Goal: Task Accomplishment & Management: Complete application form

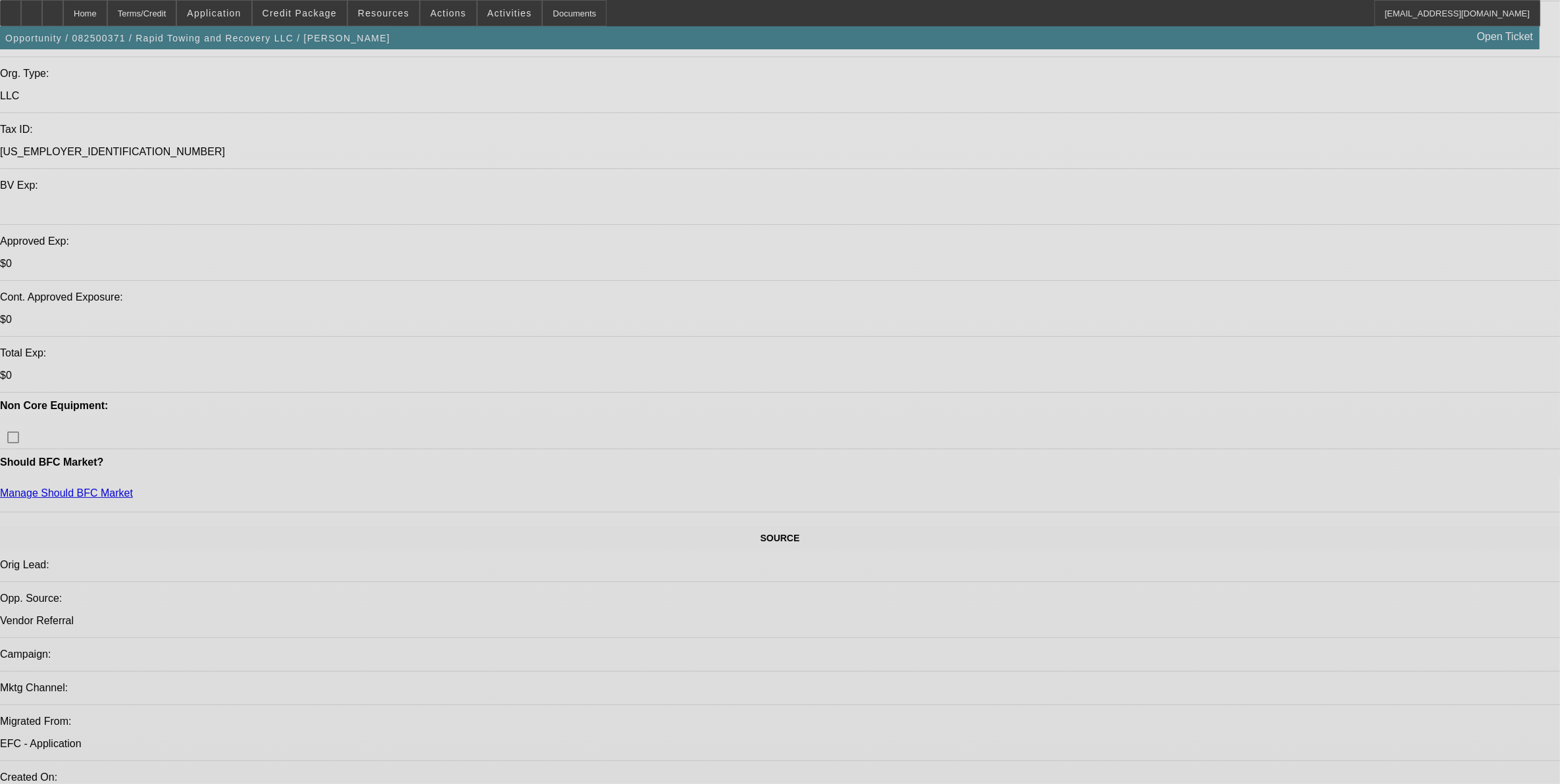
select select "0"
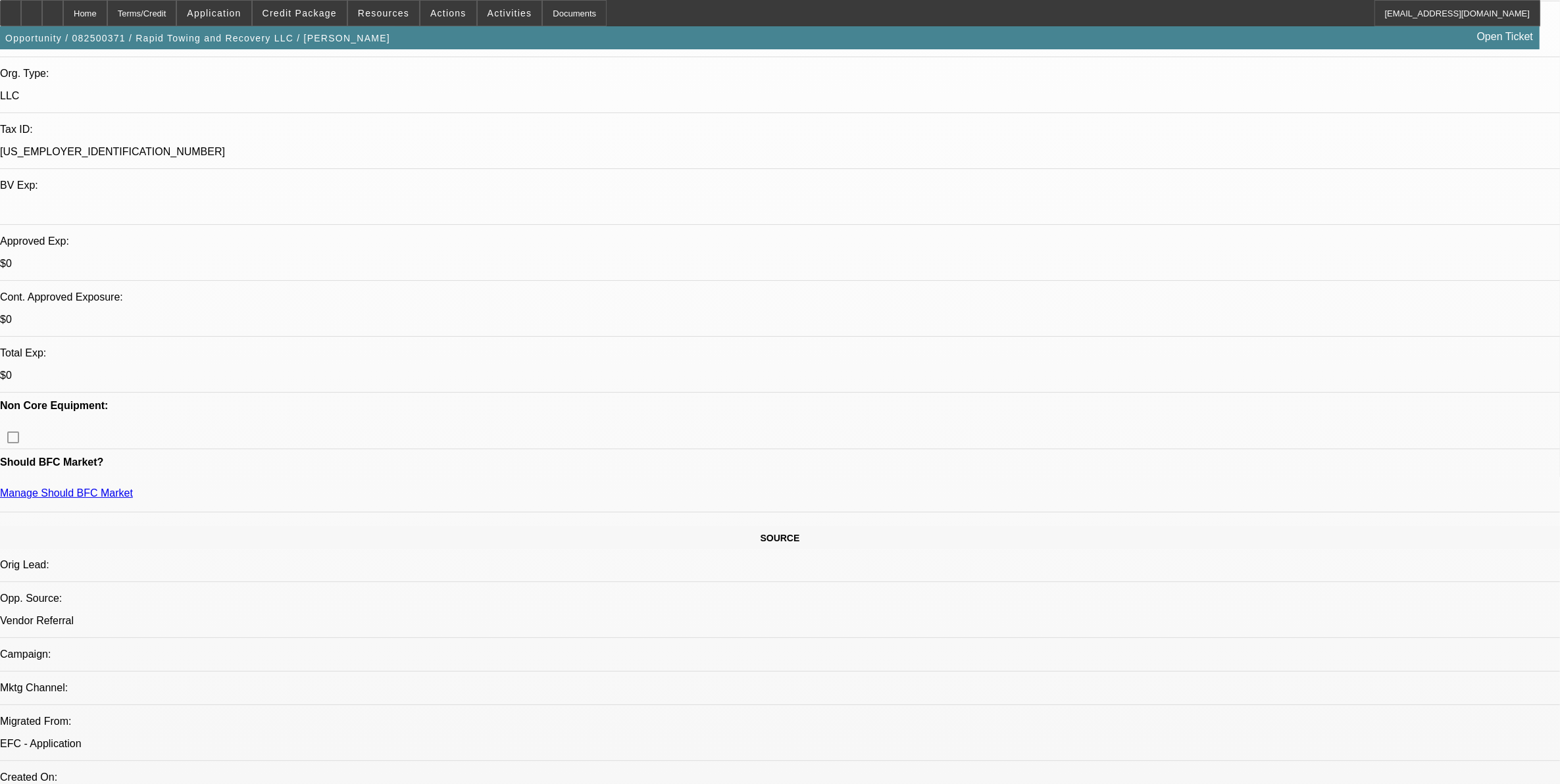
select select "0"
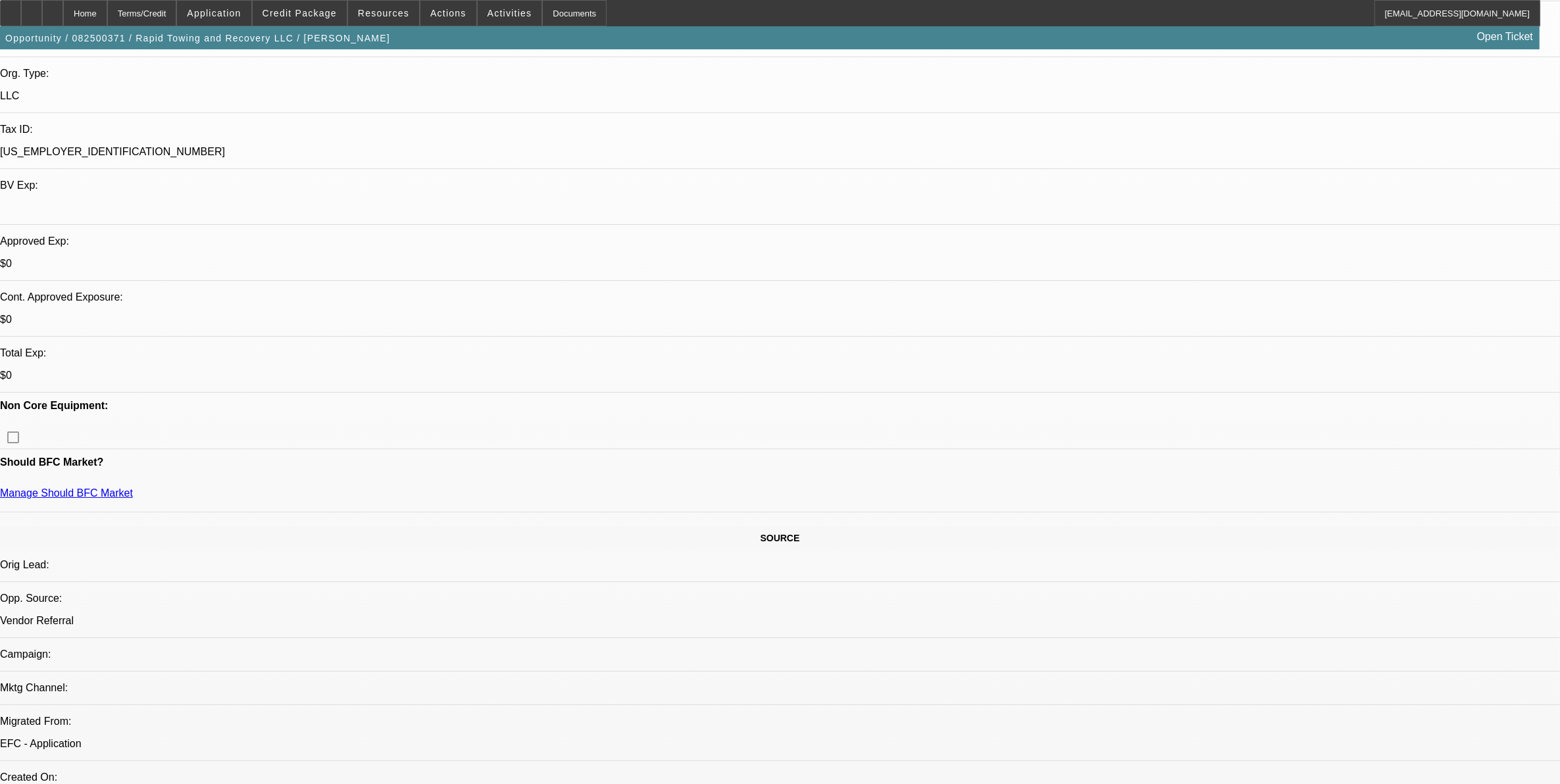
select select "0"
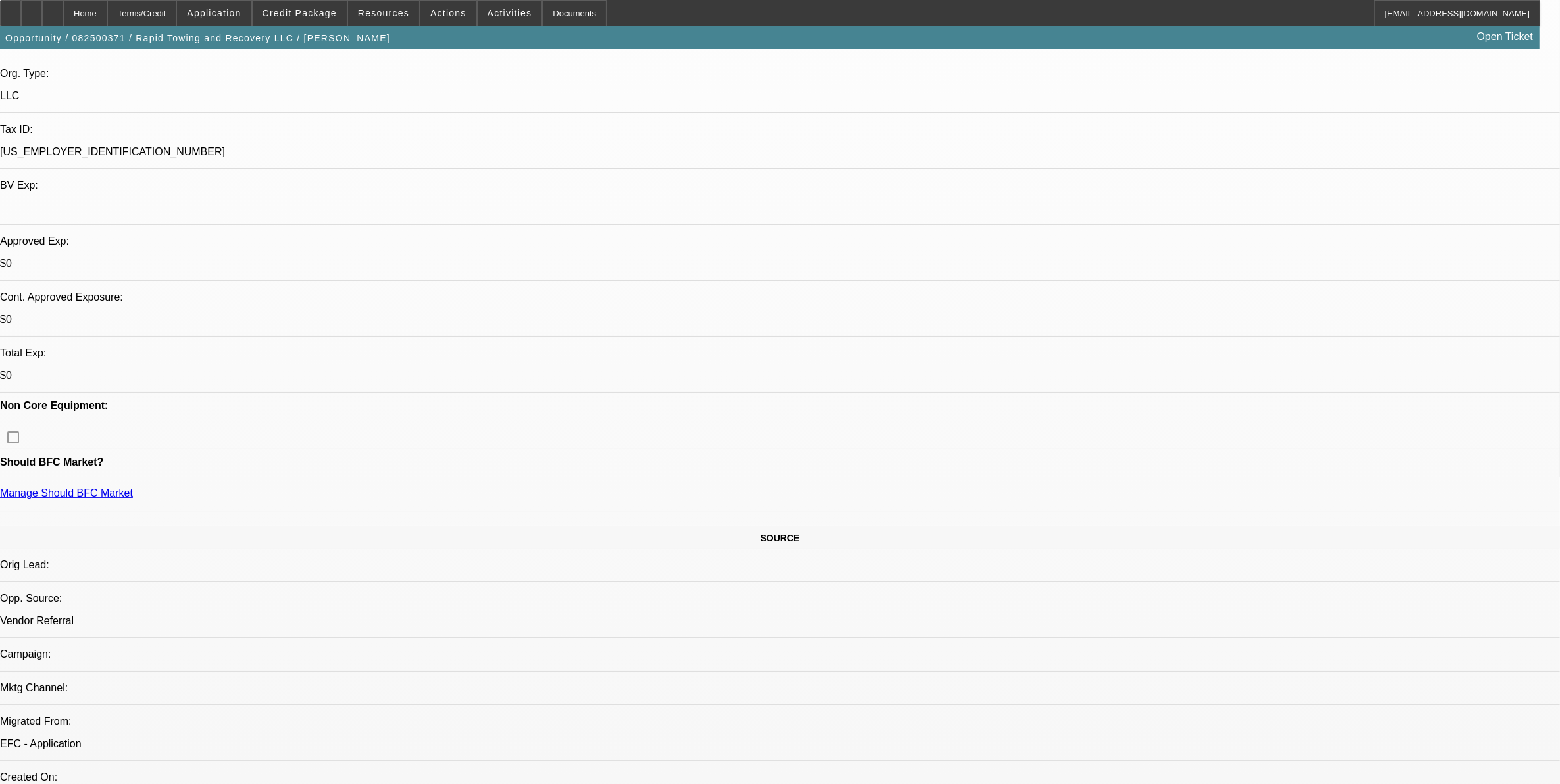
select select "0"
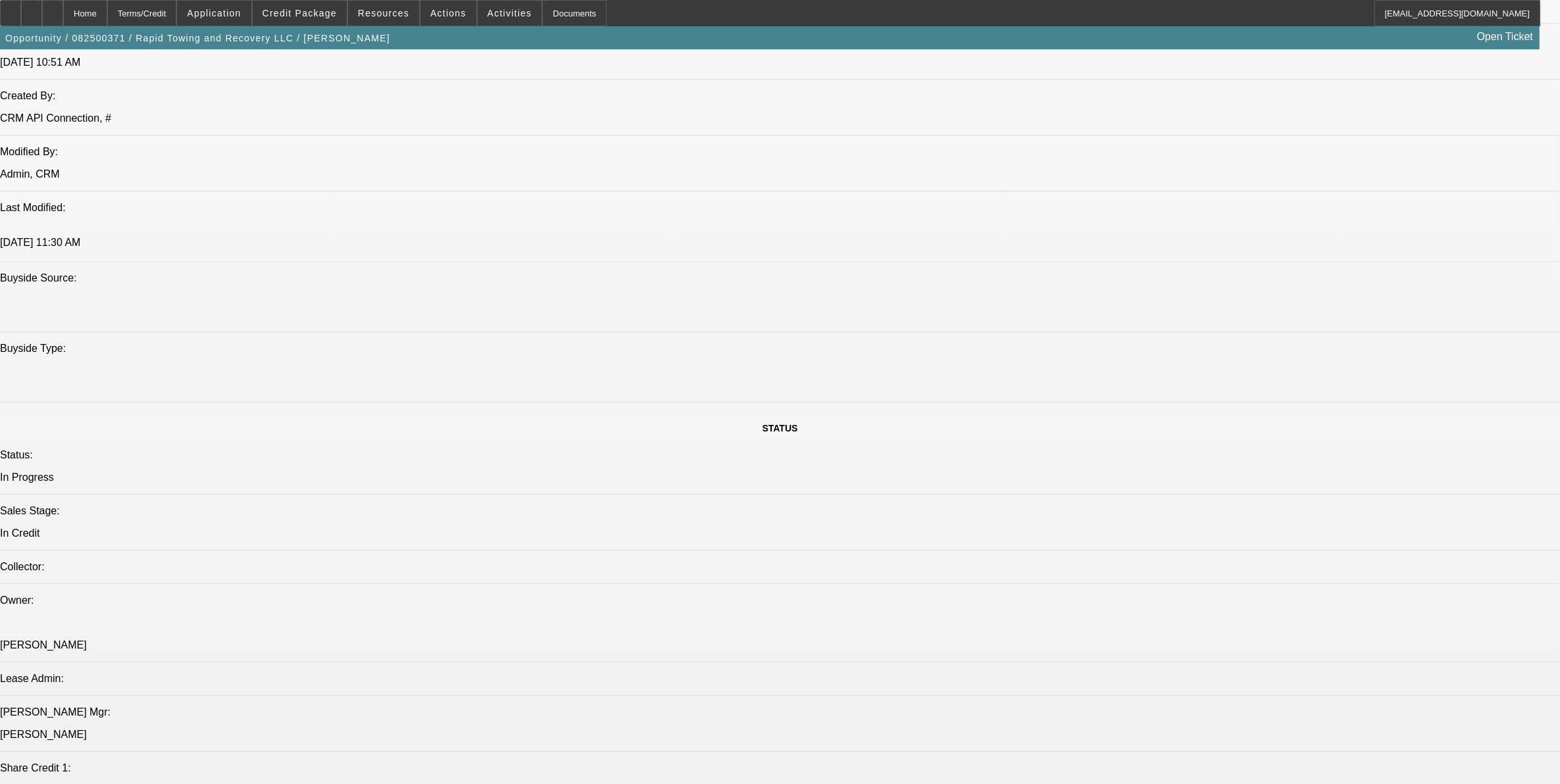
select select "1"
select select "3"
select select "6"
select select "1"
select select "3"
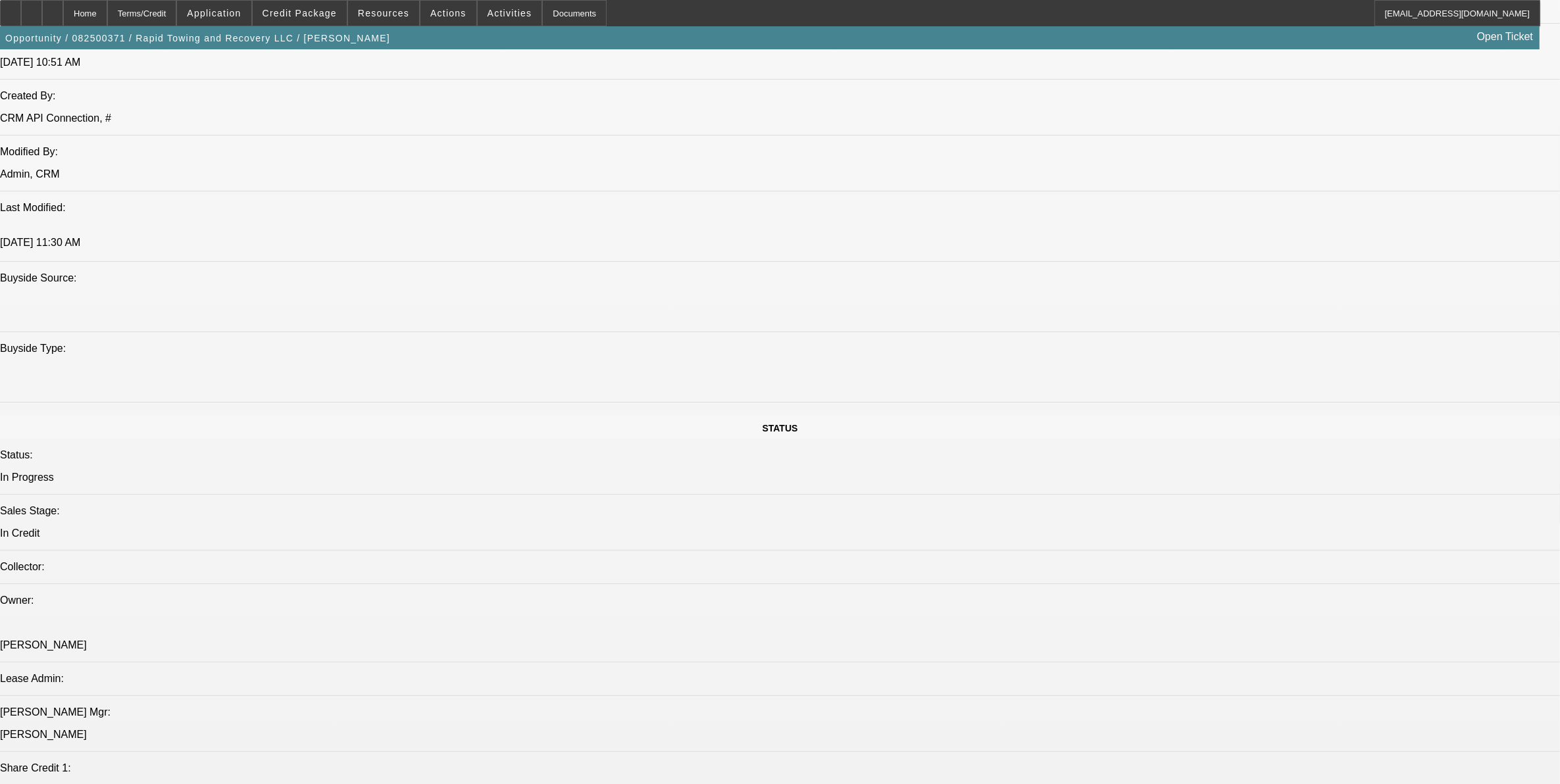
select select "6"
select select "1"
select select "3"
select select "6"
select select "1"
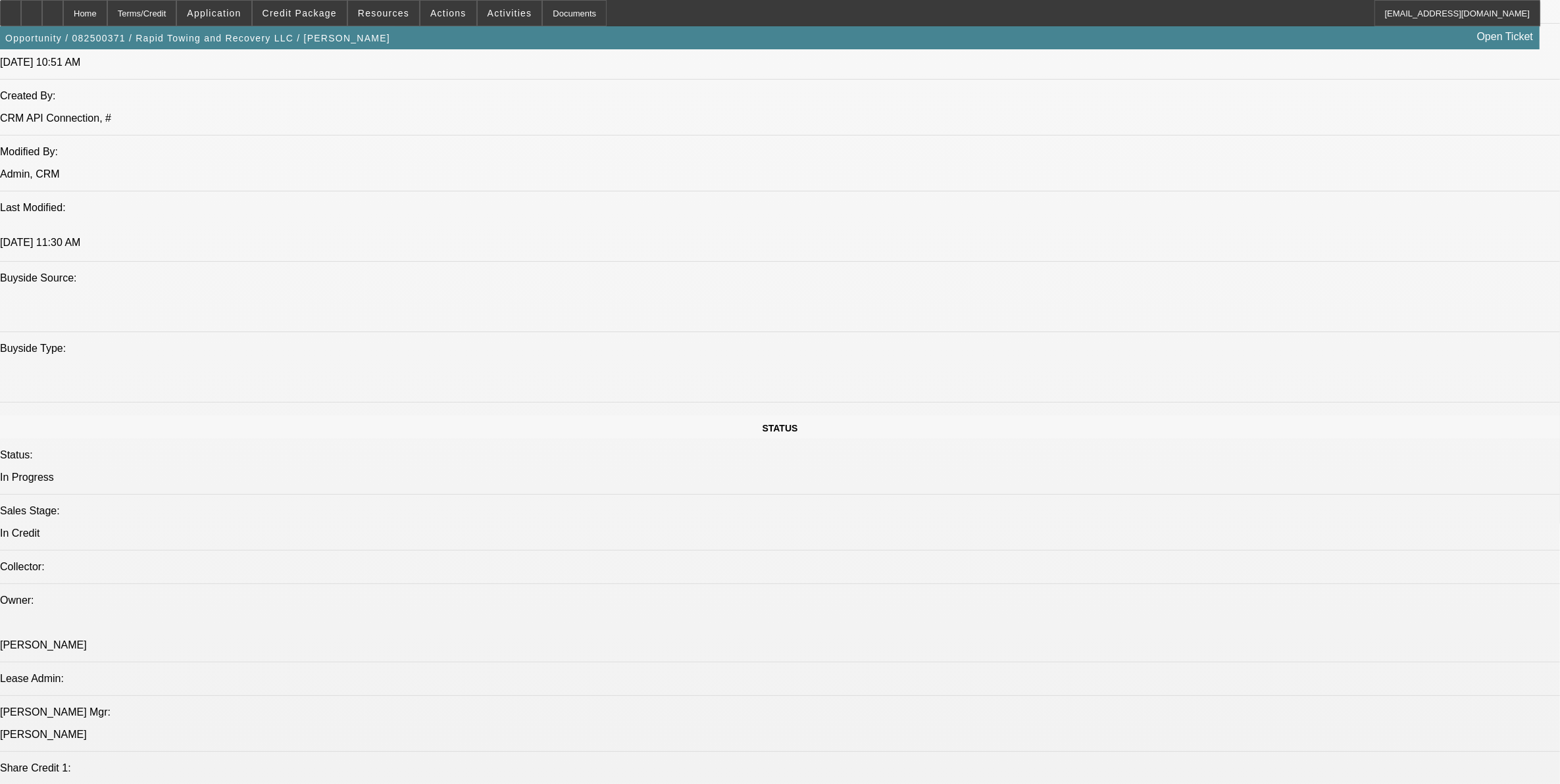
select select "3"
select select "6"
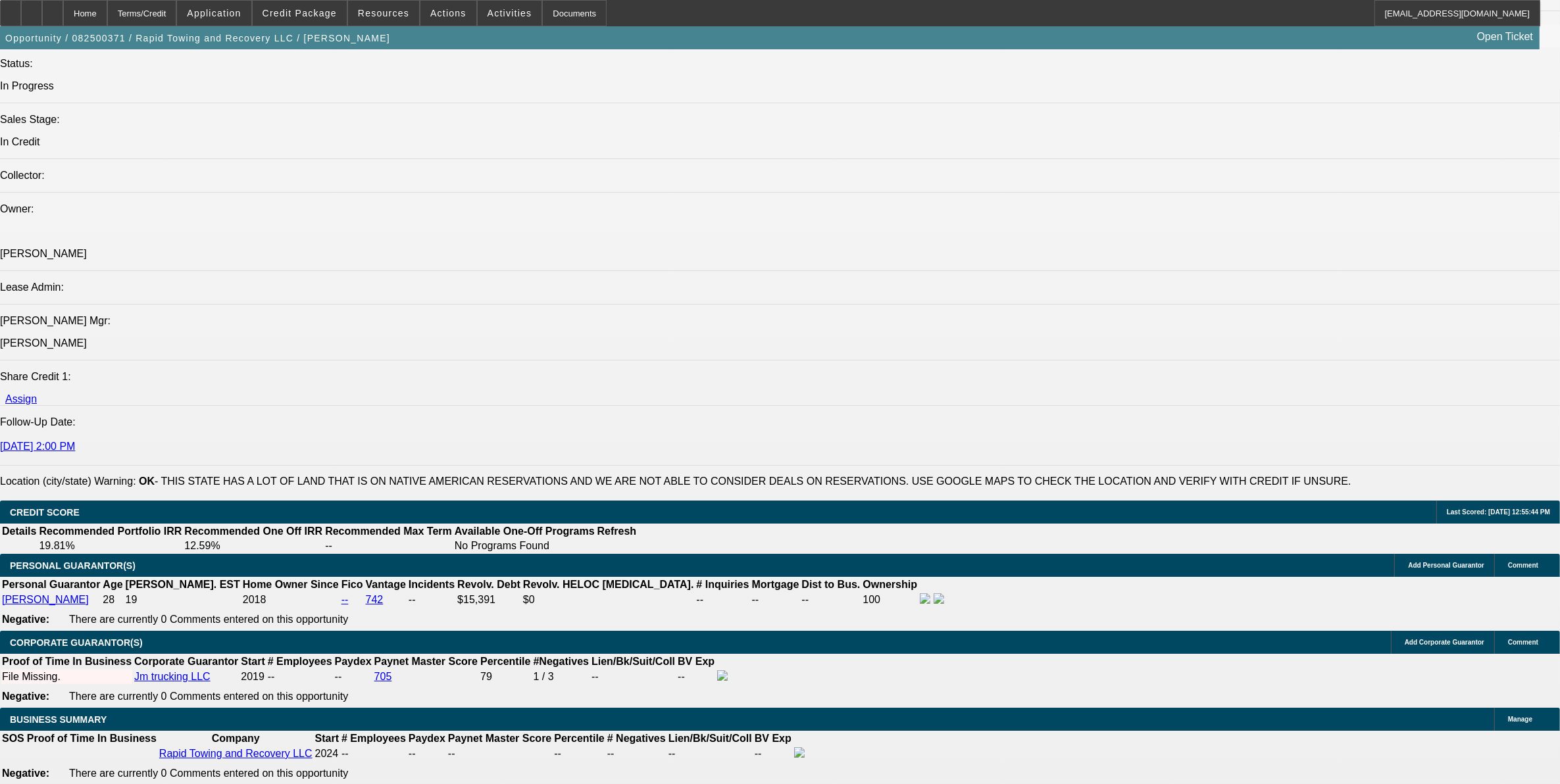
scroll to position [1538, 0]
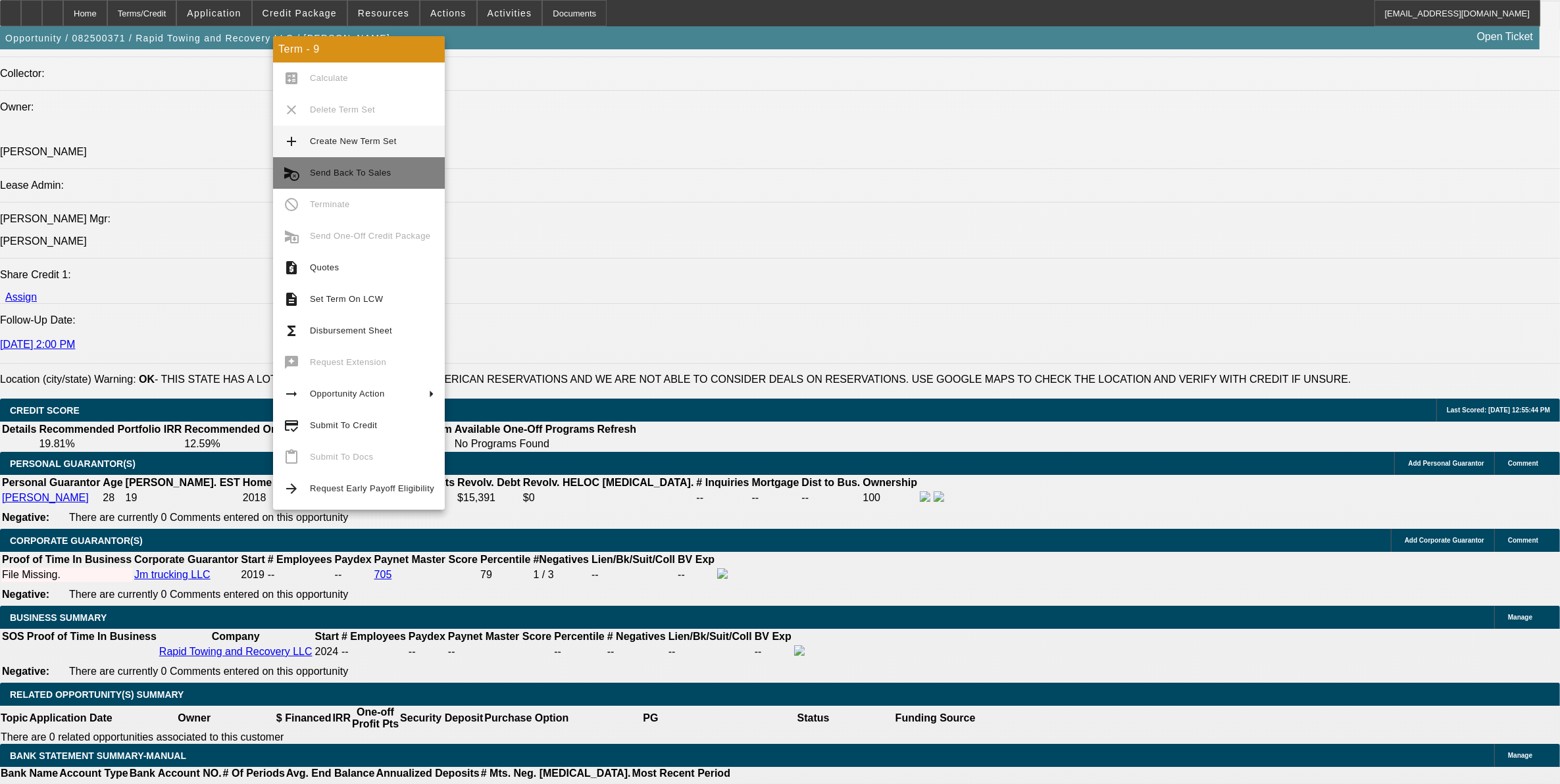
click at [369, 172] on span "Send Back To Sales" at bounding box center [350, 173] width 81 height 10
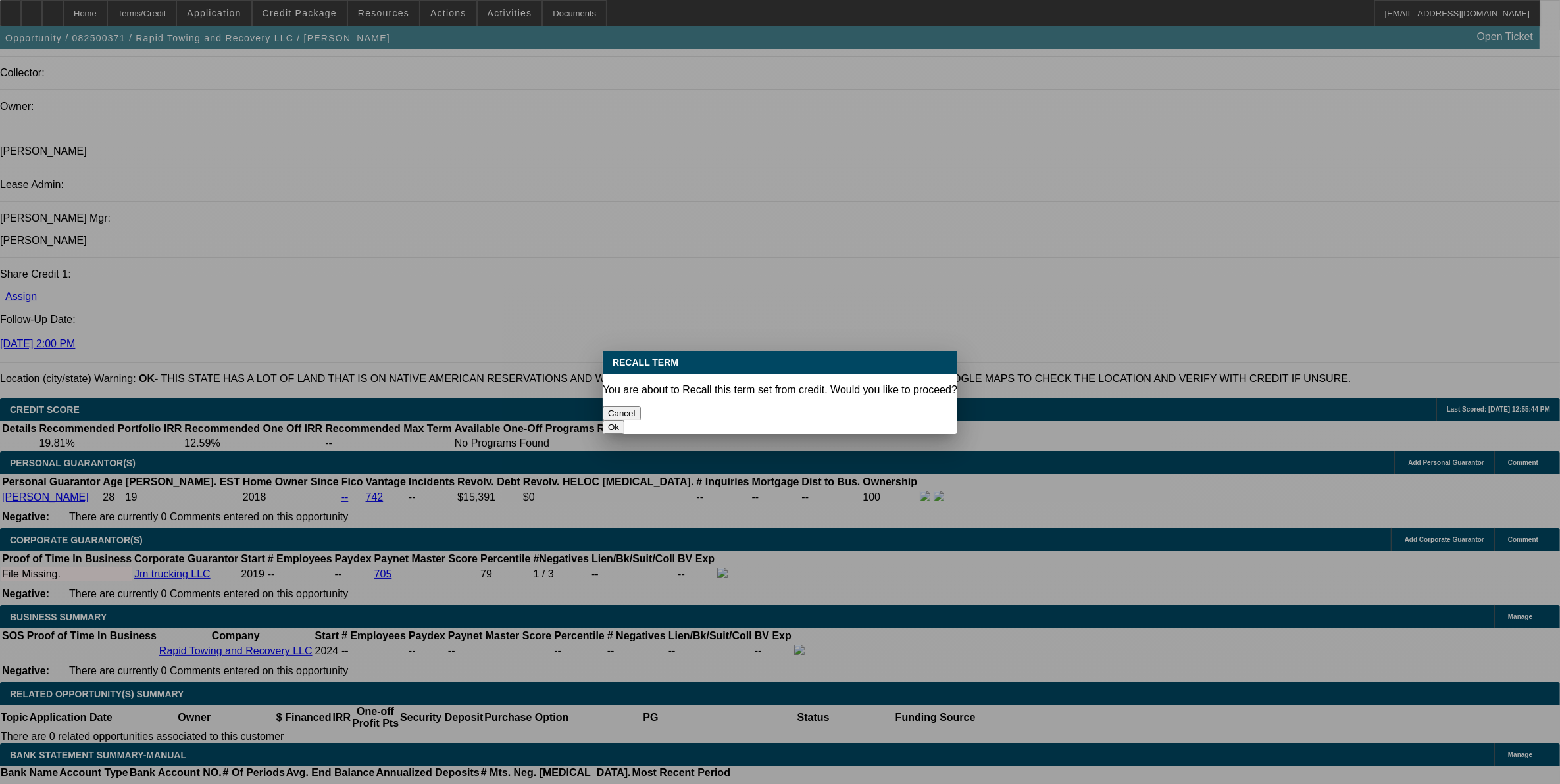
scroll to position [0, 0]
click at [625, 421] on button "Ok" at bounding box center [613, 427] width 22 height 14
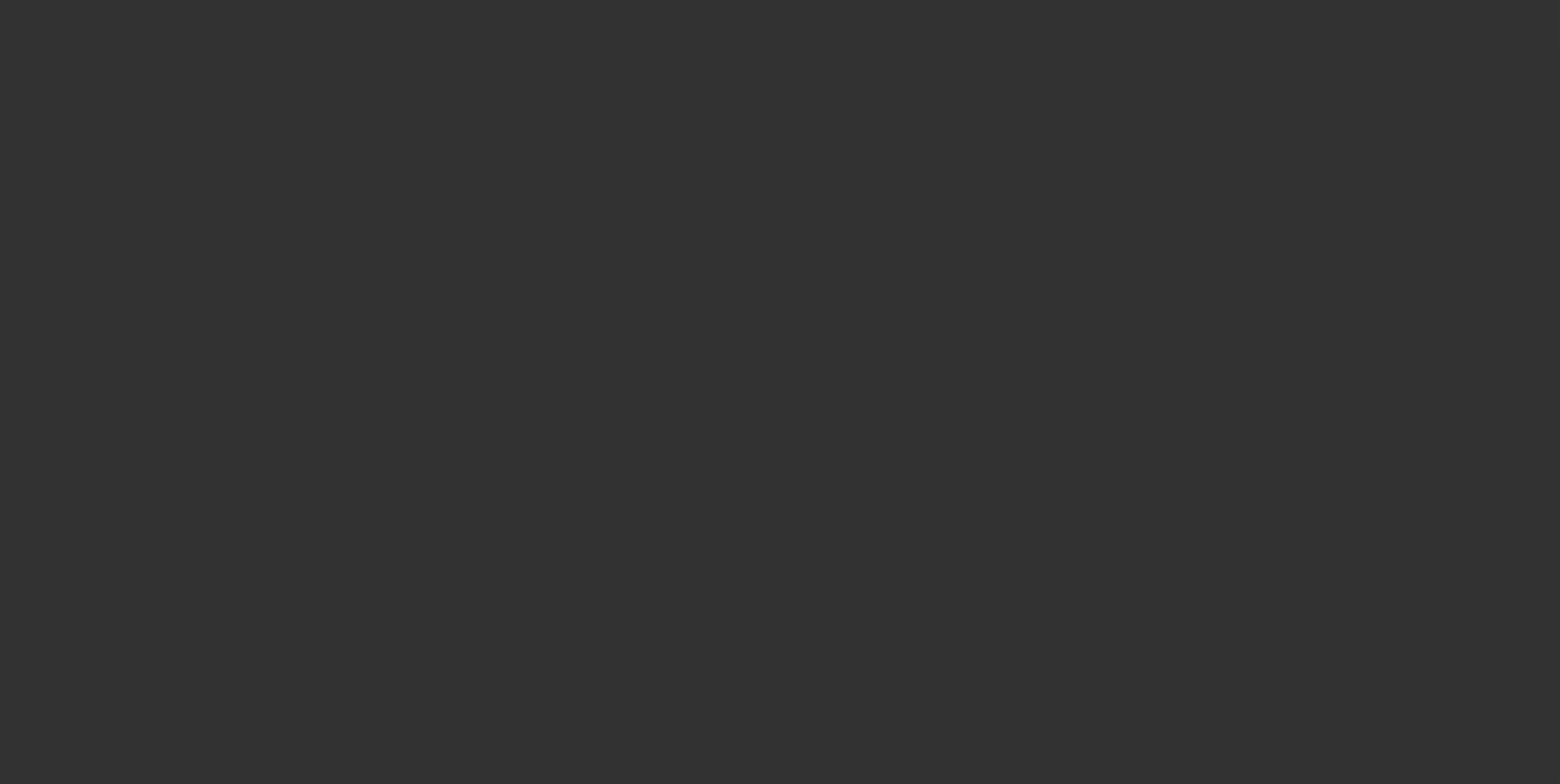
select select "0"
select select "3"
select select "0"
select select "6"
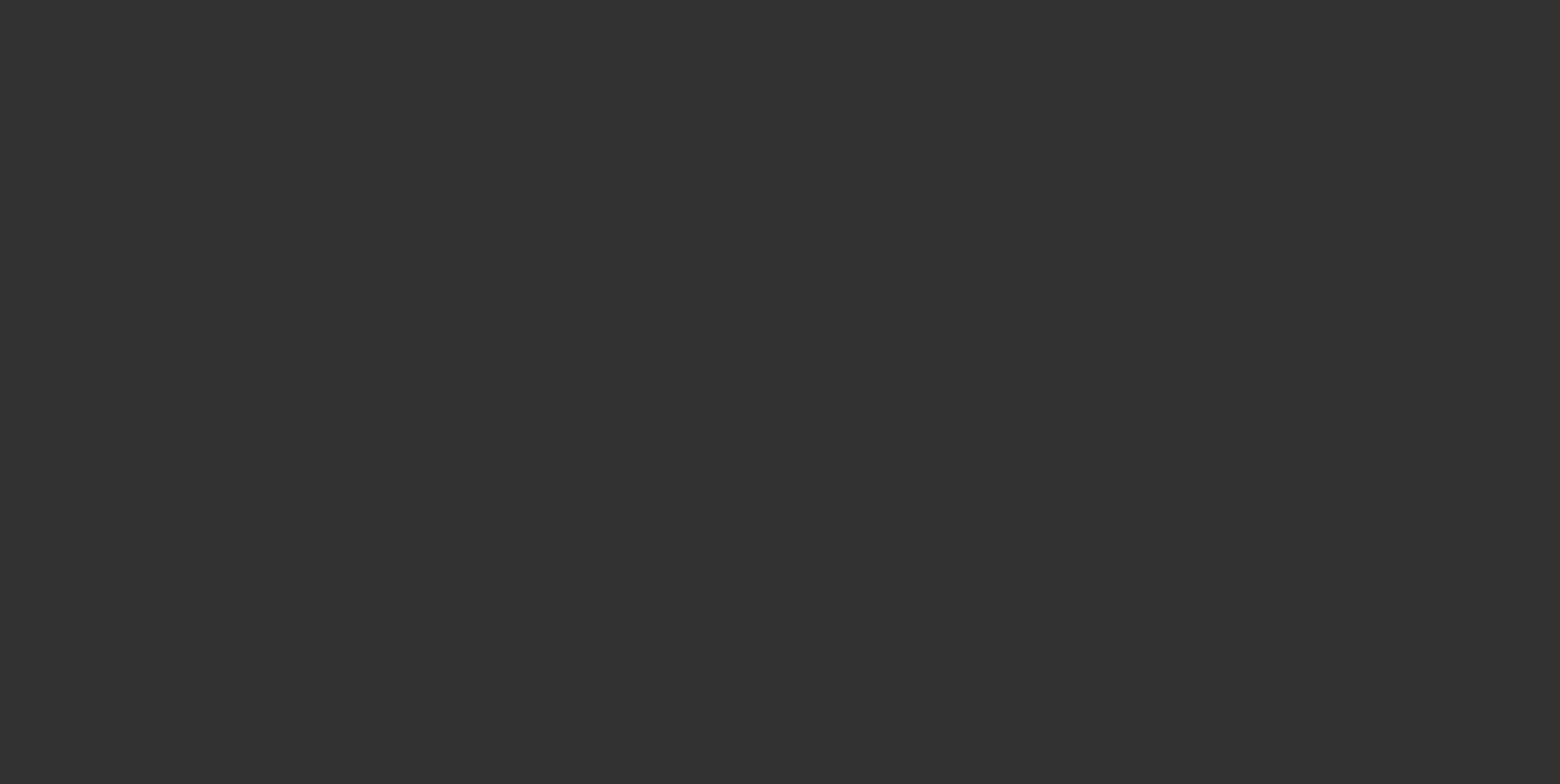
select select "0"
select select "3"
select select "0"
select select "6"
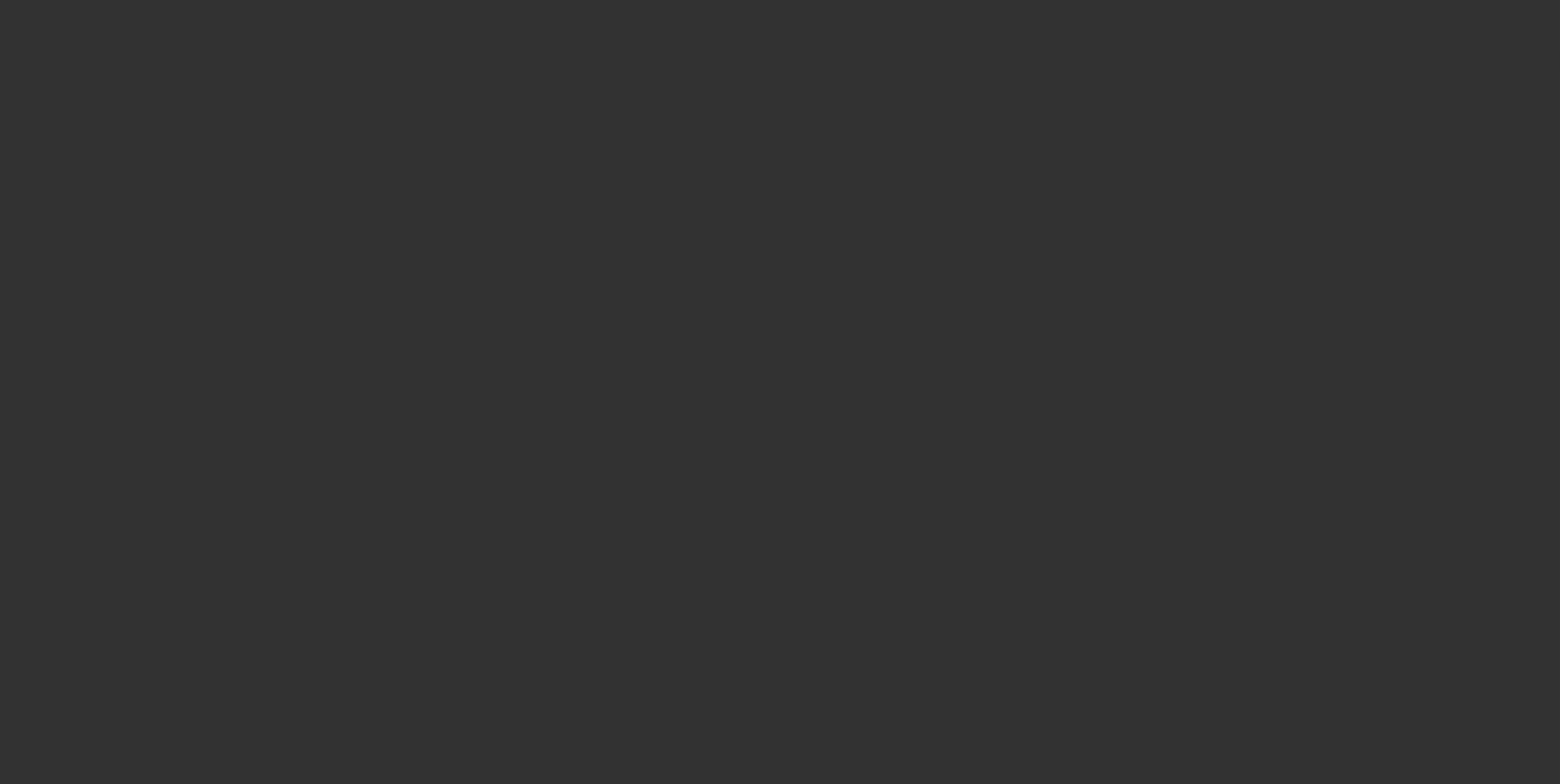
select select "0"
select select "3"
select select "0"
select select "6"
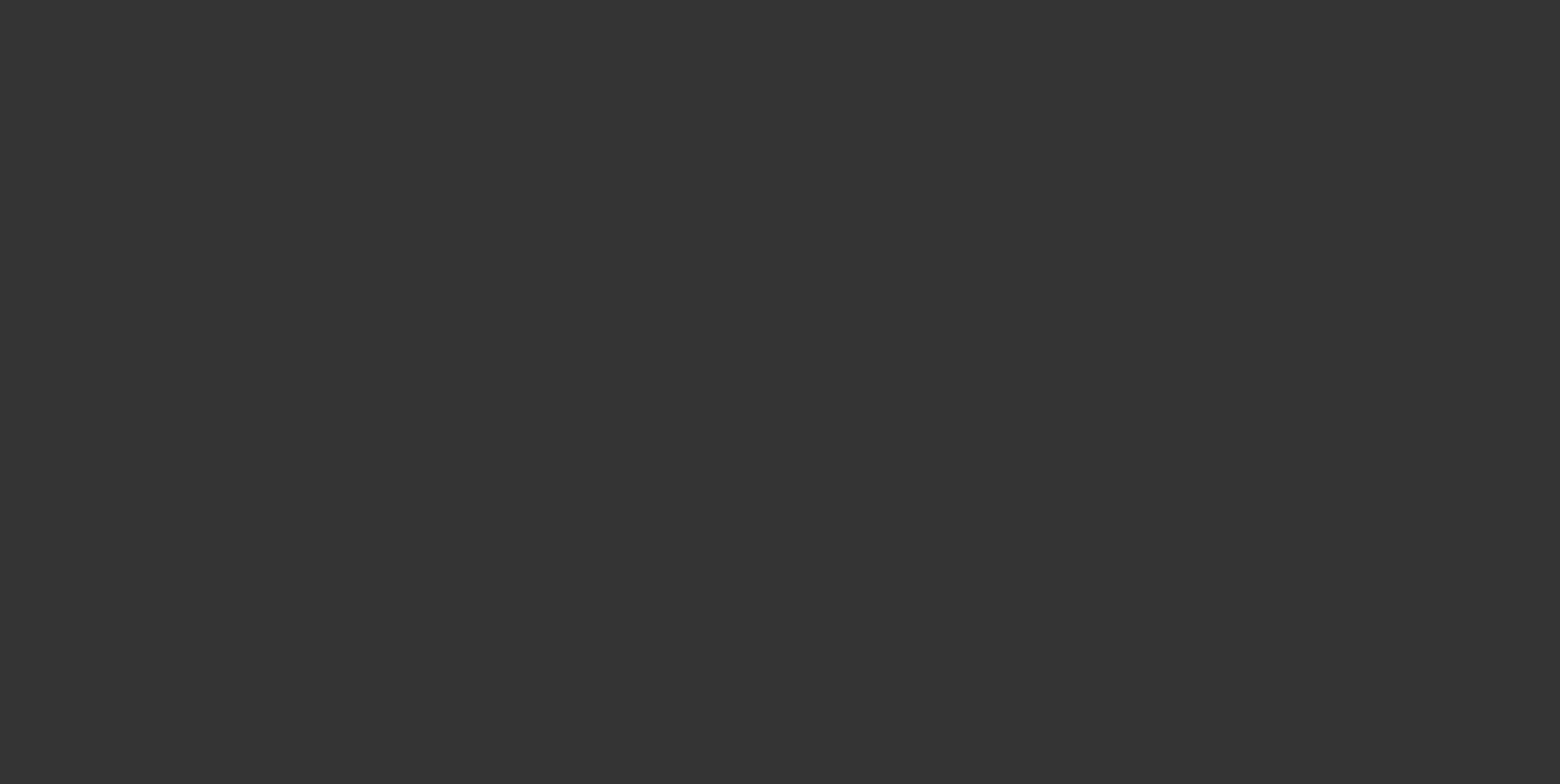
select select "0"
select select "3"
select select "0"
select select "6"
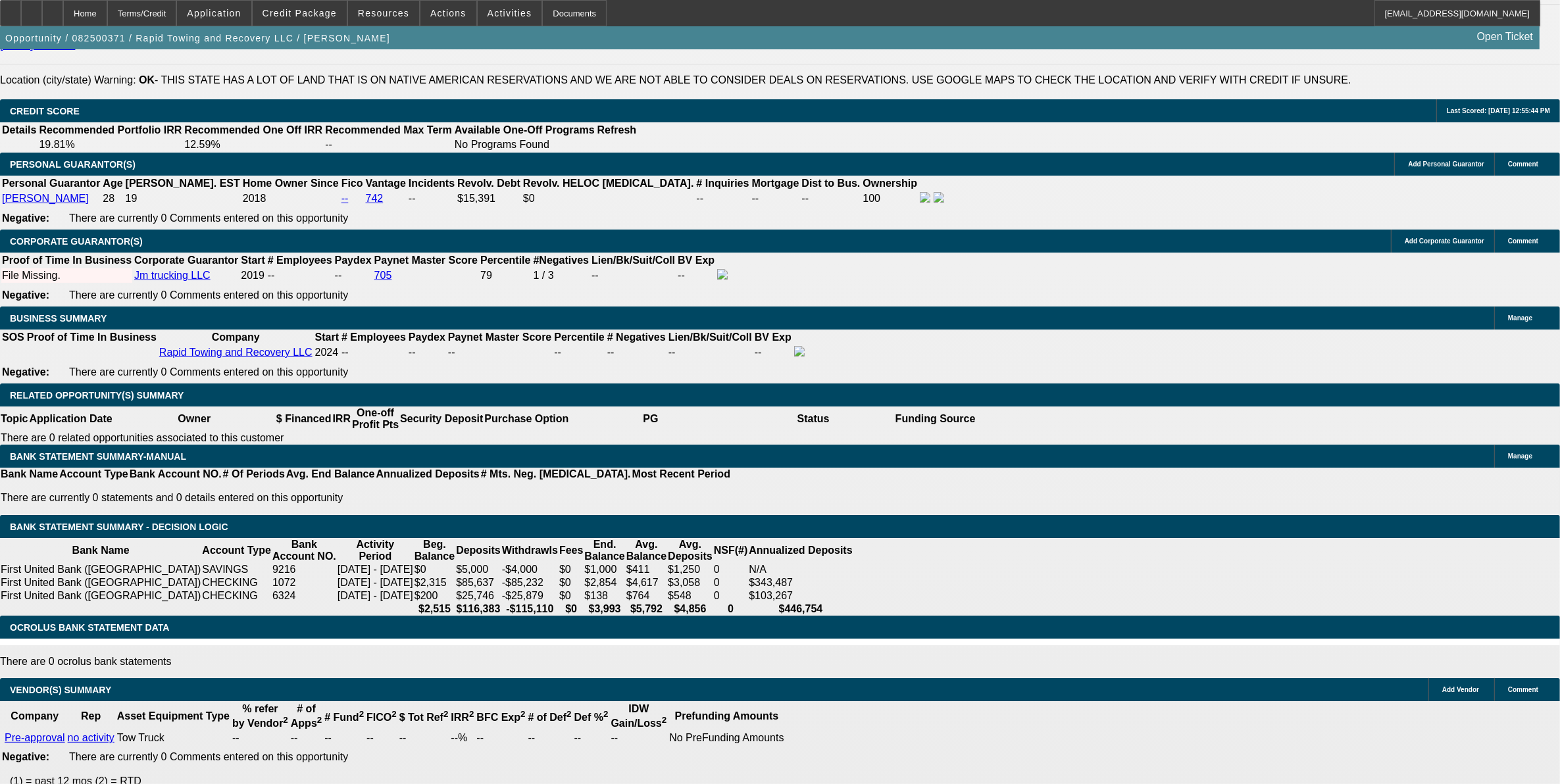
scroll to position [1808, 0]
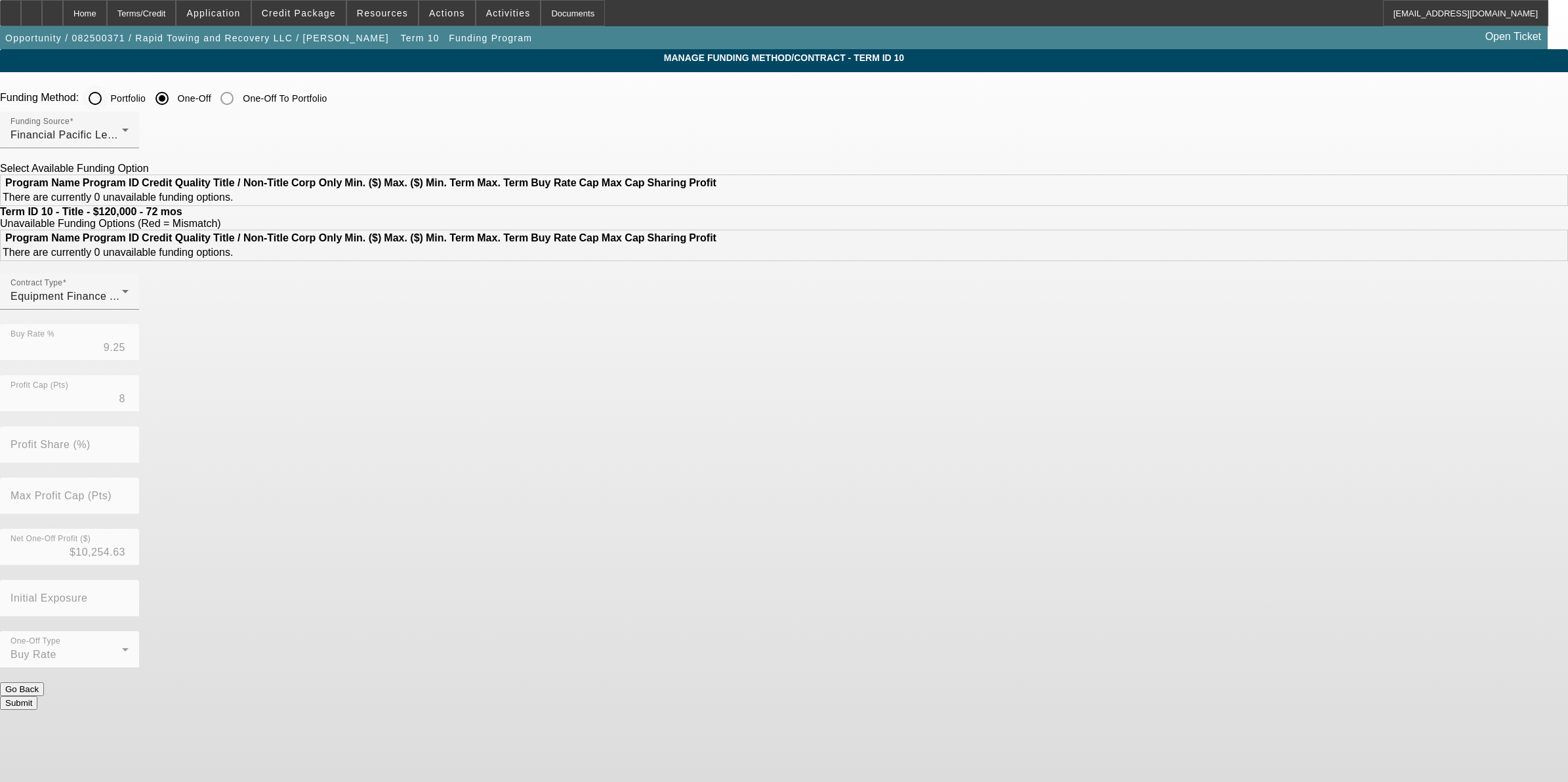
click at [108, 99] on input "Portfolio" at bounding box center [95, 98] width 26 height 26
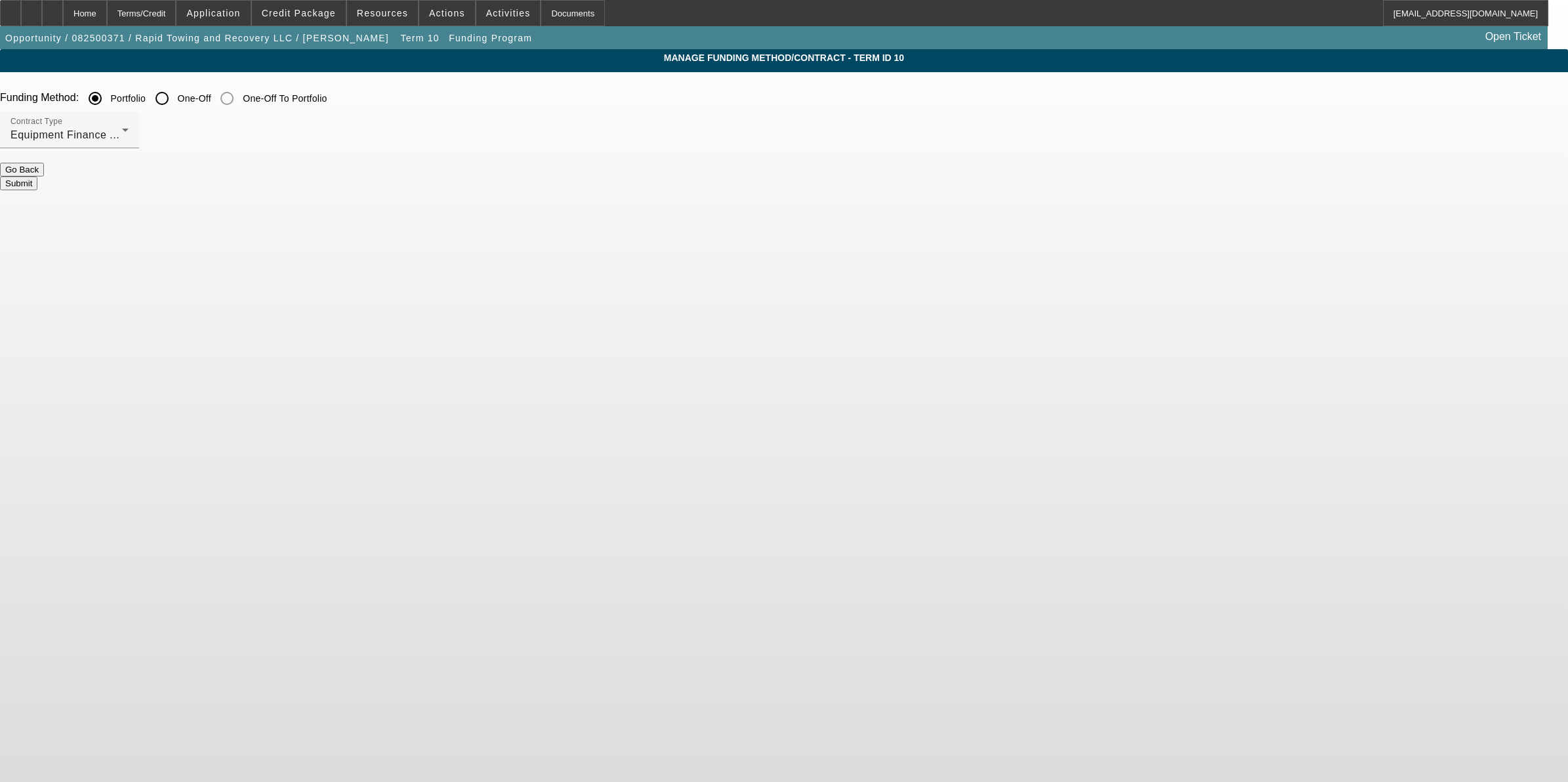
click at [37, 180] on button "Submit" at bounding box center [19, 183] width 37 height 14
radio input "false"
radio input "true"
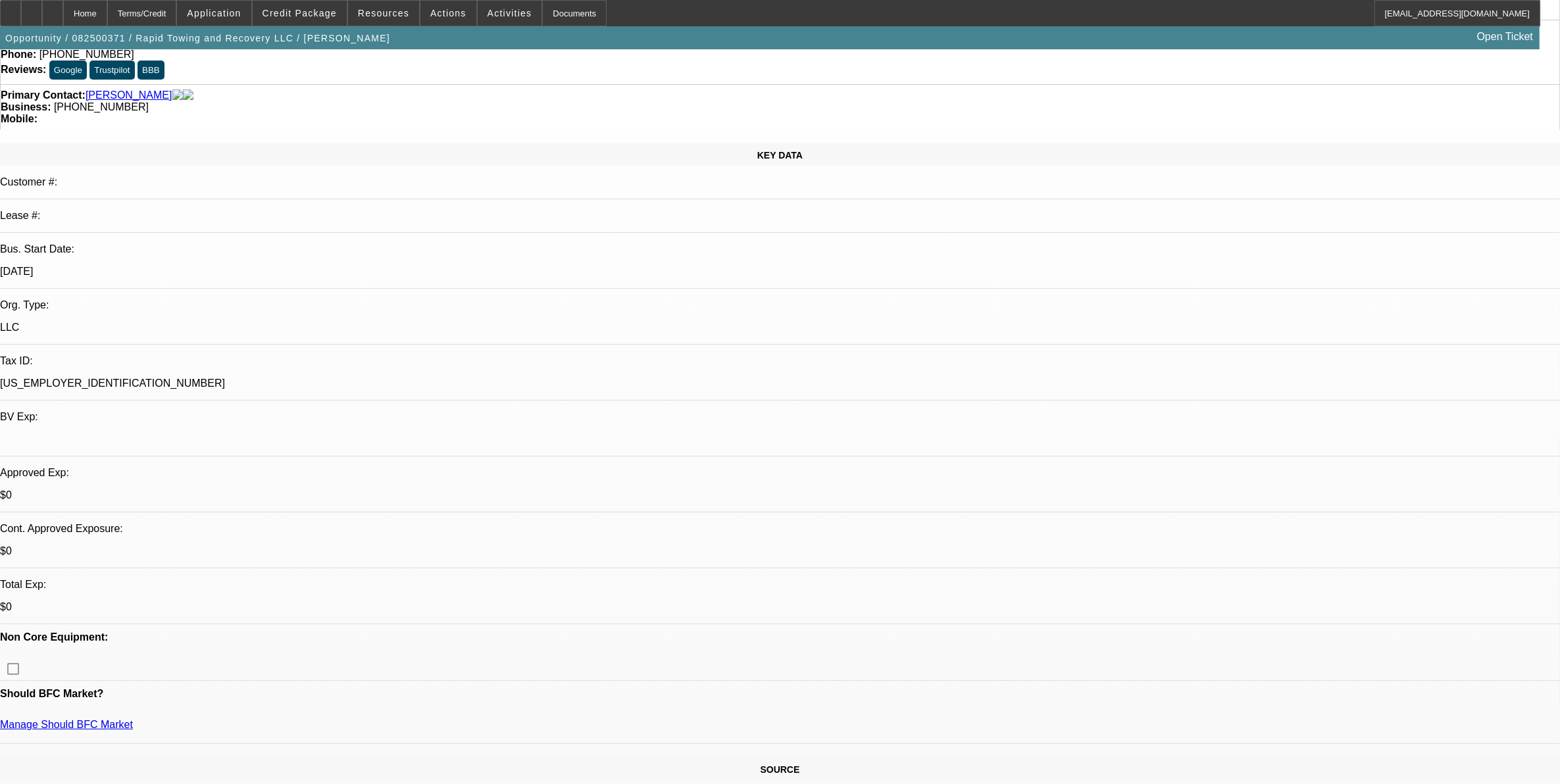
select select "0"
select select "3"
select select "0"
select select "6"
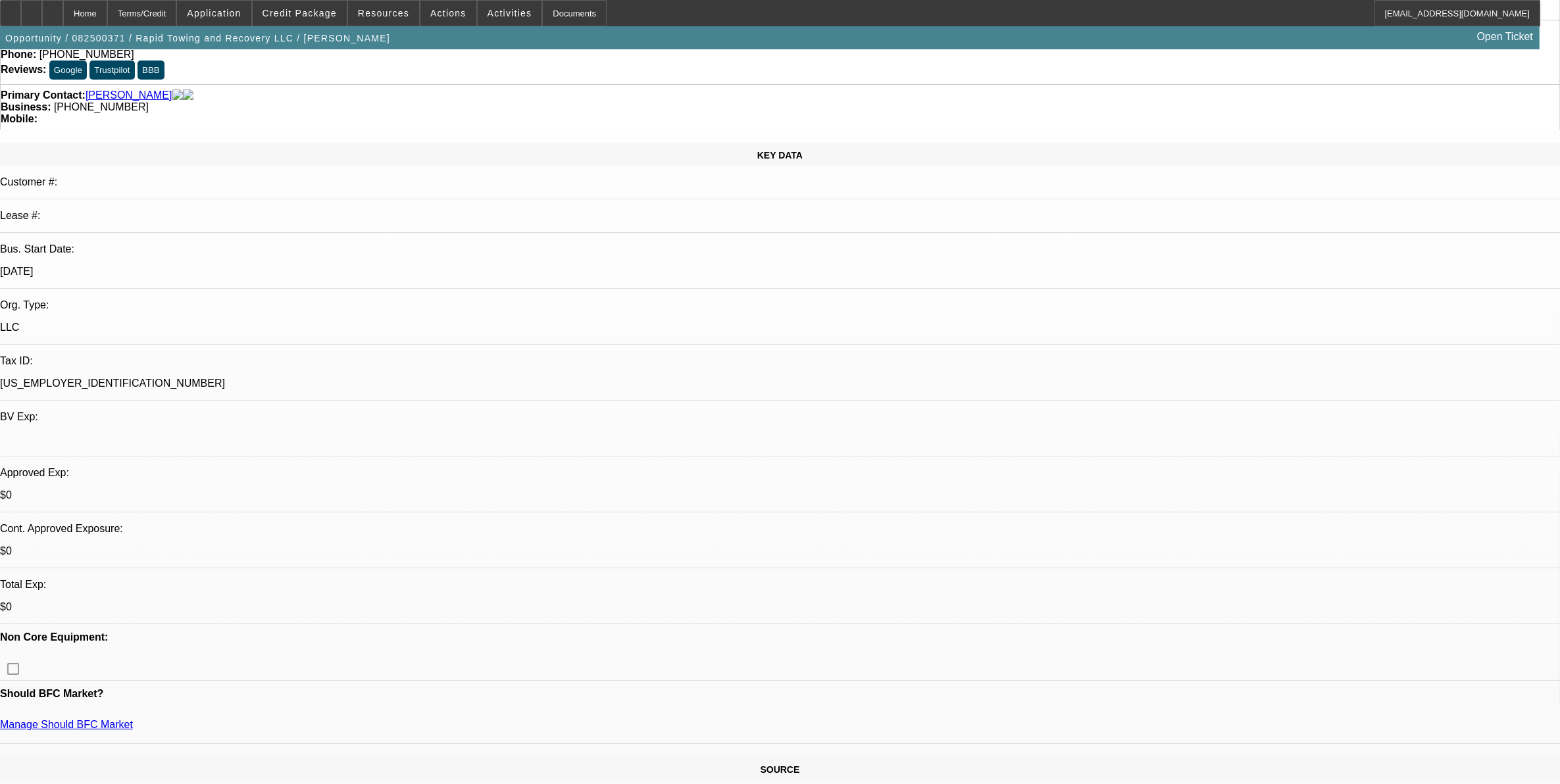
select select "0"
select select "3"
select select "0"
select select "6"
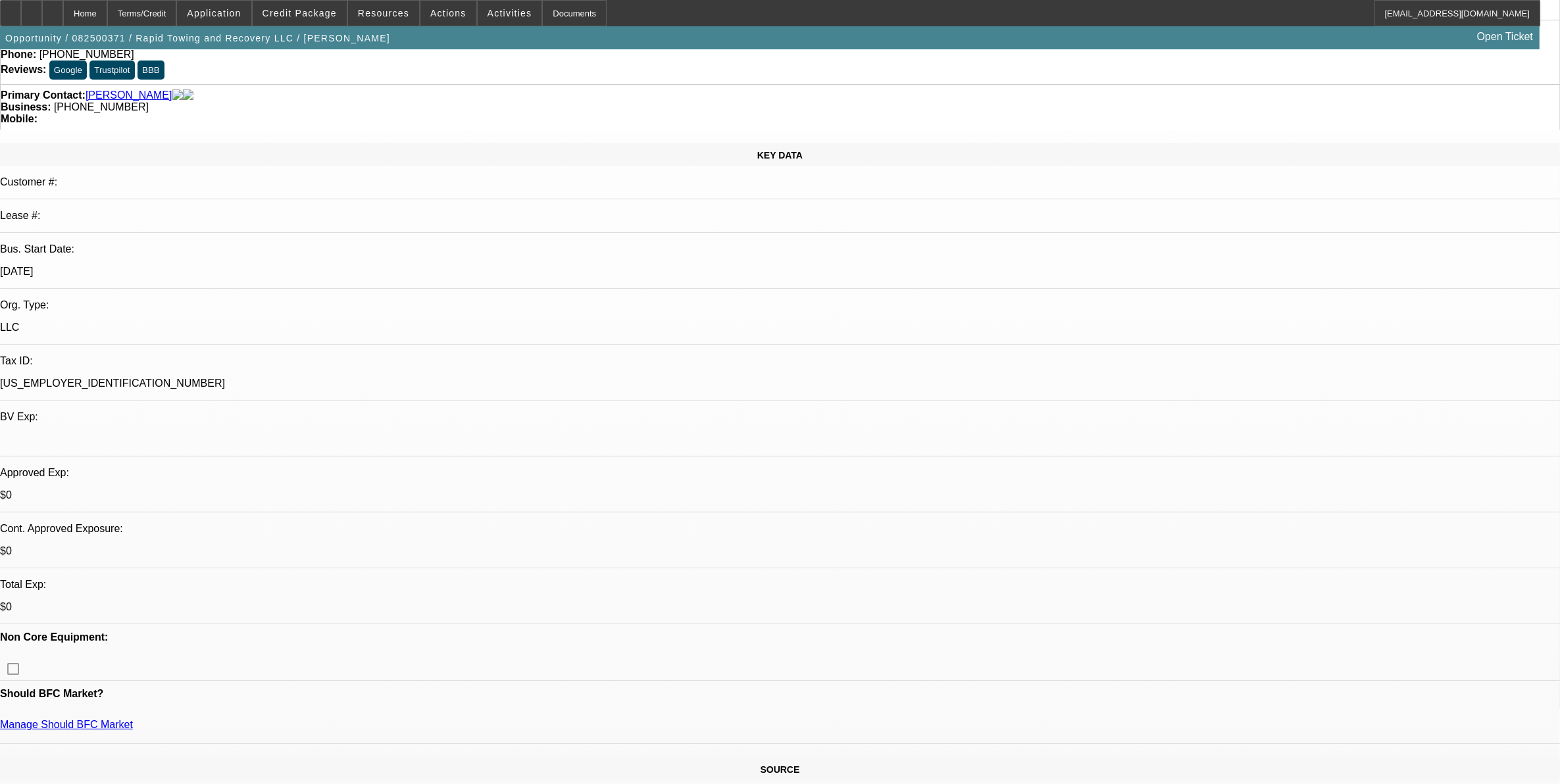
select select "0"
select select "3"
select select "0"
select select "6"
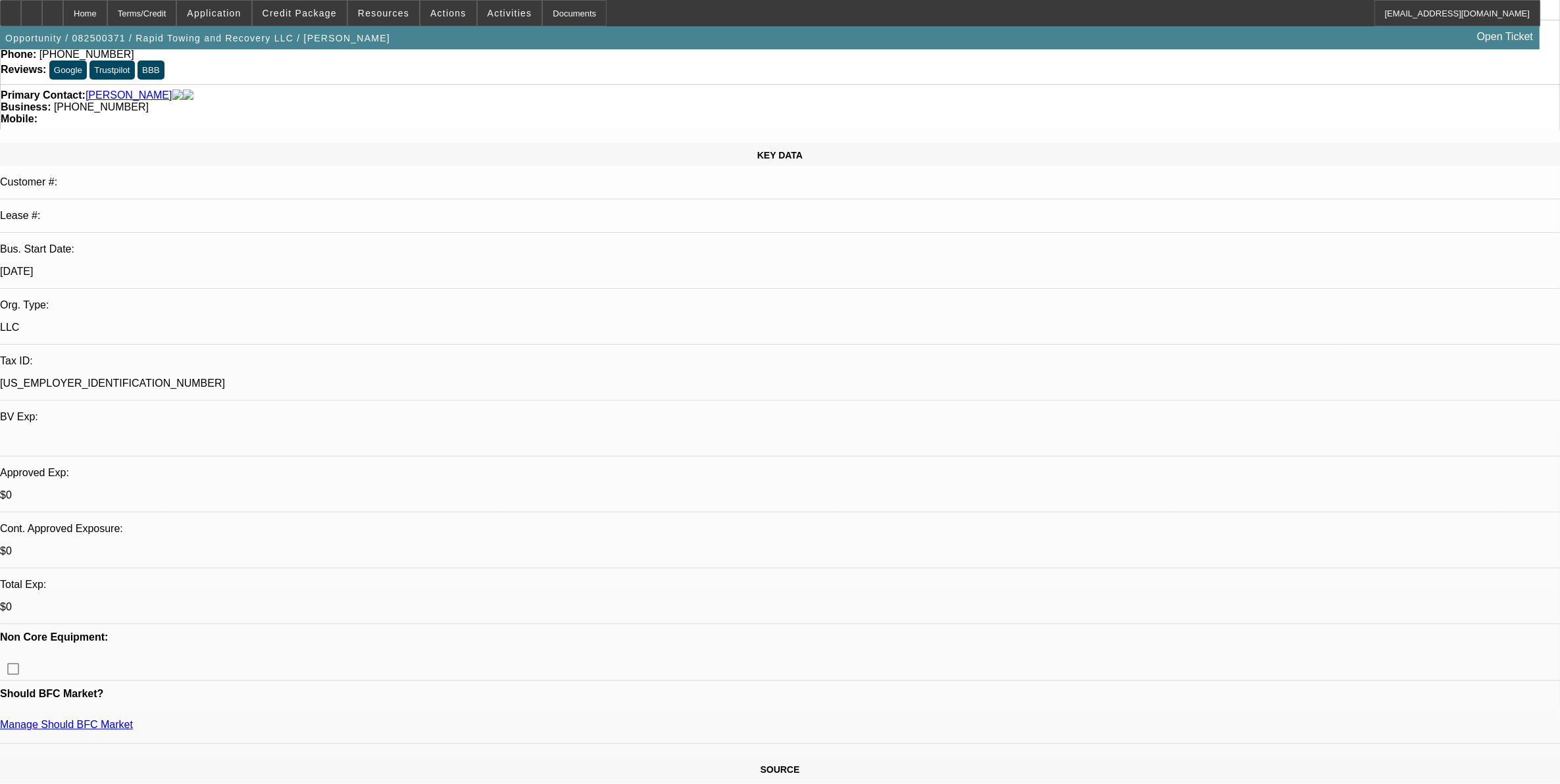
select select "0"
select select "3"
select select "0"
select select "6"
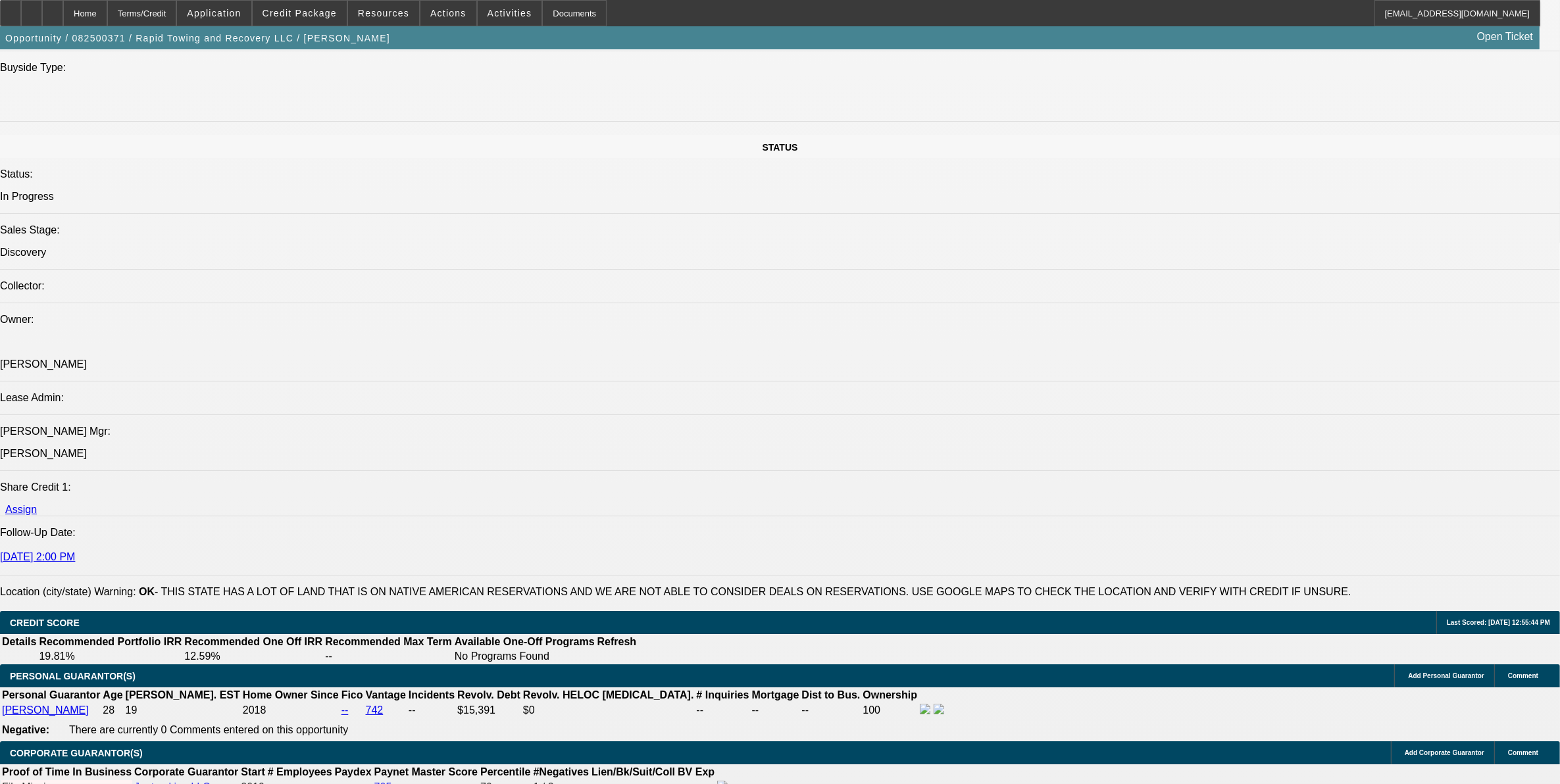
scroll to position [1480, 0]
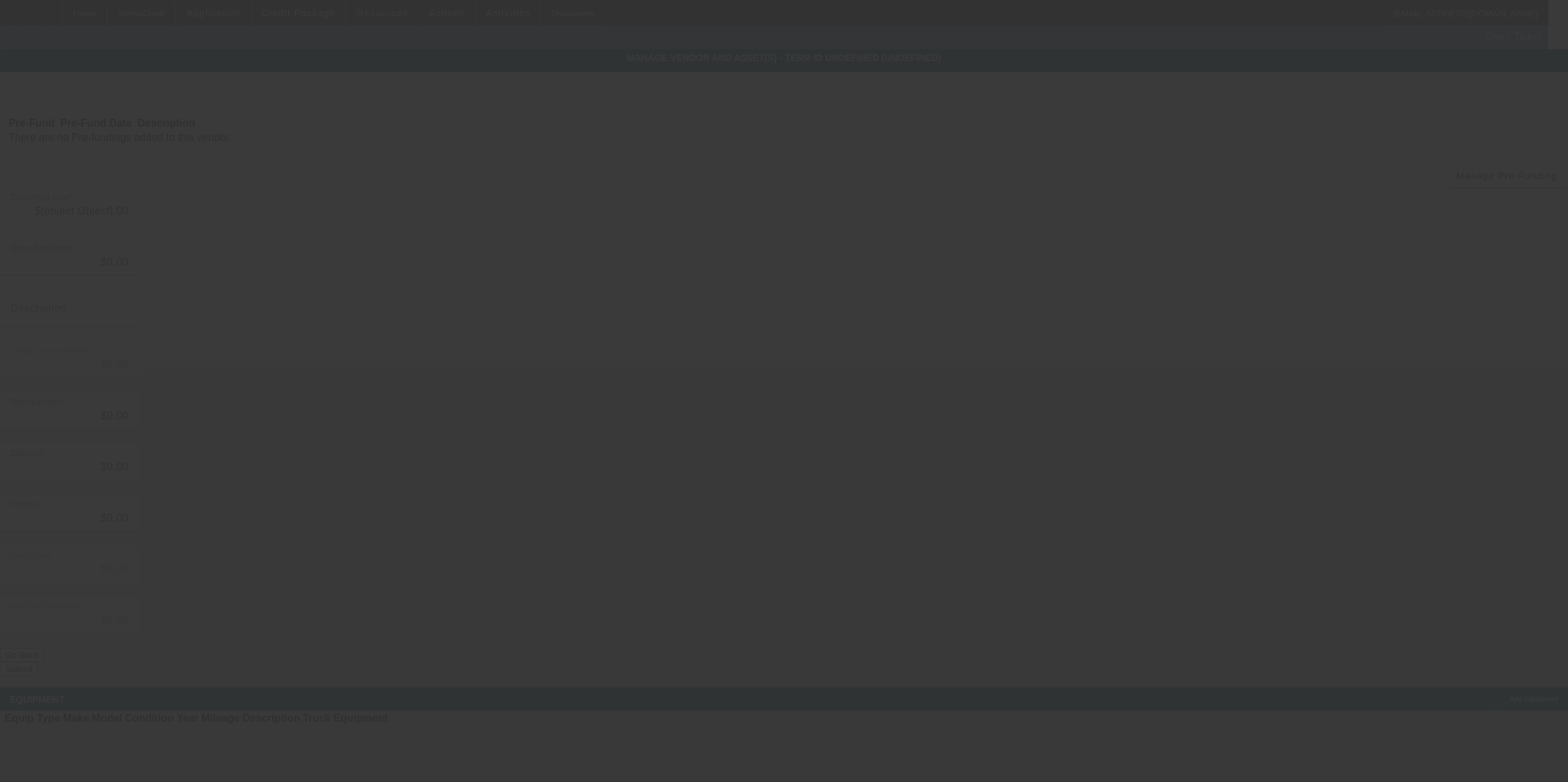
type input "$120,000.00"
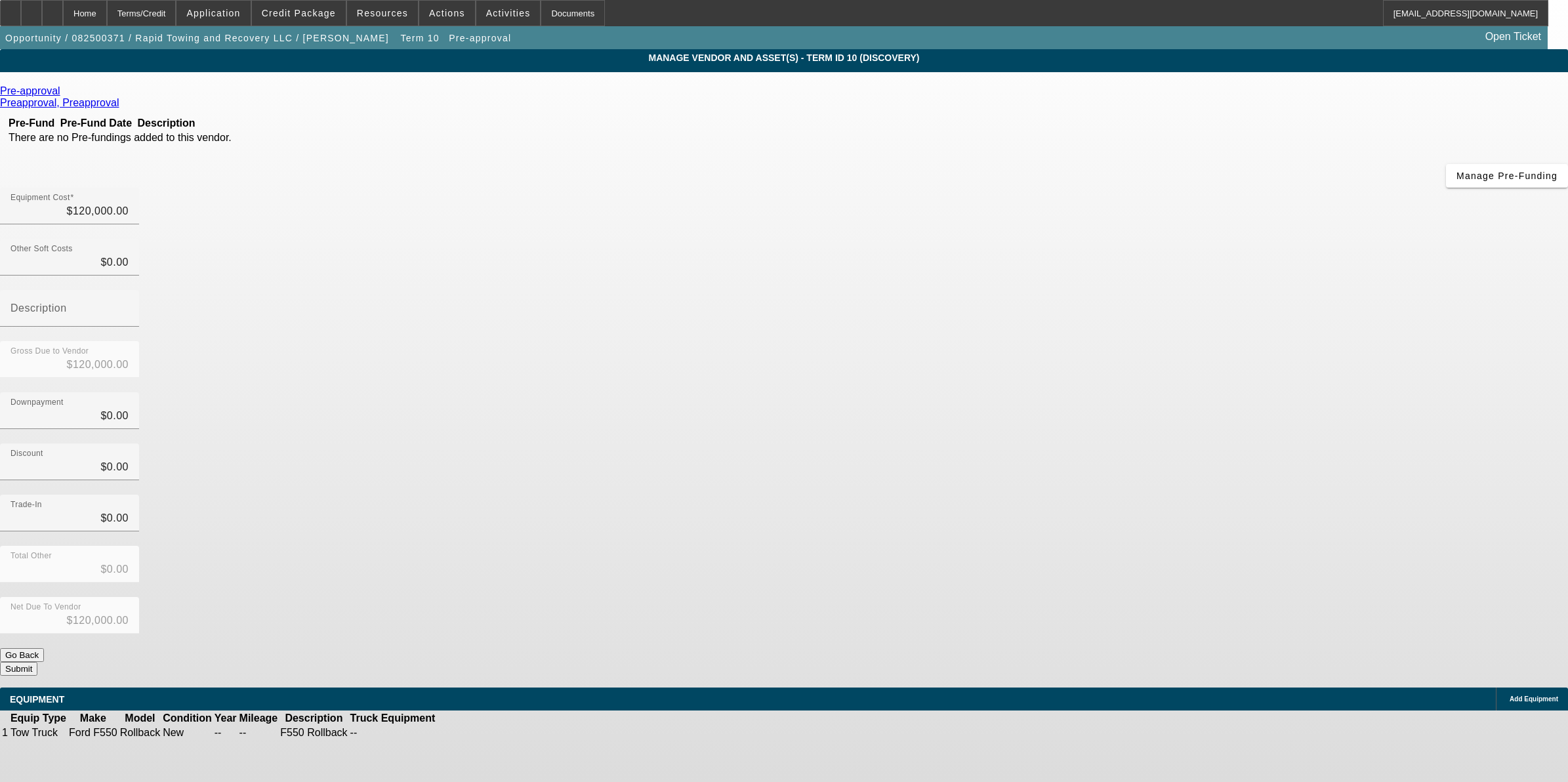
click at [63, 93] on icon at bounding box center [63, 91] width 0 height 11
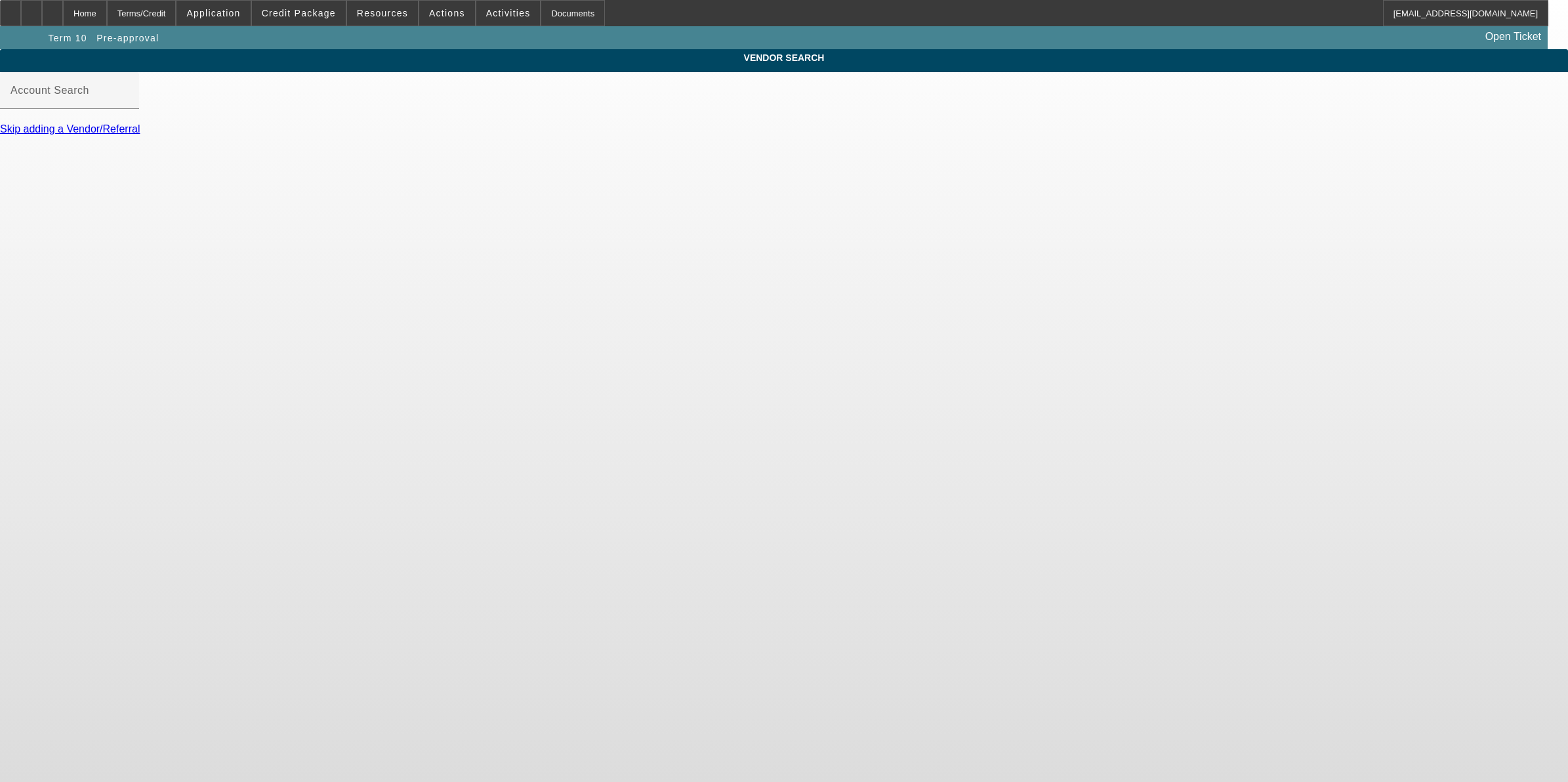
click at [89, 96] on mat-label "Account Search" at bounding box center [50, 90] width 79 height 11
click at [128, 102] on input "Account Search" at bounding box center [69, 95] width 118 height 15
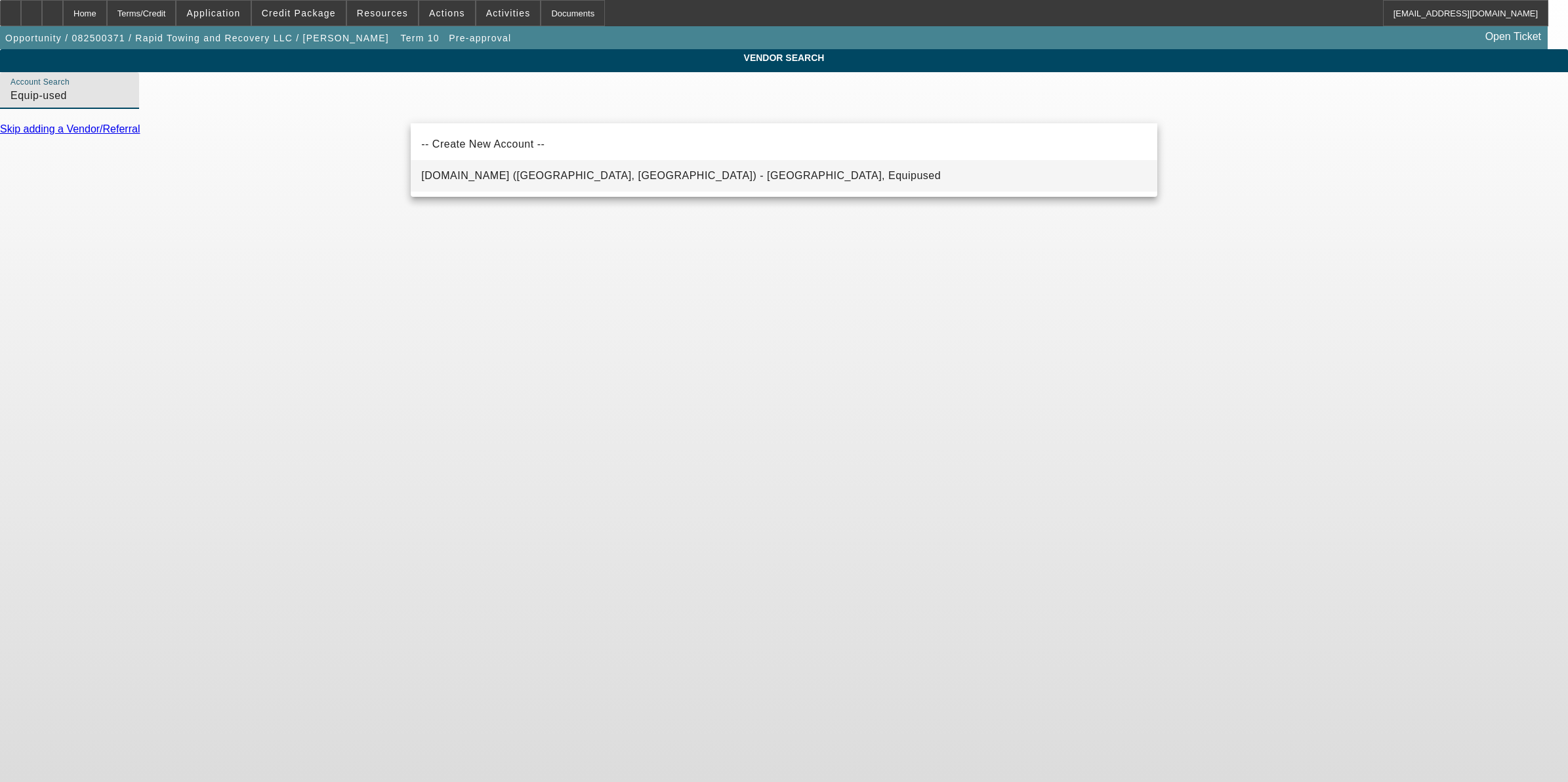
click at [533, 168] on span "Equip-Used.com (Northbrook, IL) - Equipused, Equipused" at bounding box center [680, 176] width 519 height 15
type input "Equip-Used.com (Northbrook, IL) - Equipused, Equipused"
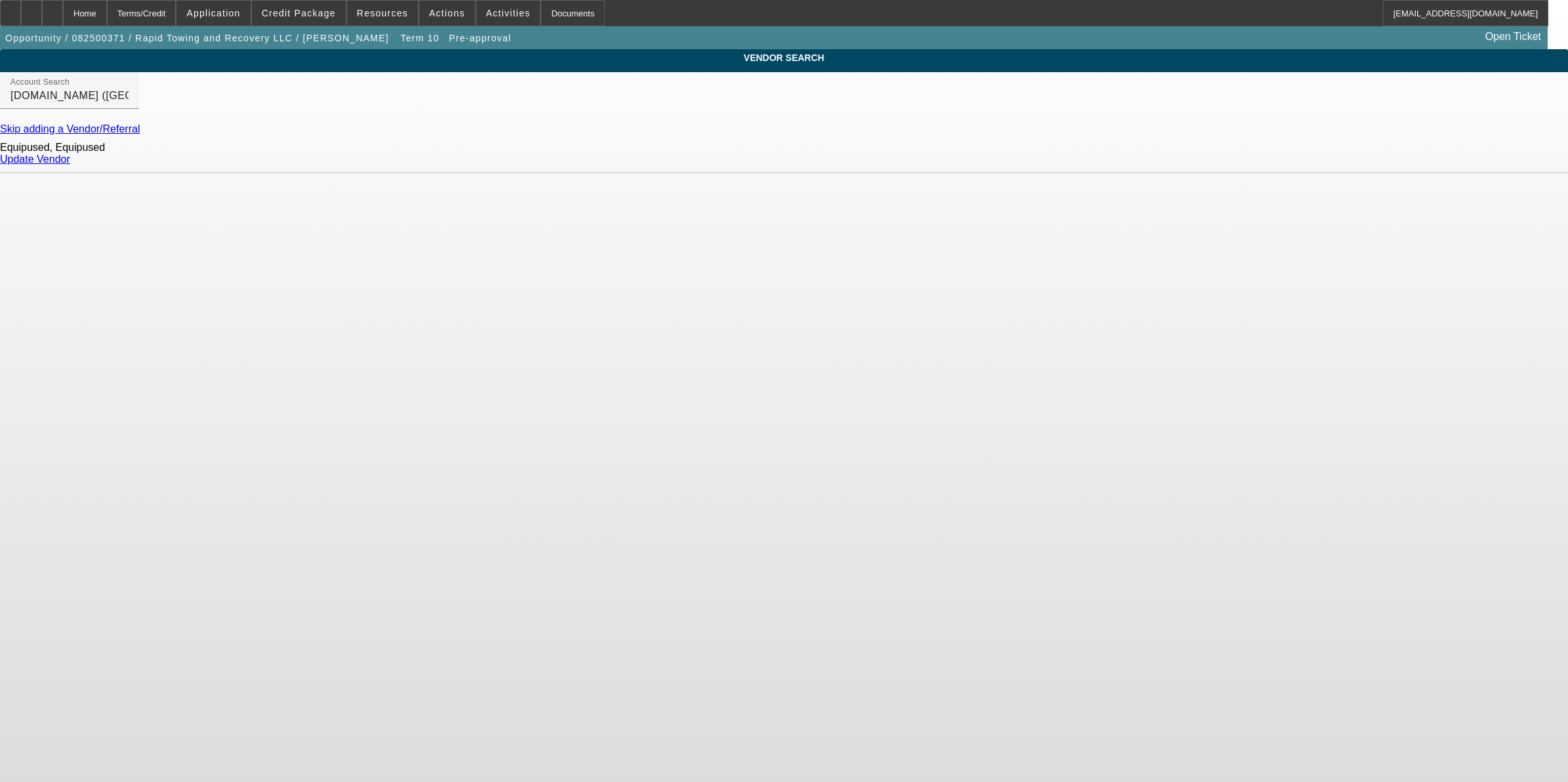
click at [70, 165] on link "Update Vendor" at bounding box center [35, 159] width 70 height 11
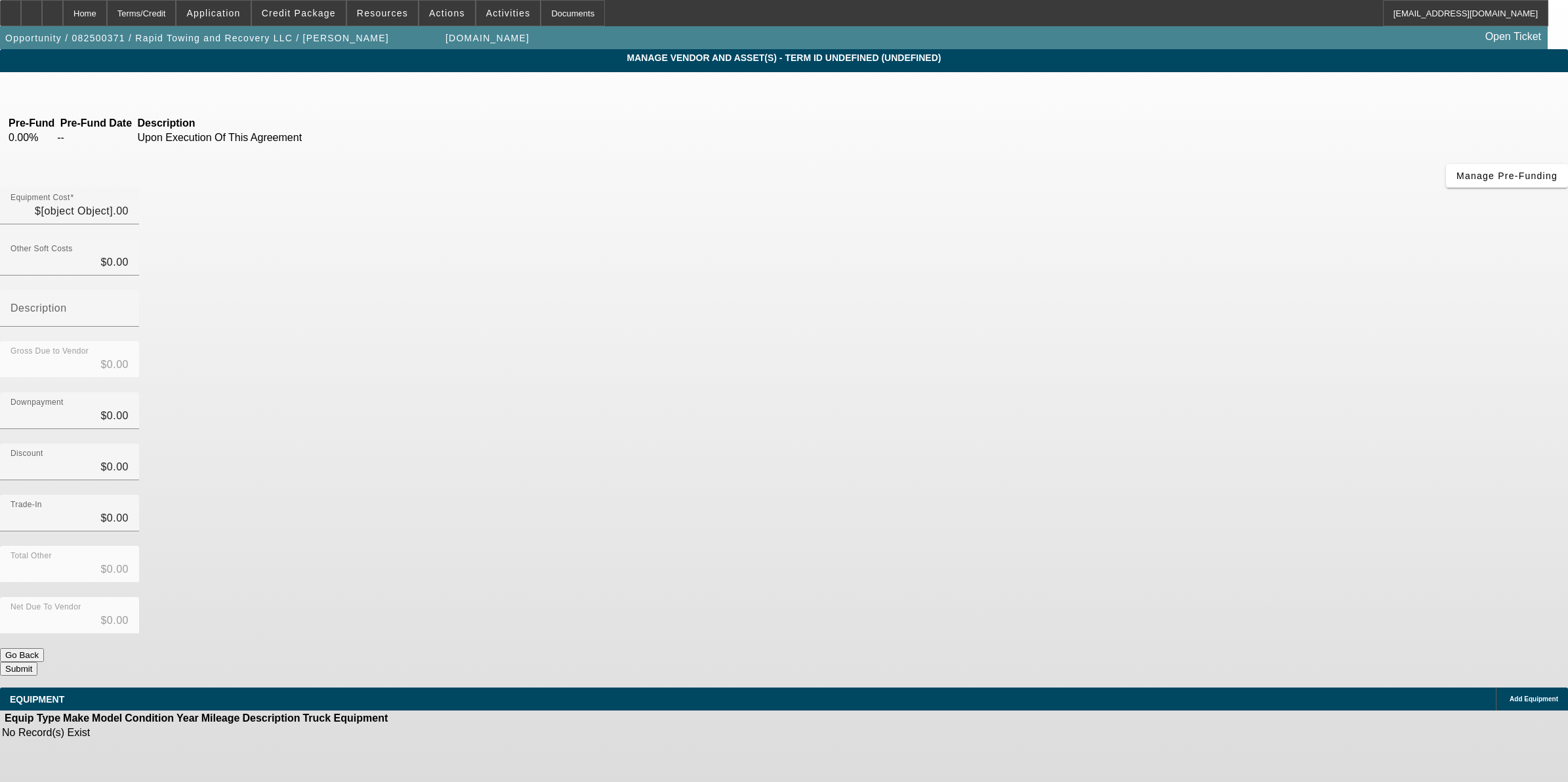
type input "$120,000.00"
drag, startPoint x: 878, startPoint y: 107, endPoint x: 1531, endPoint y: 115, distance: 653.0
click at [1531, 115] on app-vendor-asset-manage "MANAGE VENDOR AND ASSET(S) - Term ID 10 (Discovery) Remove Vendor [DOMAIN_NAME]…" at bounding box center [784, 402] width 1568 height 705
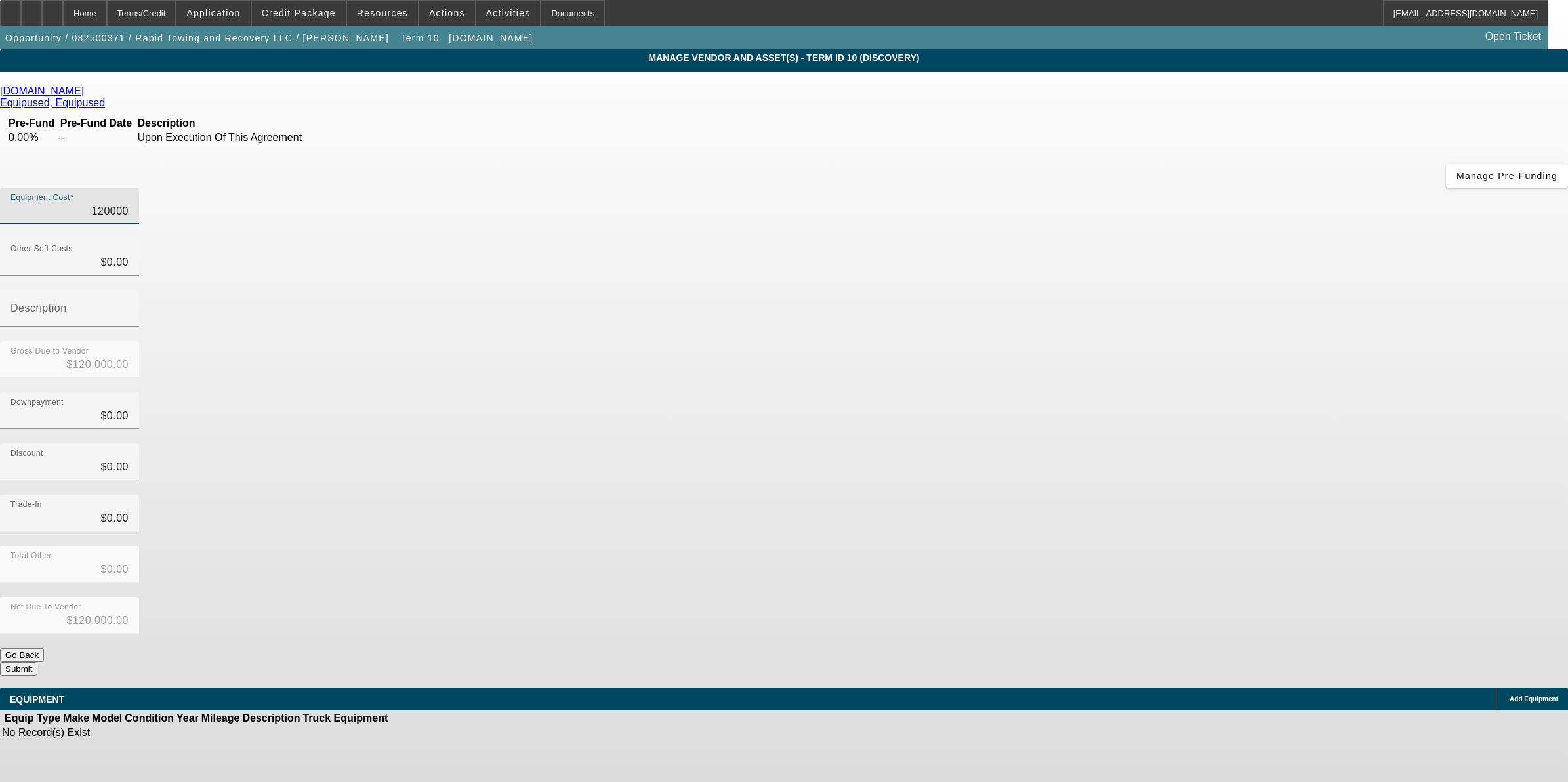
type input "5"
type input "$5.00"
type input "59"
type input "$59.00"
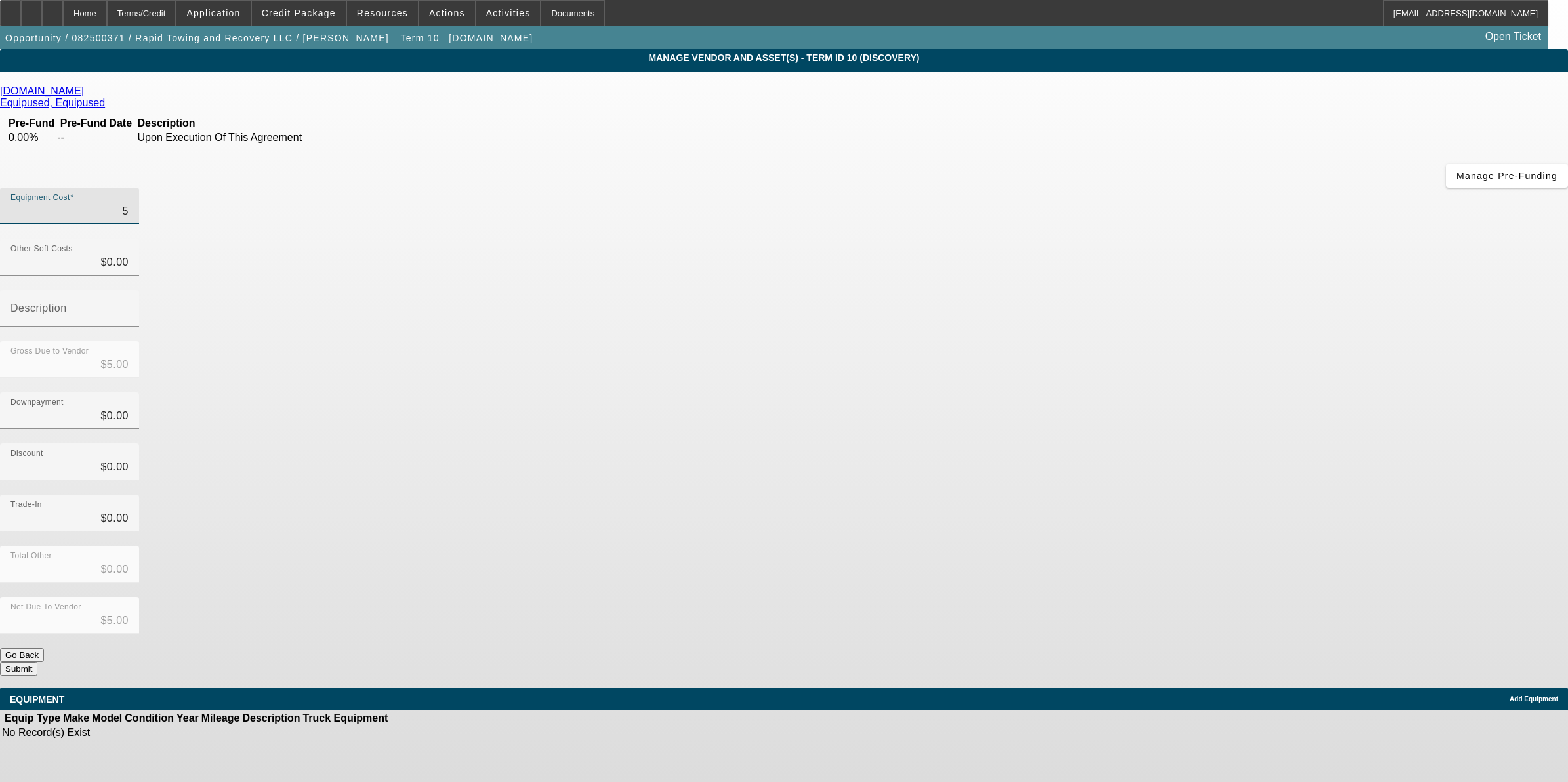
type input "$59.00"
type input "599"
type input "$599.00"
type input "5999"
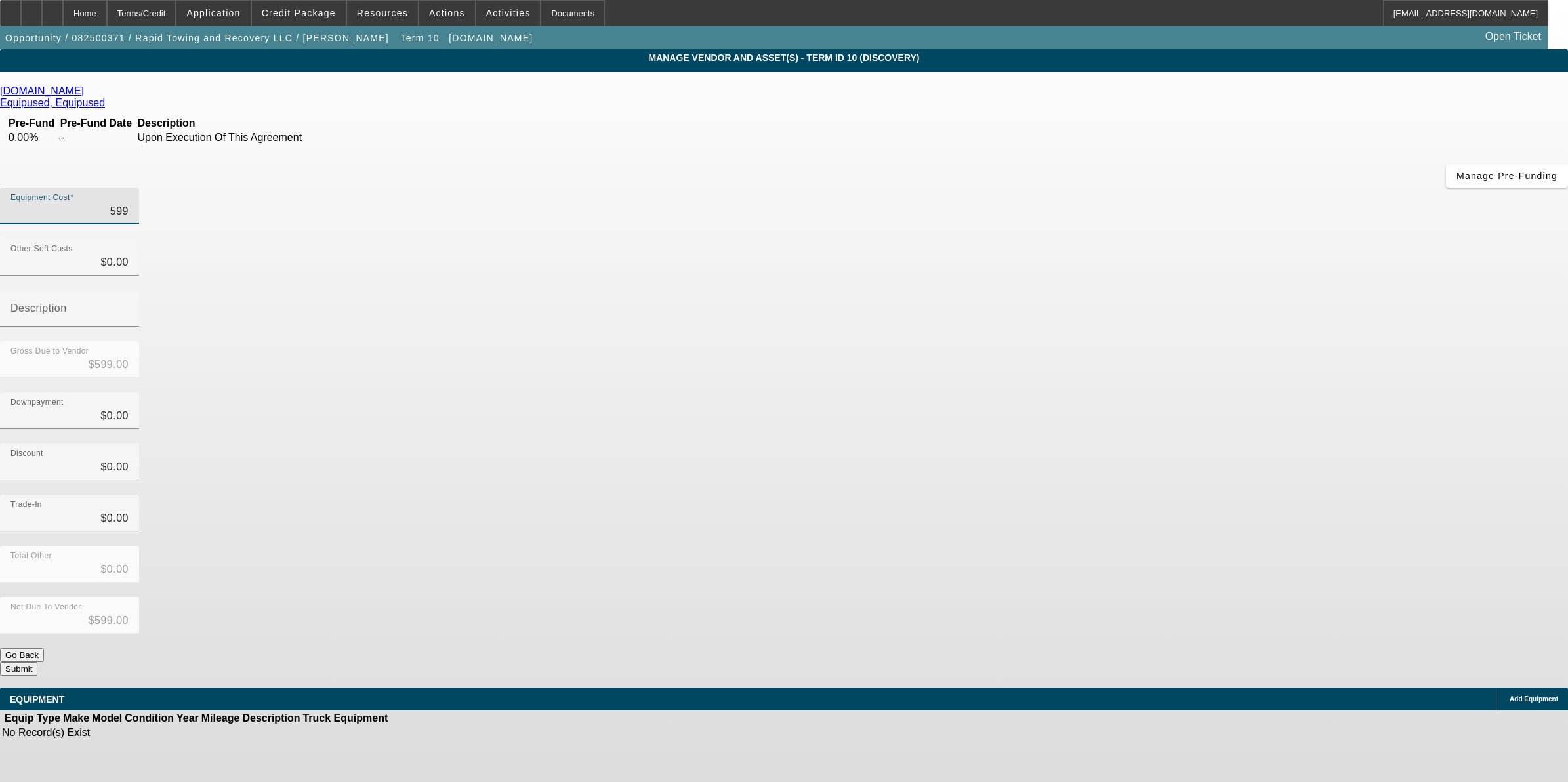
type input "$5,999.00"
type input "59995"
type input "$59,995.00"
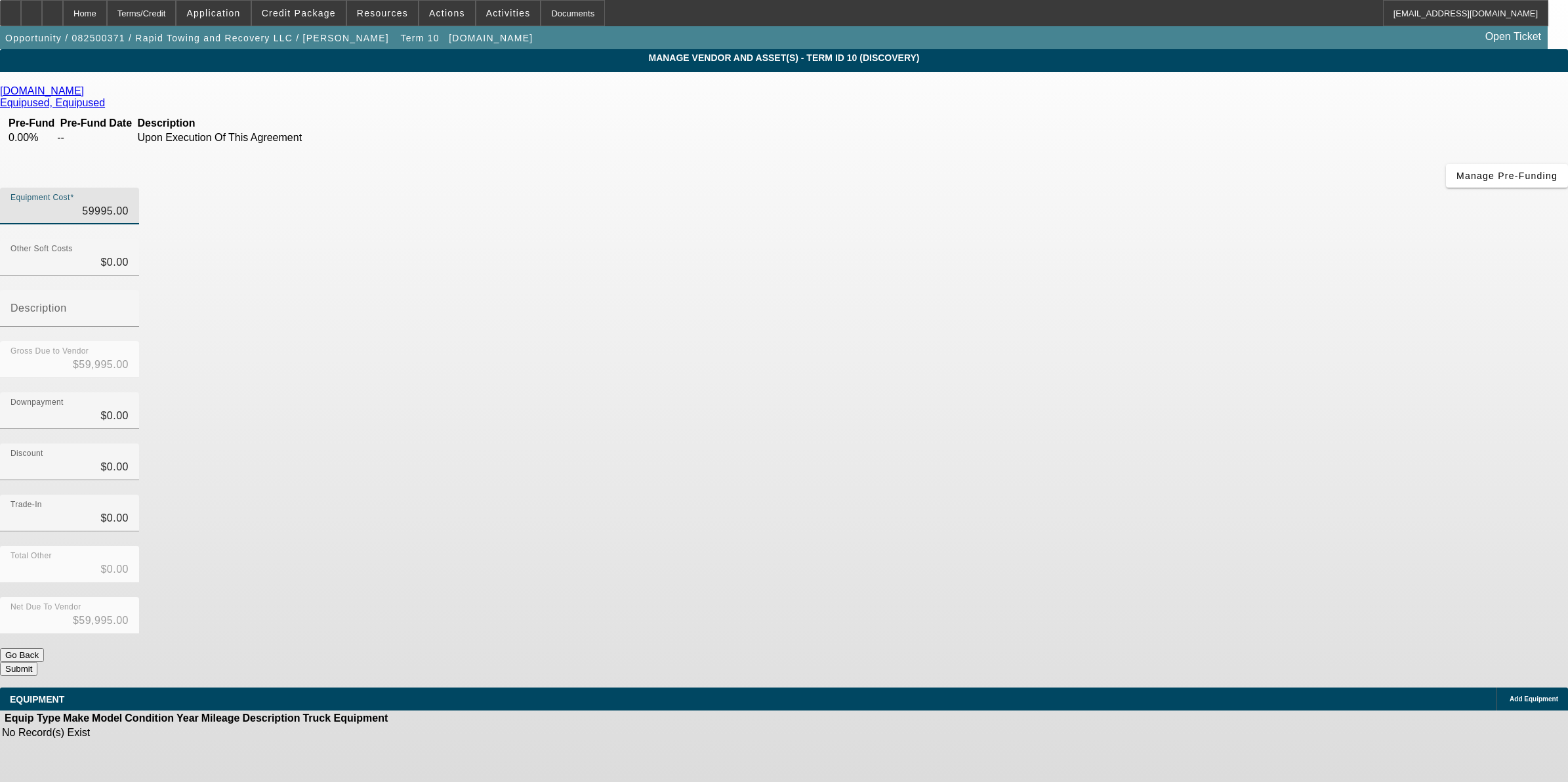
type input "$59,995.00"
click at [1109, 494] on div "Trade-In $0.00" at bounding box center [784, 519] width 1568 height 51
click at [1509, 695] on span "Add Equipment" at bounding box center [1534, 698] width 49 height 7
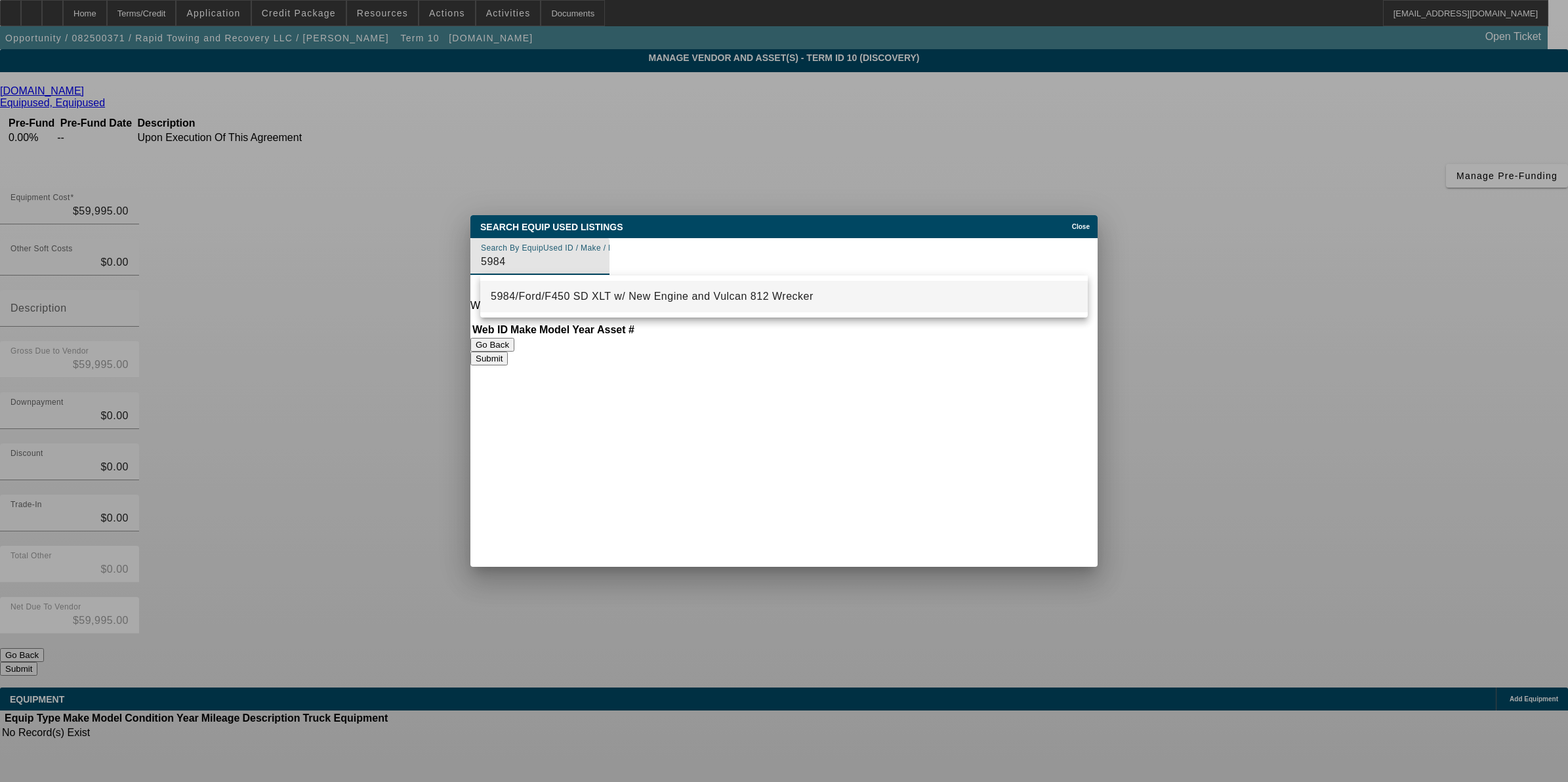
drag, startPoint x: 633, startPoint y: 287, endPoint x: 630, endPoint y: 303, distance: 16.3
click at [631, 287] on mat-option "5984/Ford/F450 SD XLT w/ New Engine and Vulcan 812 Wrecker" at bounding box center [784, 296] width 607 height 32
type input "5984/Ford/F450 SD XLT w/ New Engine and Vulcan 812 Wrecker"
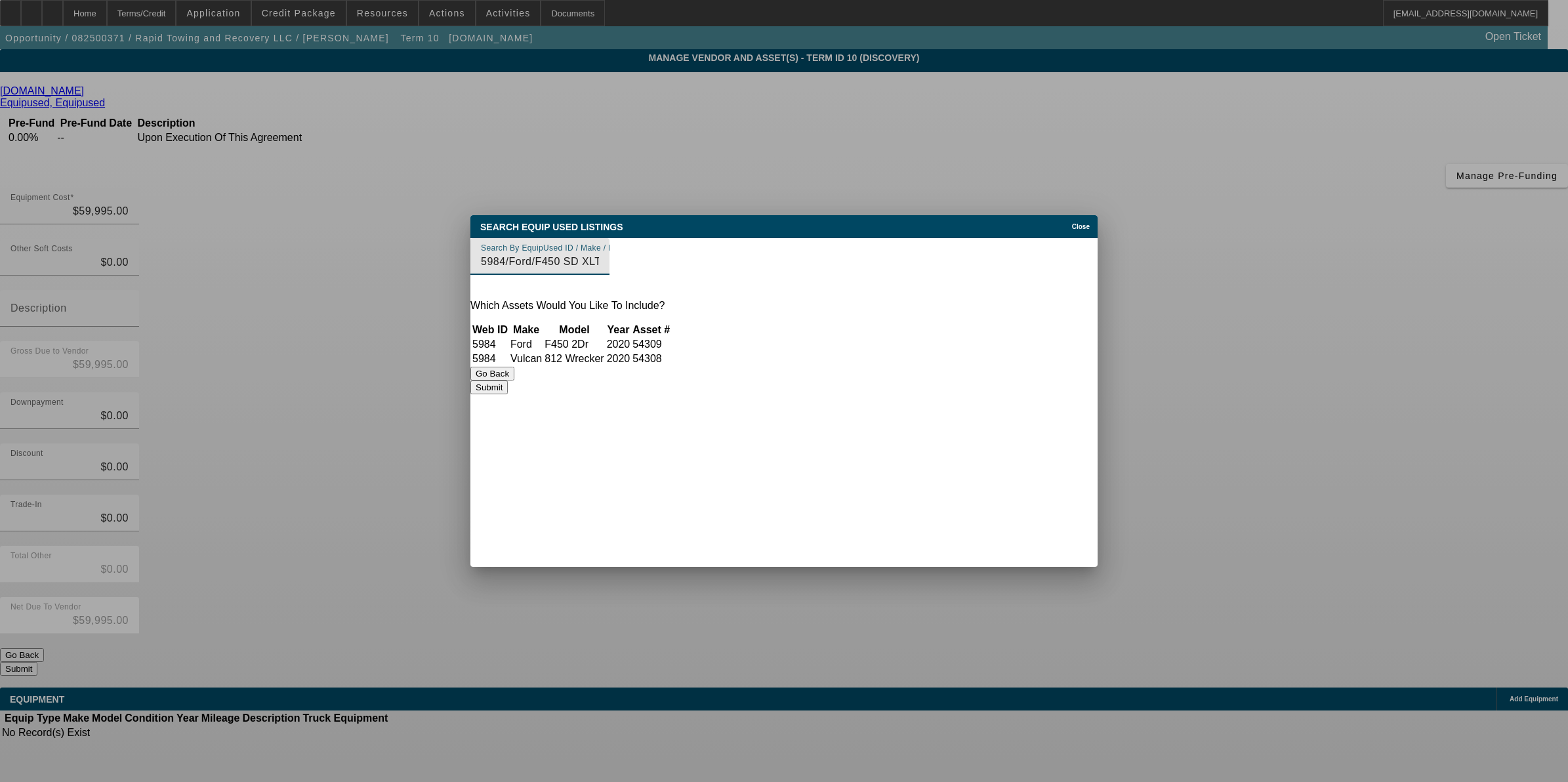
click at [508, 394] on button "Submit" at bounding box center [489, 387] width 37 height 14
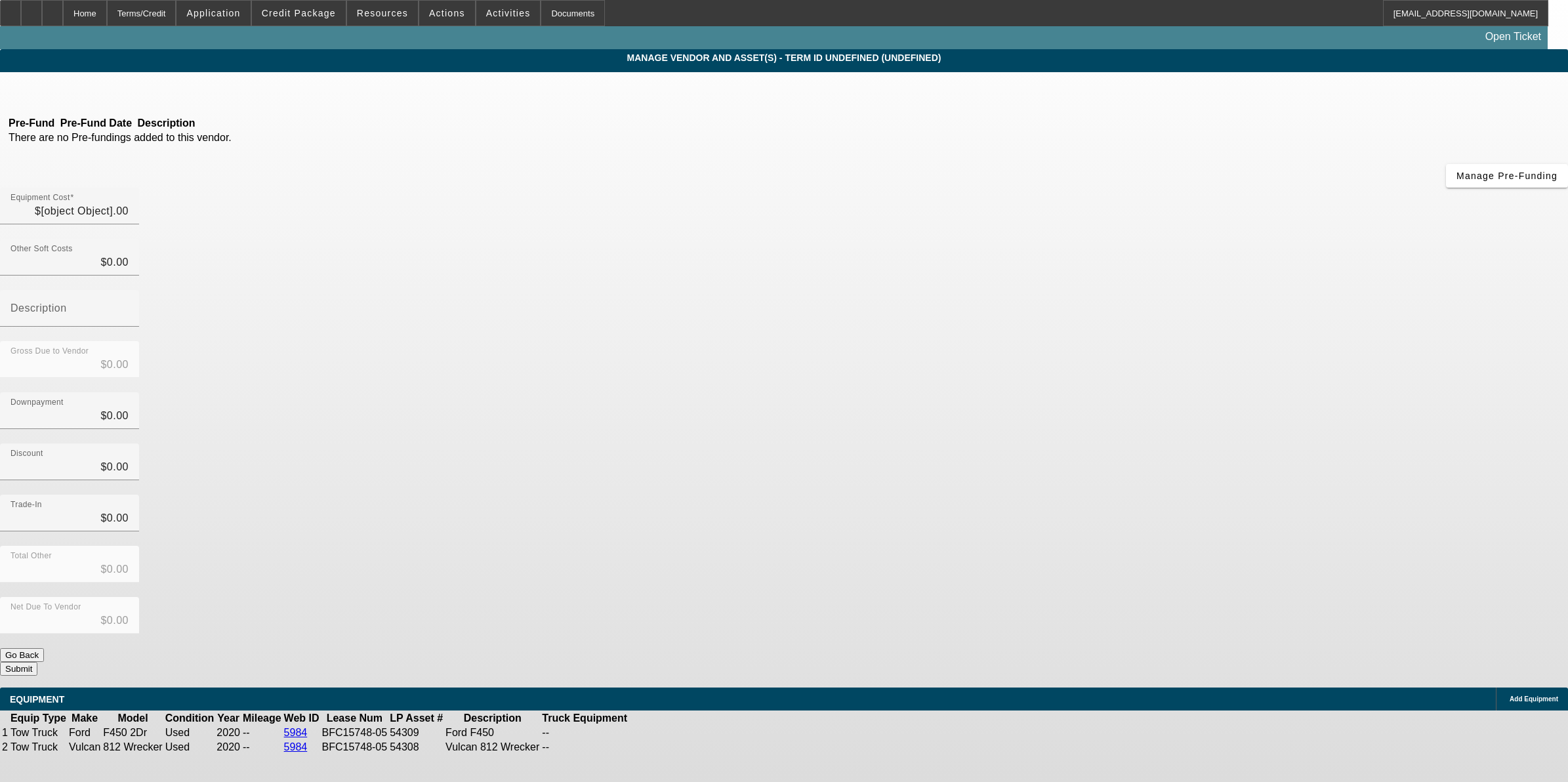
type input "$59,995.00"
click at [696, 732] on icon at bounding box center [696, 732] width 0 height 0
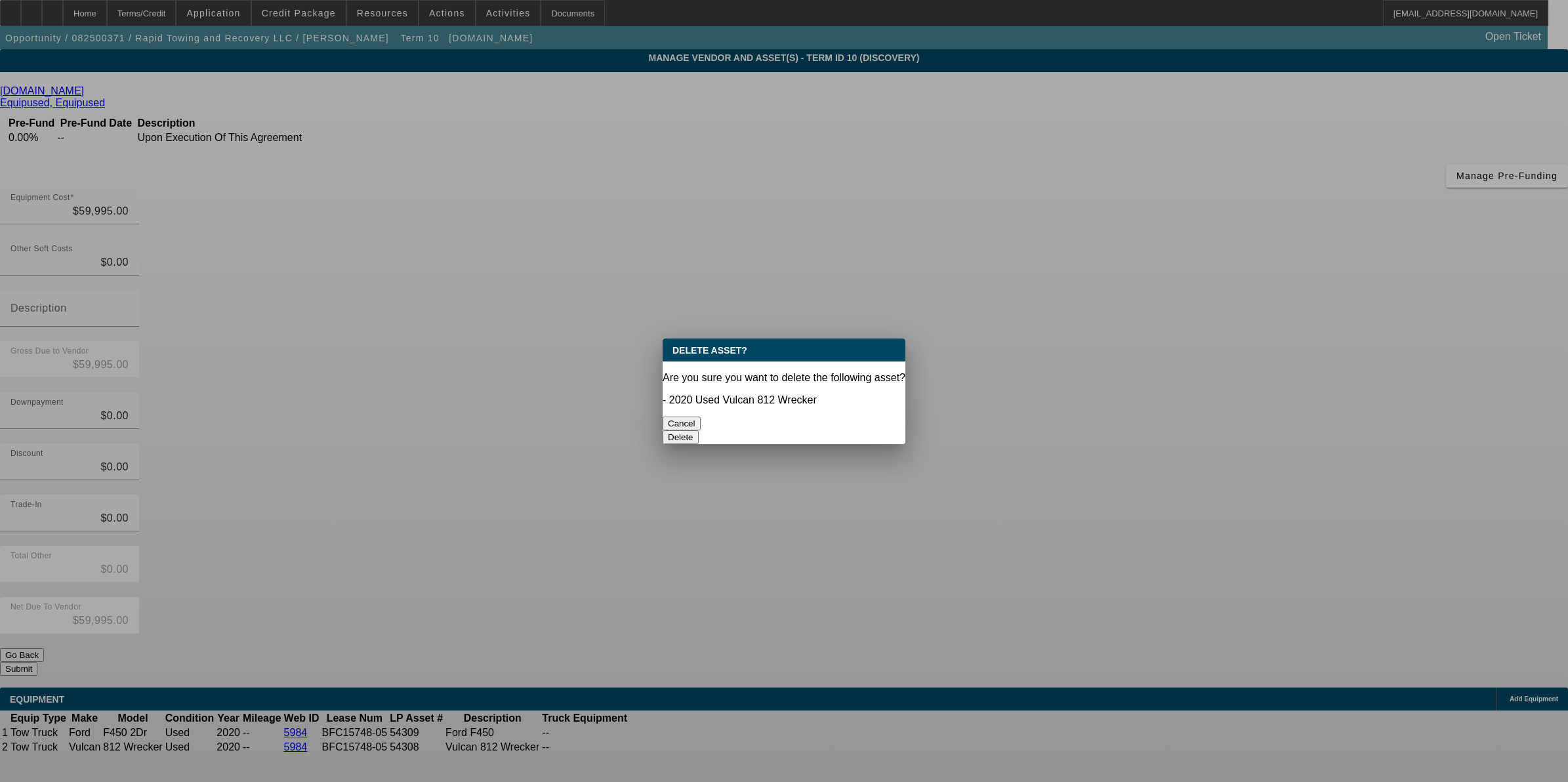
click at [698, 430] on button "Delete" at bounding box center [680, 437] width 36 height 14
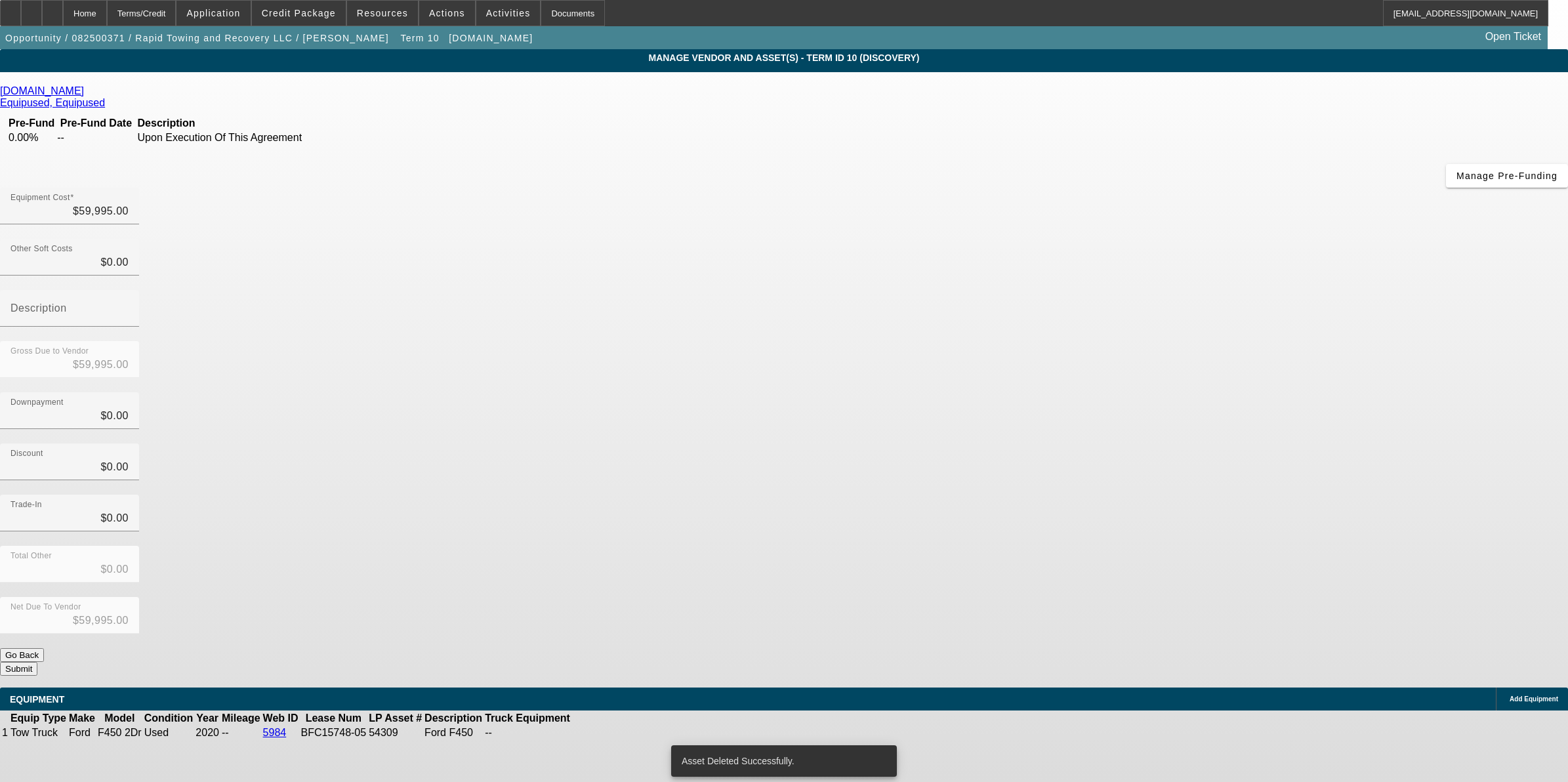
click at [611, 732] on icon at bounding box center [611, 732] width 0 height 0
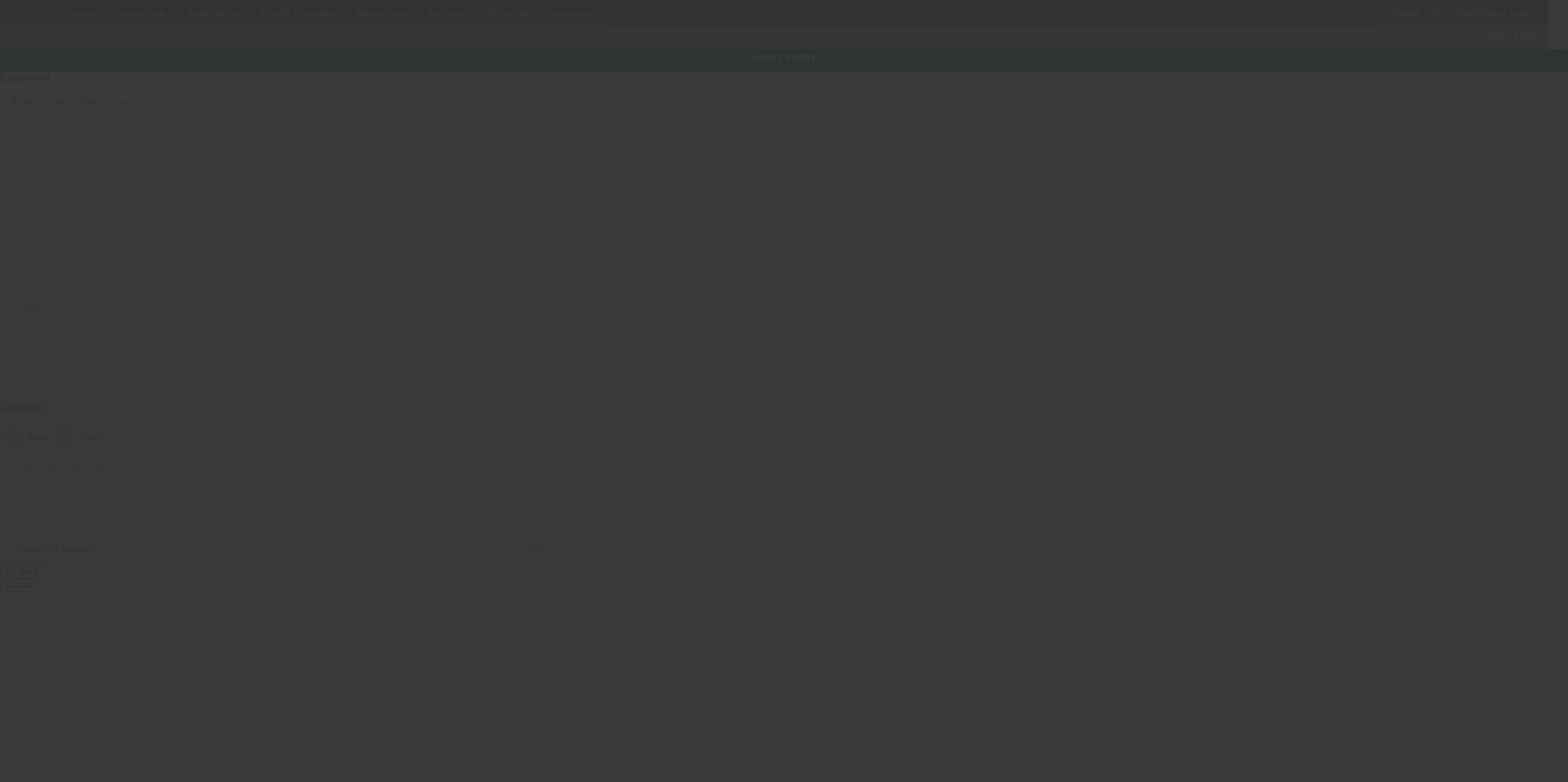
type input "[US_VEHICLE_IDENTIFICATION_NUMBER]"
type input "Ford"
type input "F450 2Dr"
radio input "true"
type textarea "Ford F450"
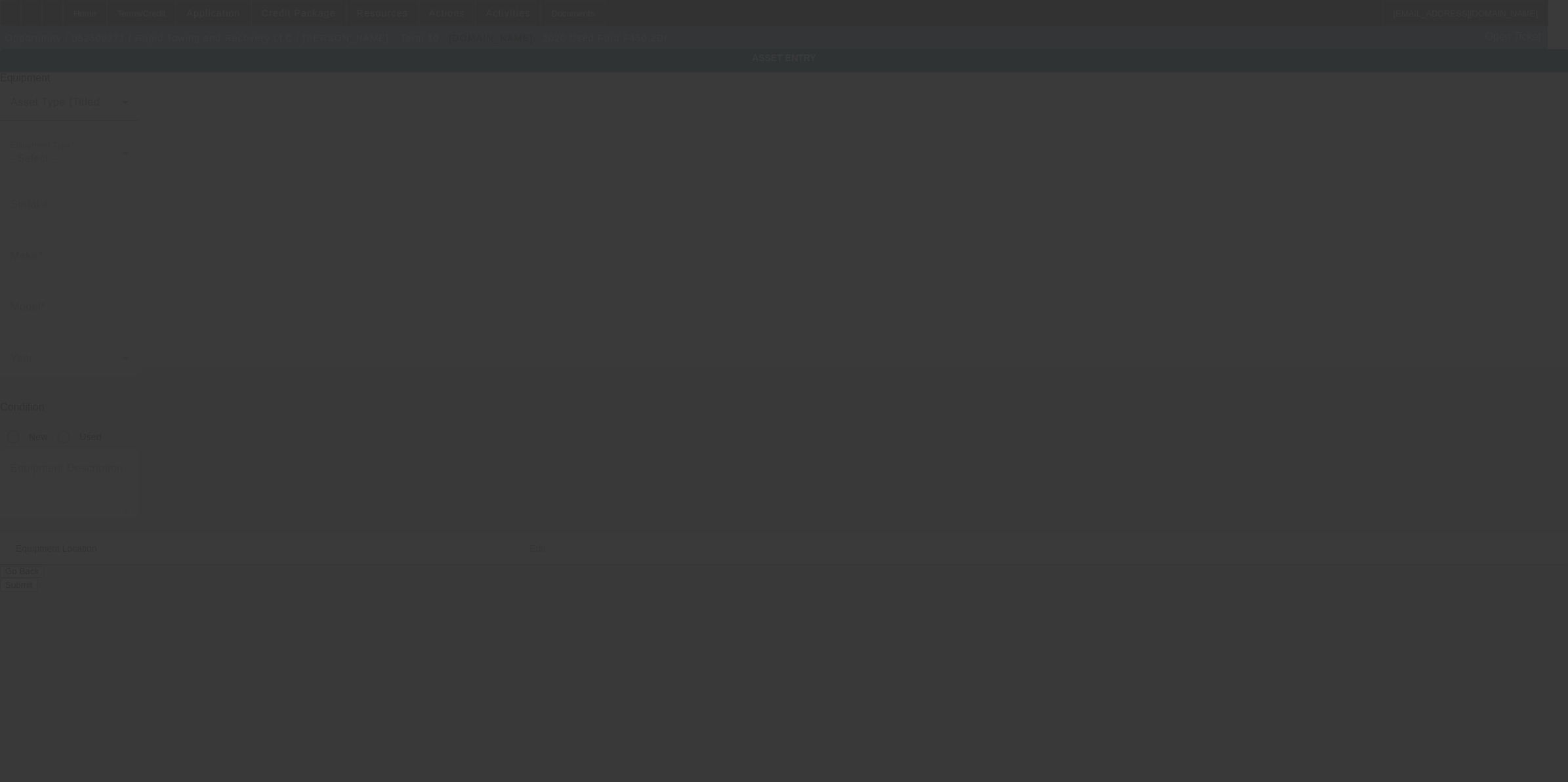
type input "[STREET_ADDRESS]"
type input "[GEOGRAPHIC_DATA]"
type input "73057"
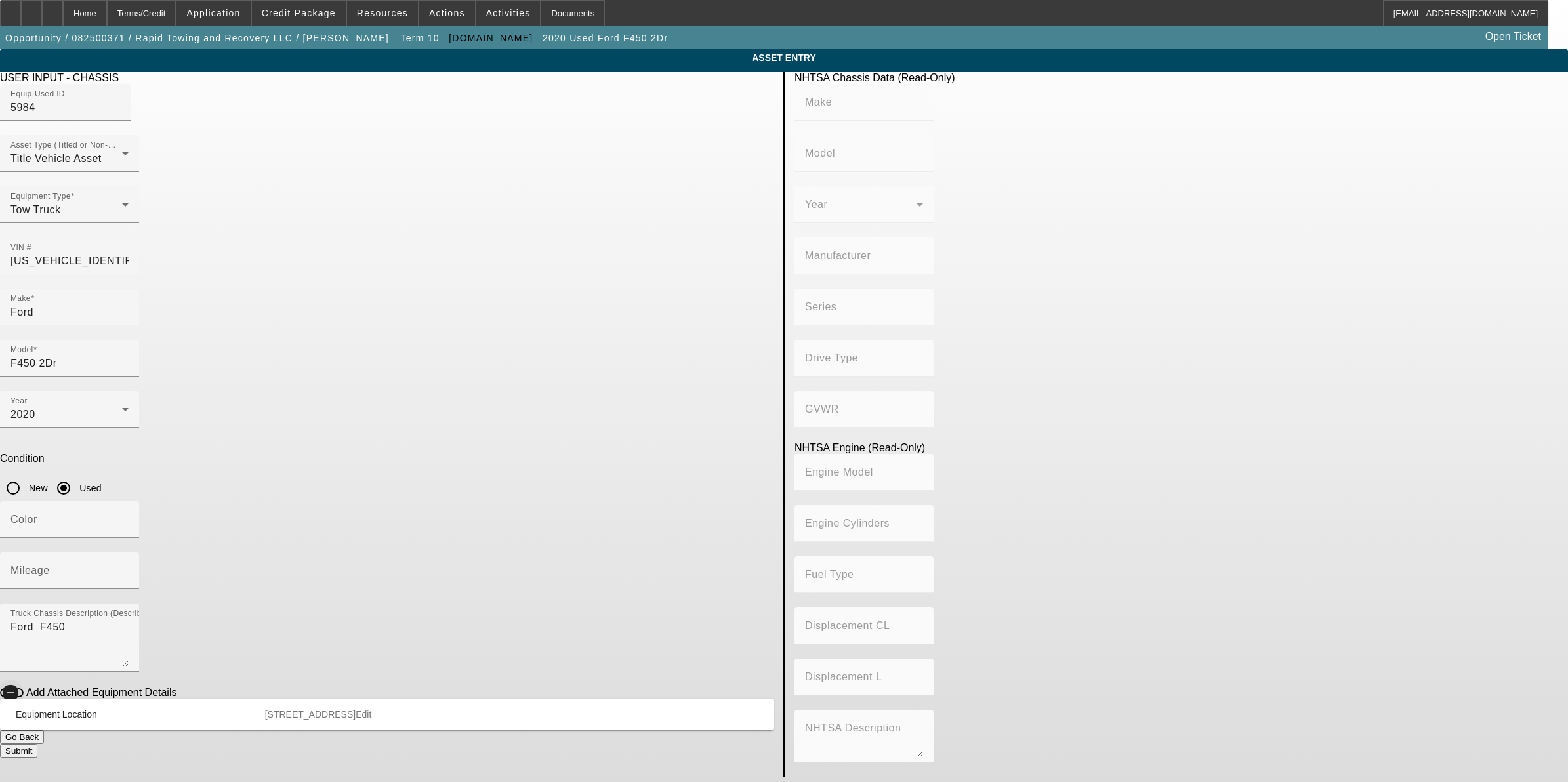
click at [16, 687] on icon "button" at bounding box center [11, 693] width 12 height 12
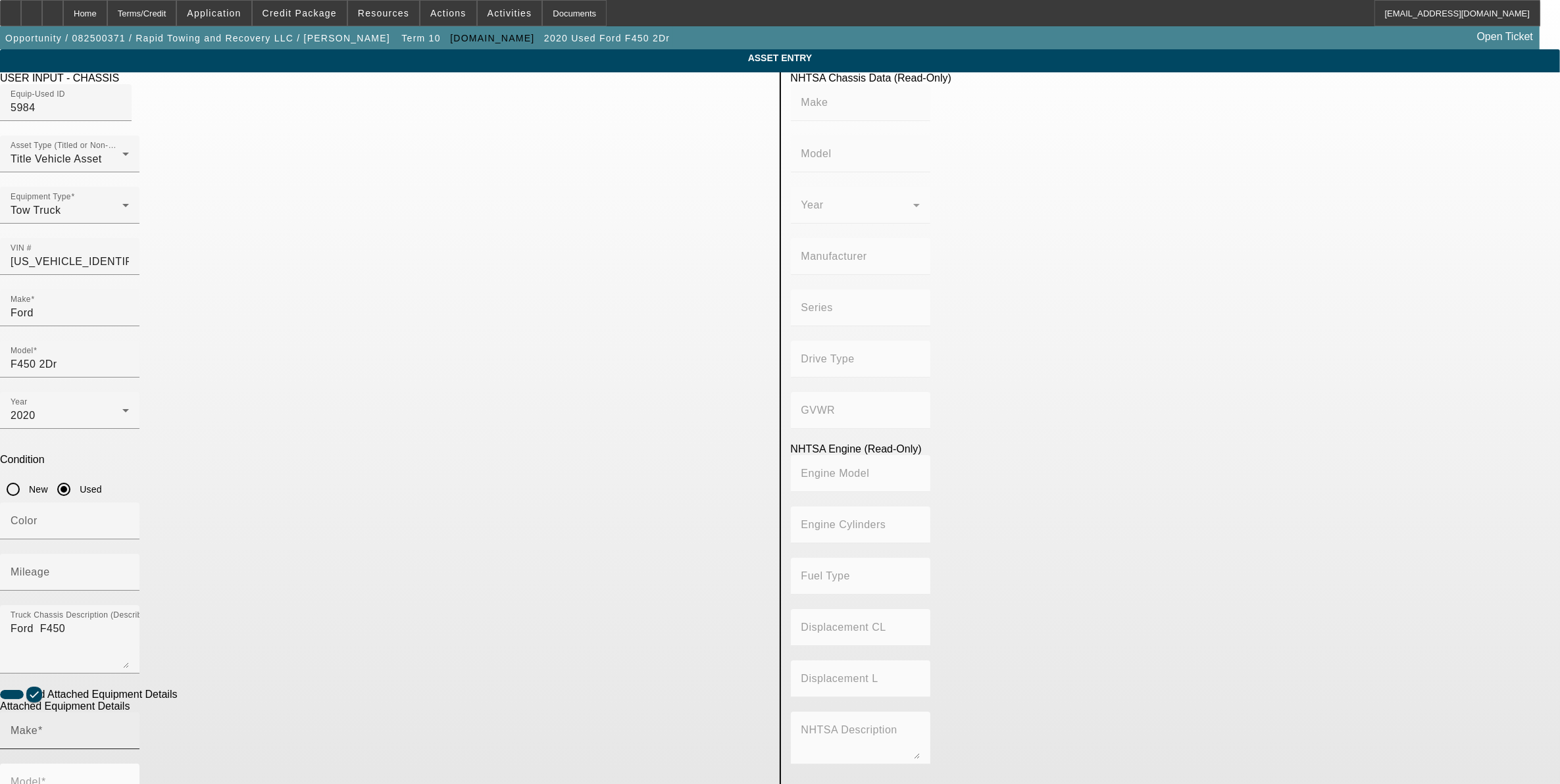
click at [129, 728] on input "Make" at bounding box center [69, 735] width 118 height 15
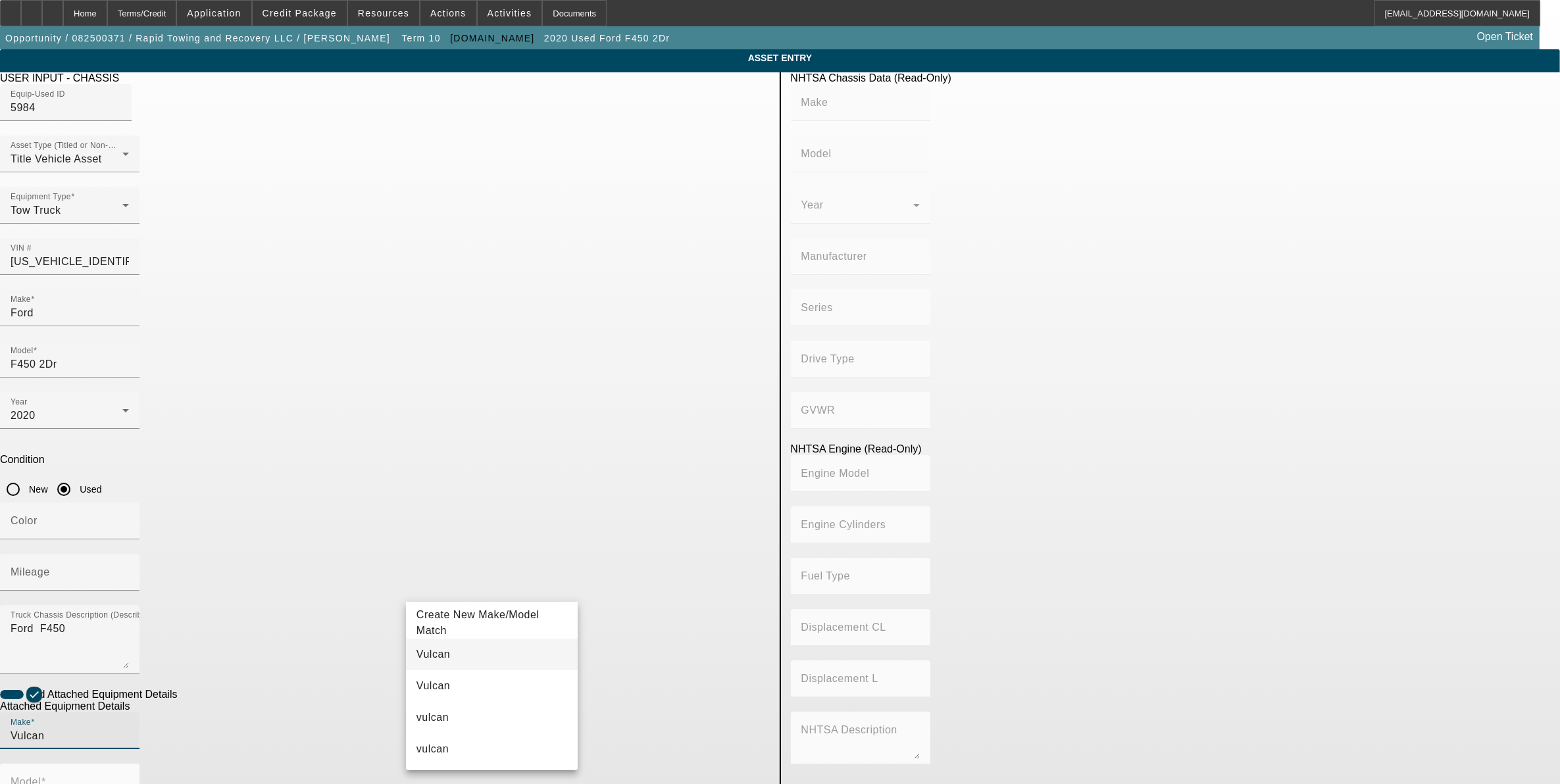
type input "Vulcan"
click at [415, 661] on mat-option "Vulcan" at bounding box center [492, 654] width 172 height 32
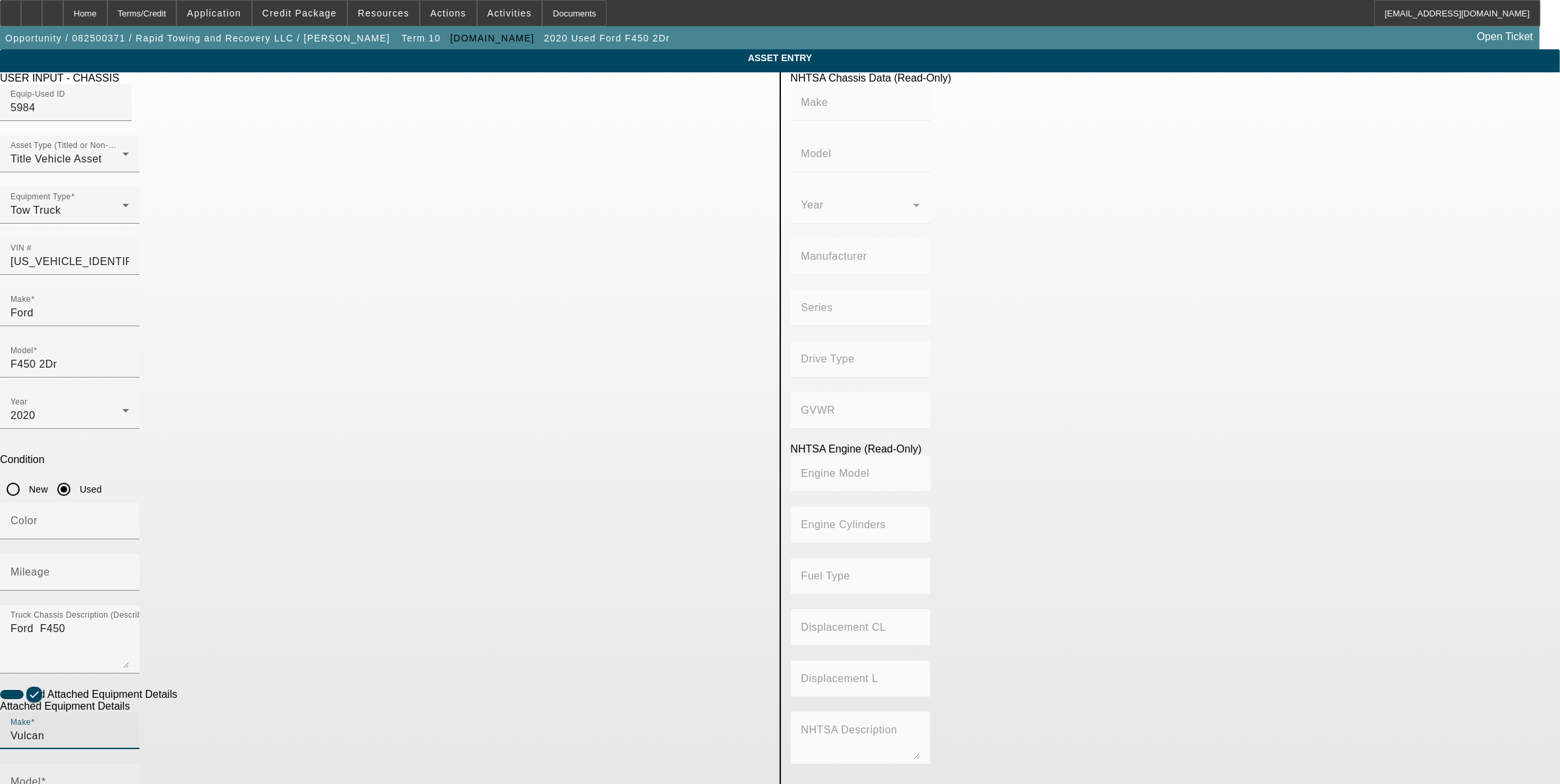
click at [129, 779] on input "Model" at bounding box center [69, 786] width 118 height 15
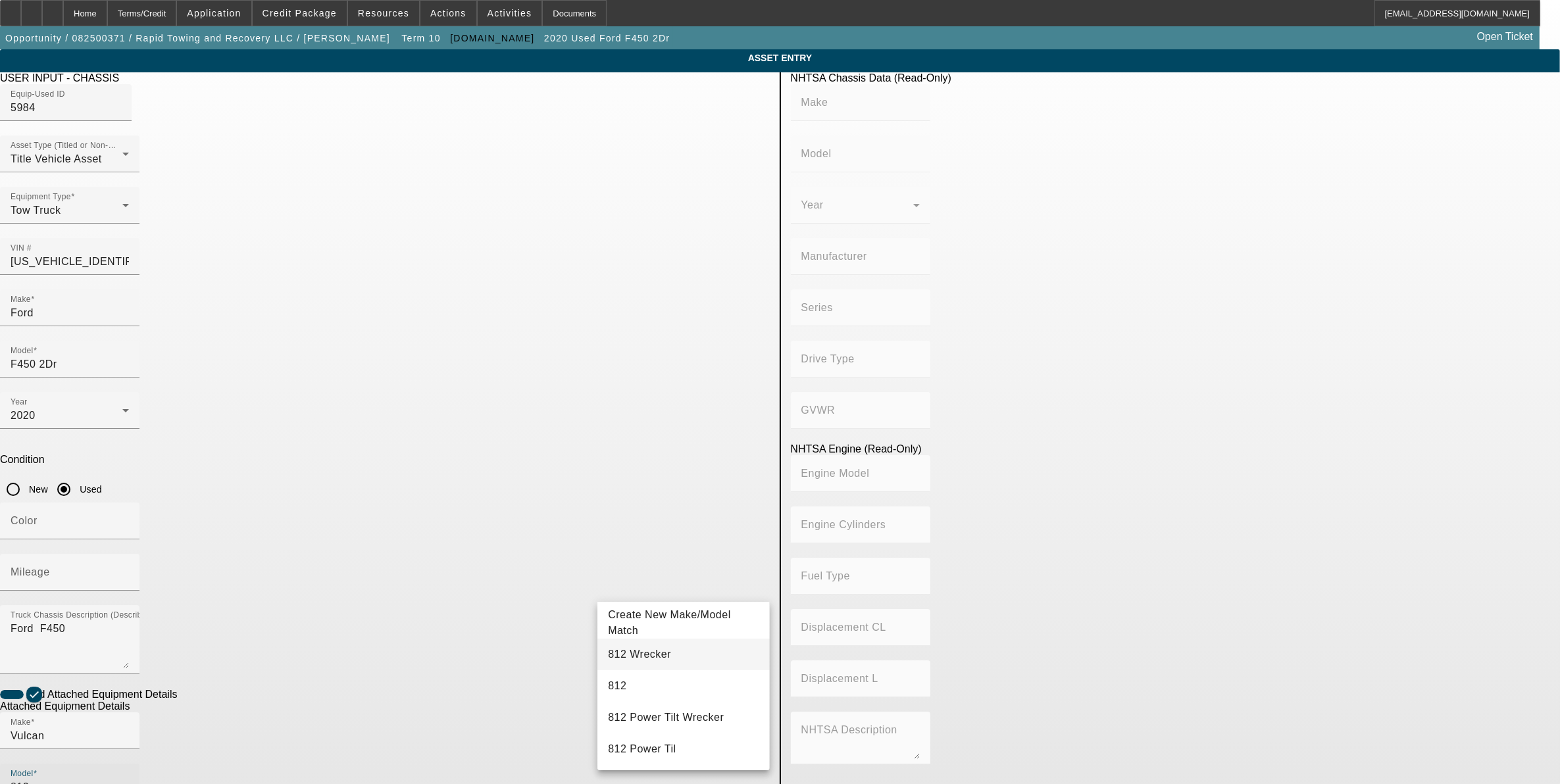
click at [649, 646] on span "812 Wrecker" at bounding box center [639, 654] width 63 height 15
type input "812 Wrecker"
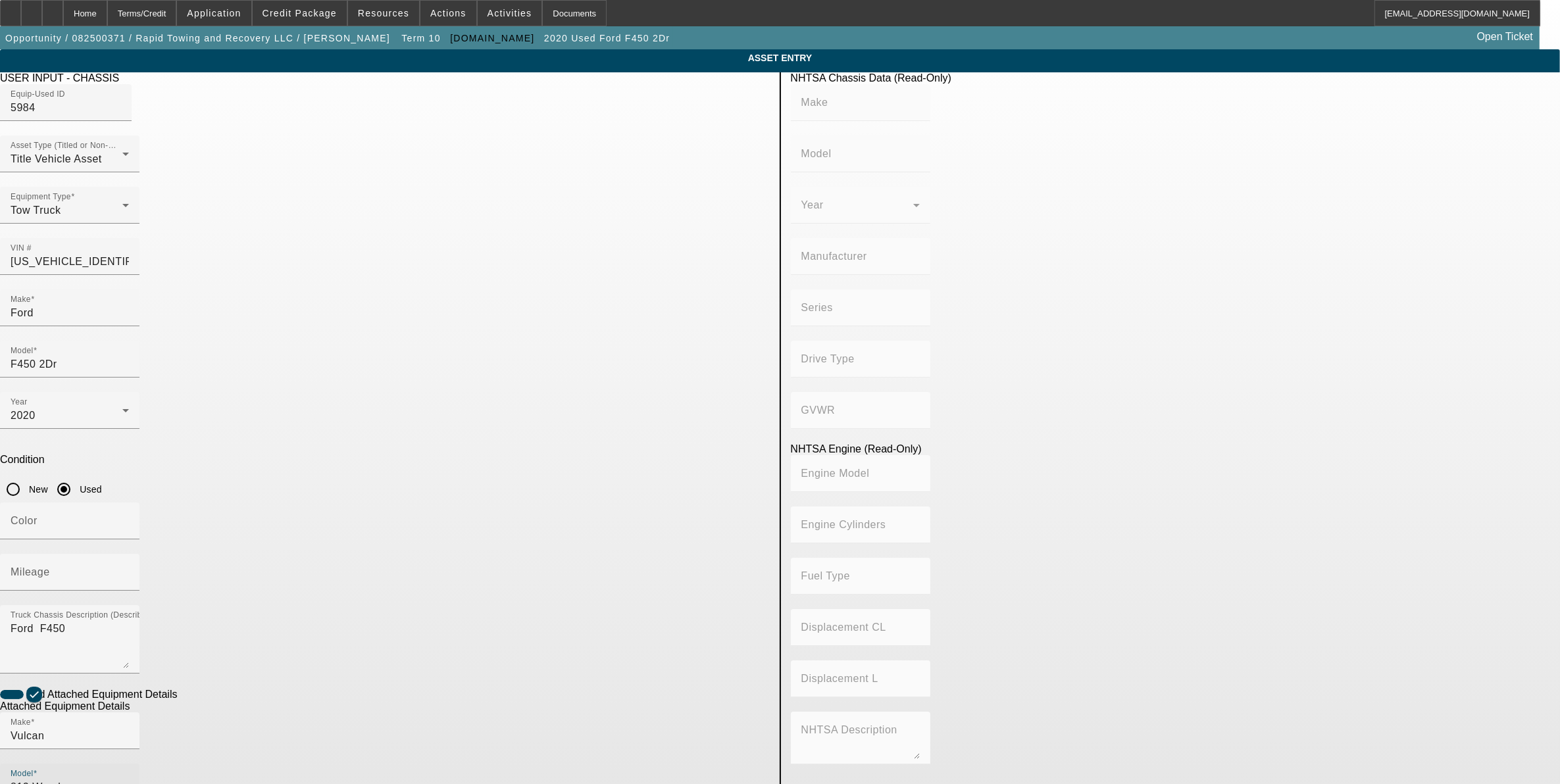
radio input "true"
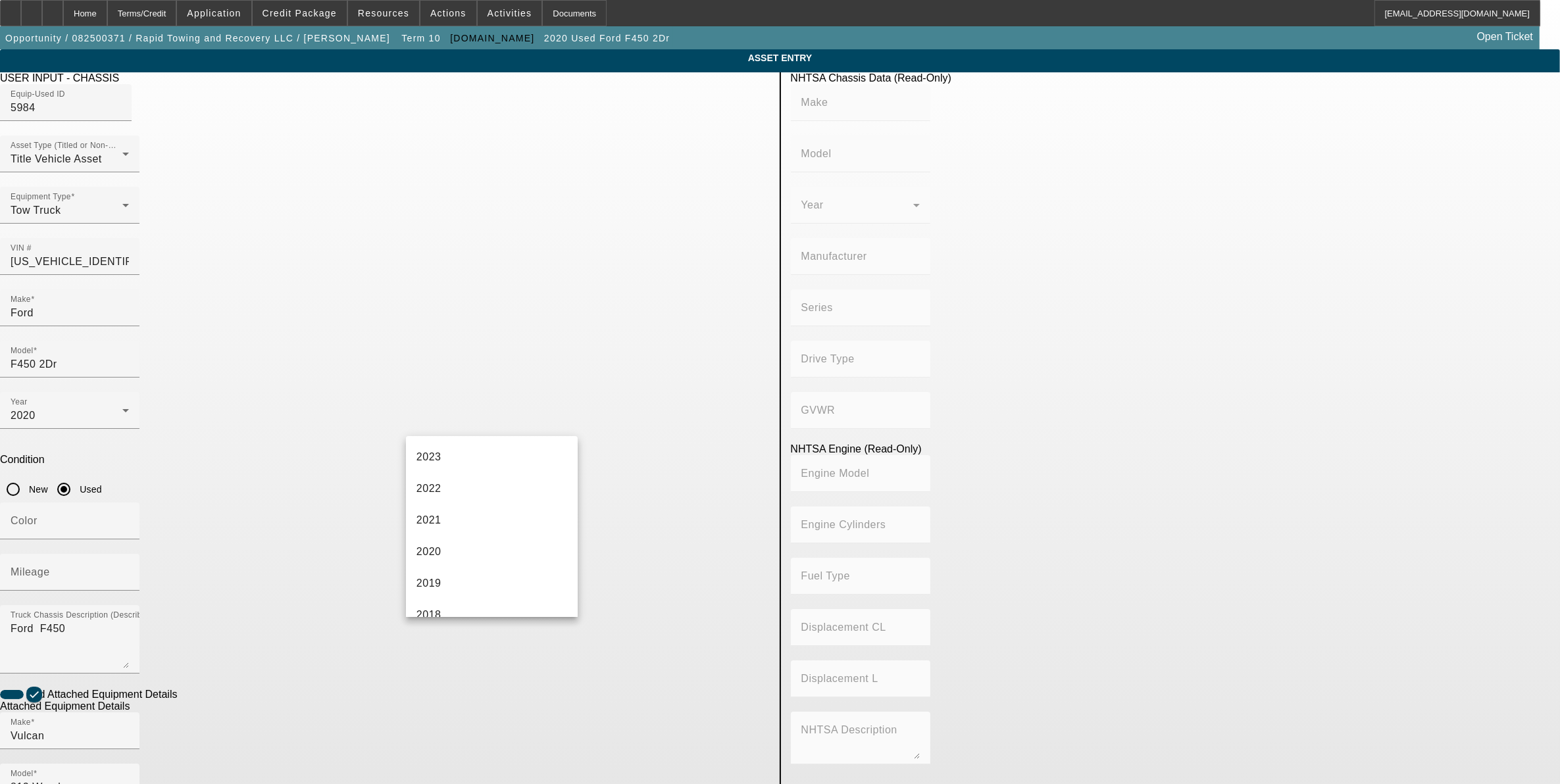
scroll to position [165, 0]
click at [458, 536] on mat-option "2020" at bounding box center [492, 545] width 172 height 32
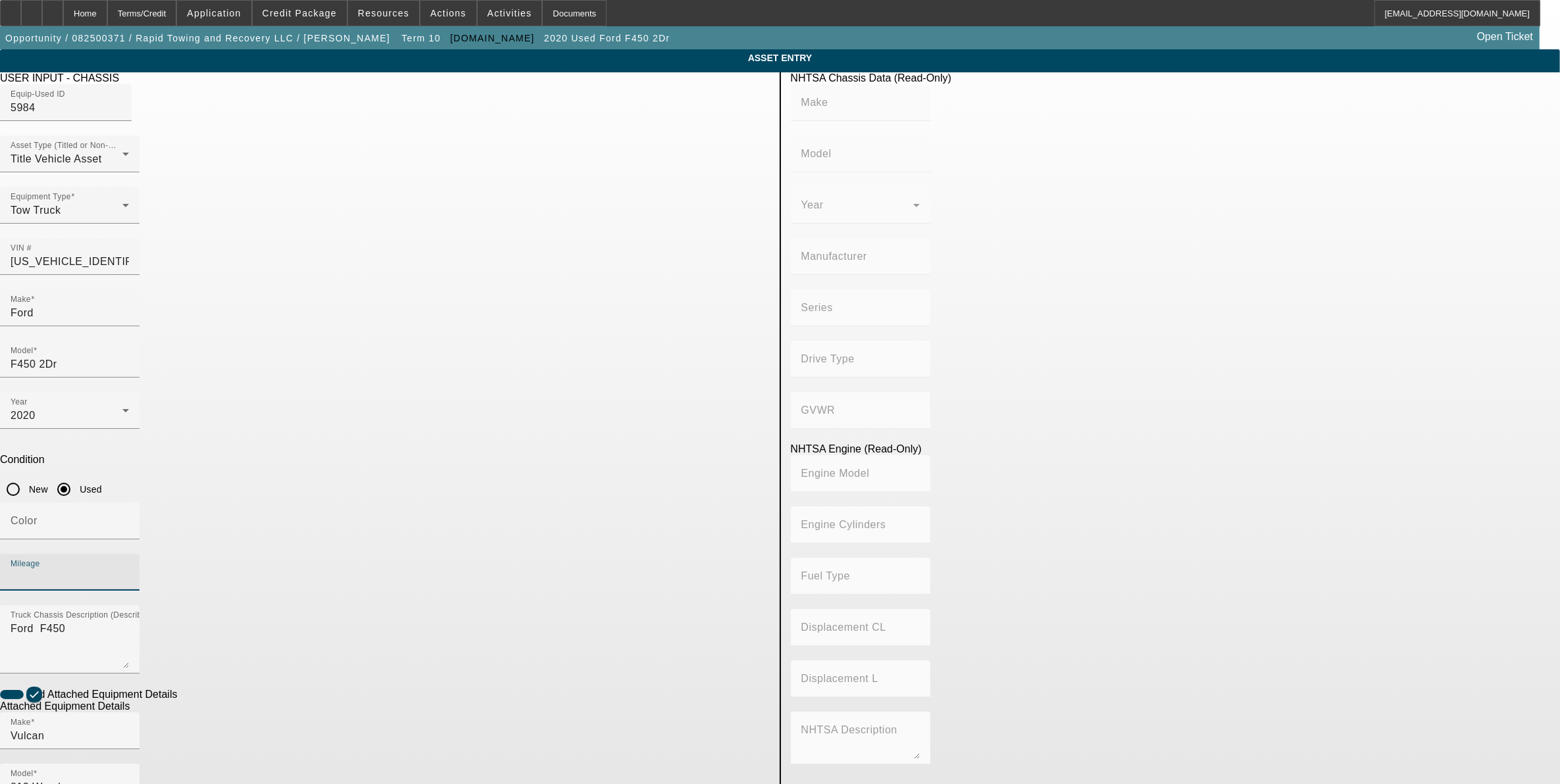
click at [129, 570] on input "Mileage" at bounding box center [69, 577] width 118 height 15
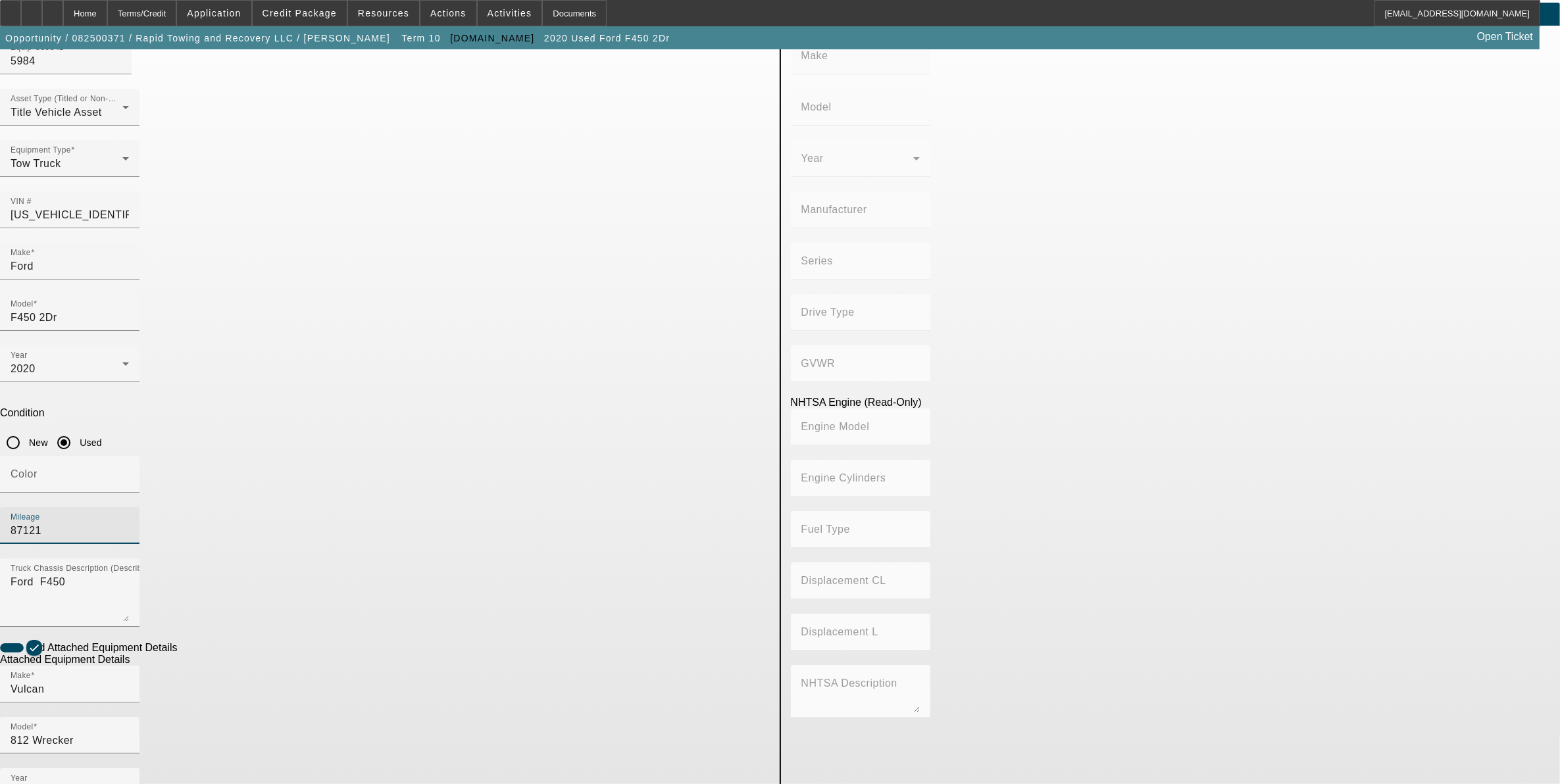
scroll to position [118, 0]
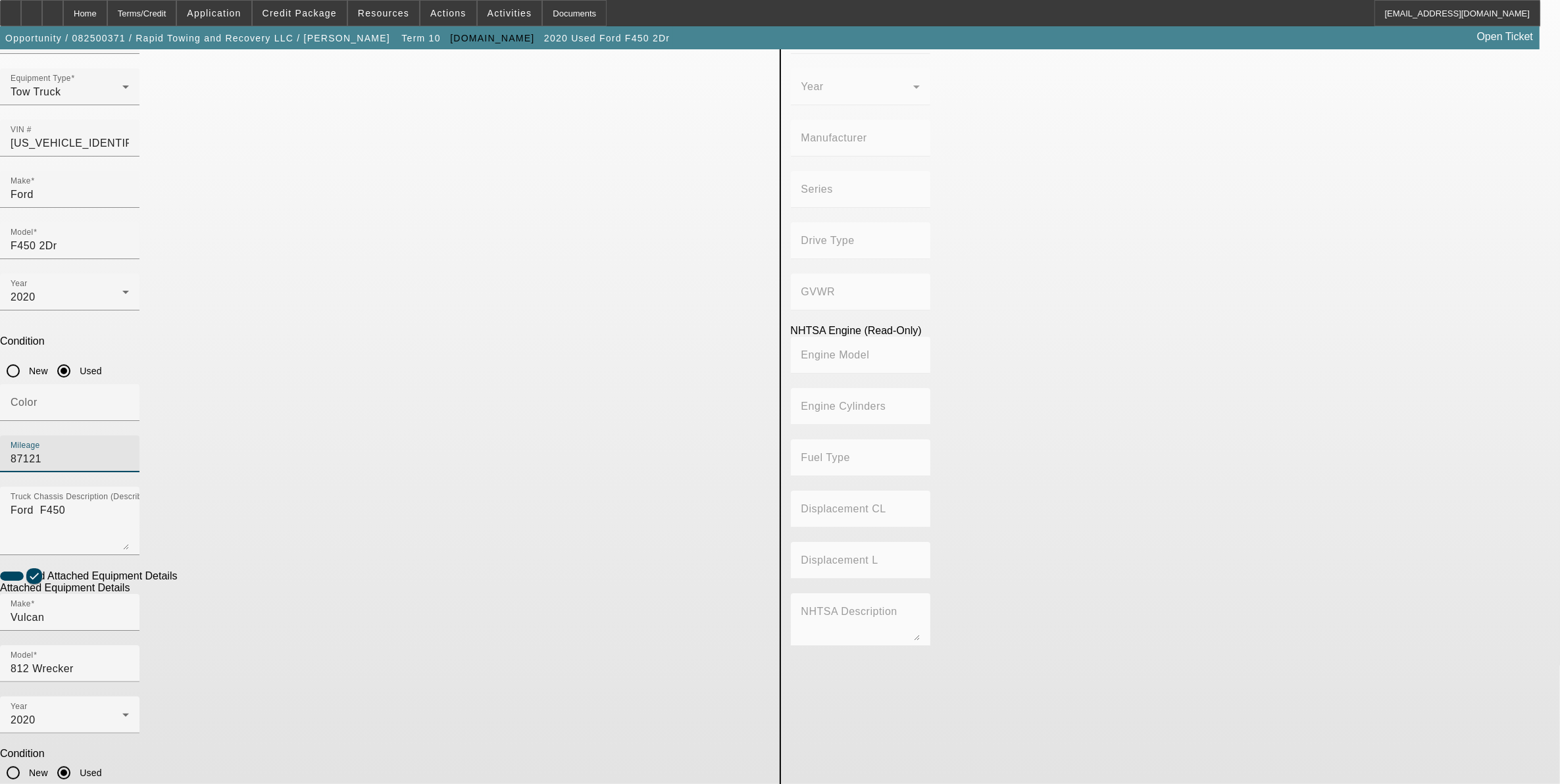
type input "87121"
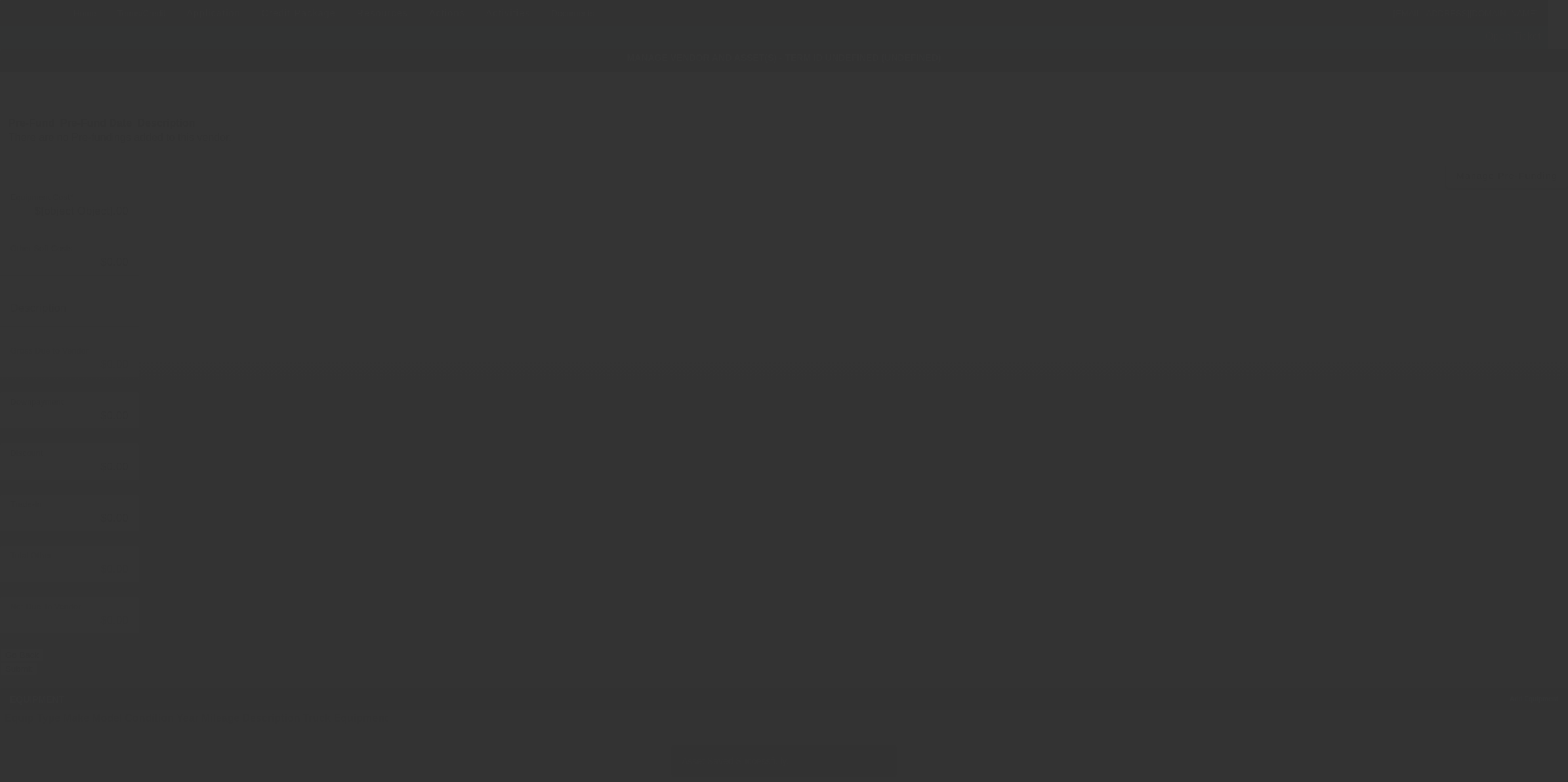
type input "$59,995.00"
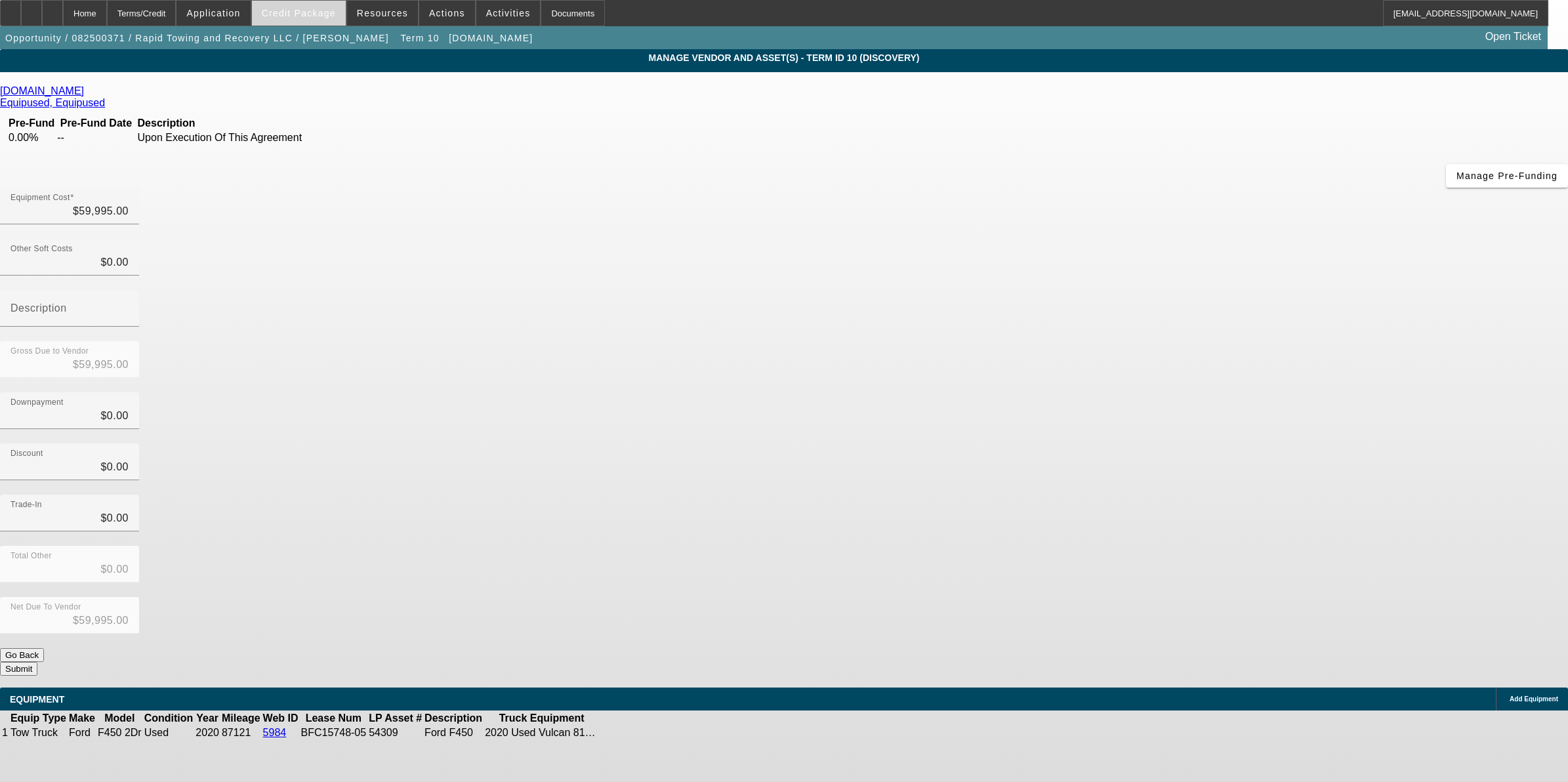
click at [319, 21] on span at bounding box center [298, 13] width 93 height 32
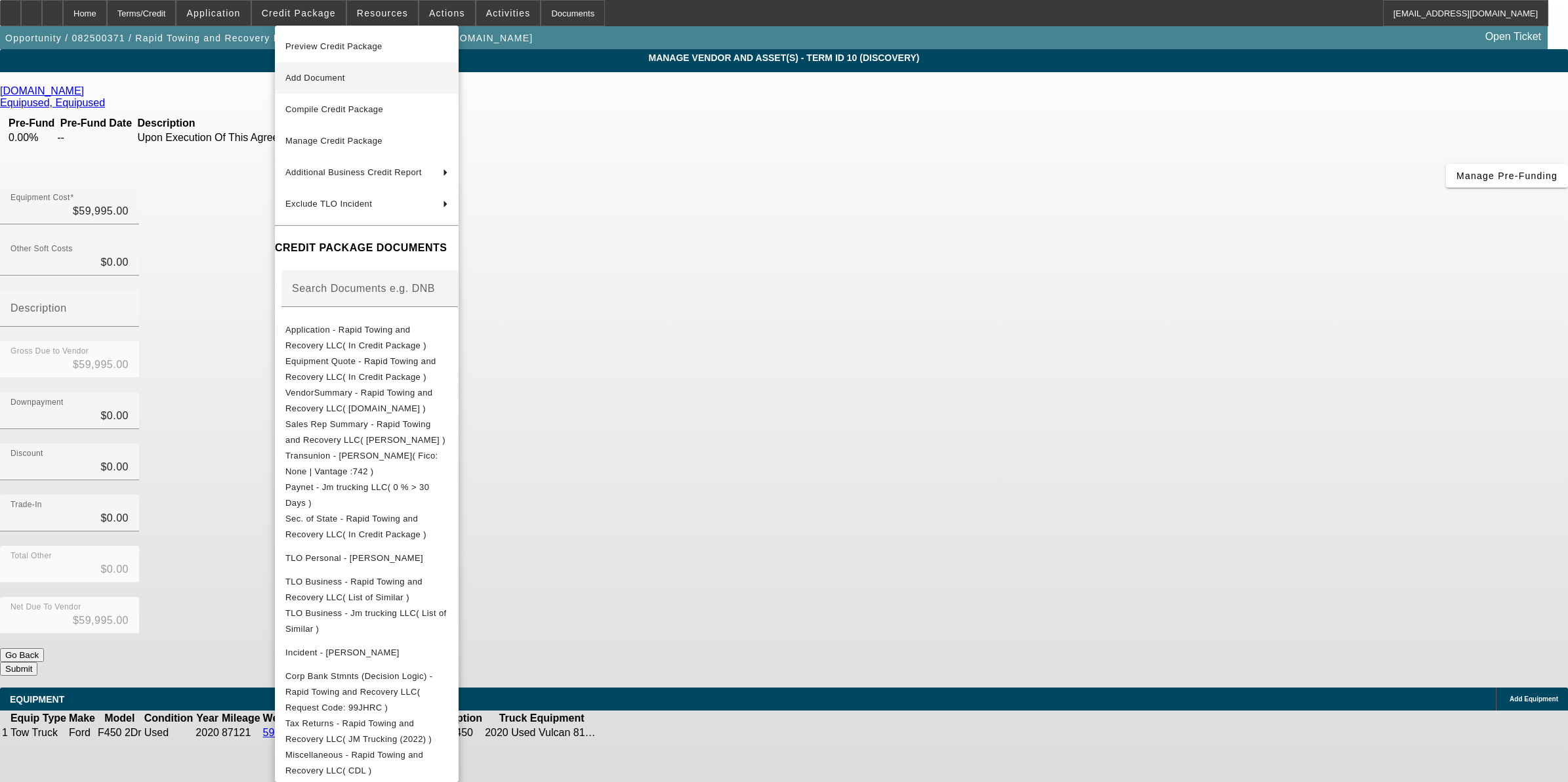
click at [368, 77] on span "Add Document" at bounding box center [367, 77] width 163 height 15
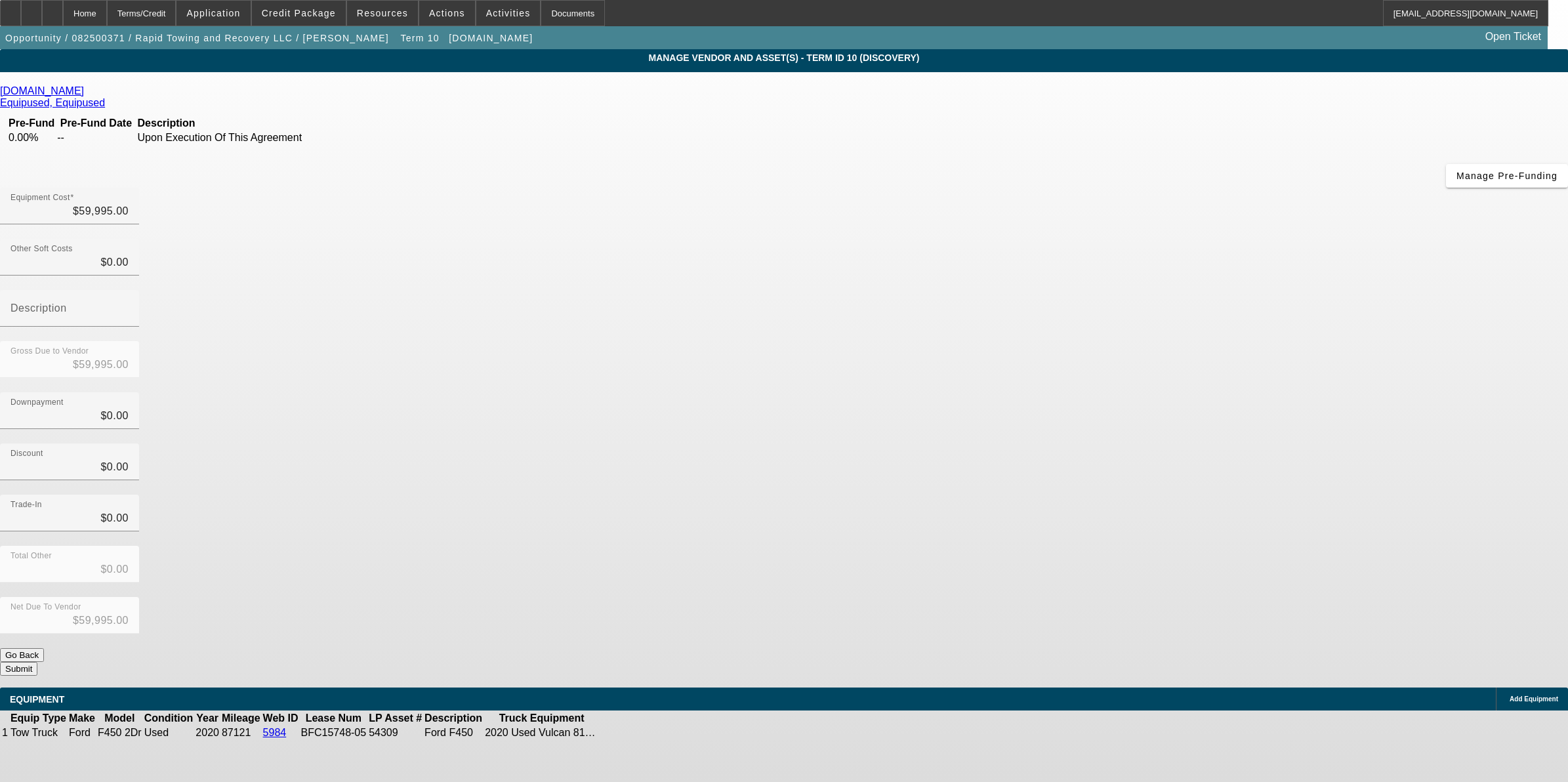
drag, startPoint x: 282, startPoint y: 69, endPoint x: 313, endPoint y: 97, distance: 41.8
click at [282, 69] on app-vendor-asset-manage "MANAGE VENDOR AND ASSET(S) - Term ID 10 (Discovery) Remove Vendor [DOMAIN_NAME]…" at bounding box center [784, 402] width 1568 height 705
click at [37, 662] on button "Submit" at bounding box center [19, 668] width 37 height 14
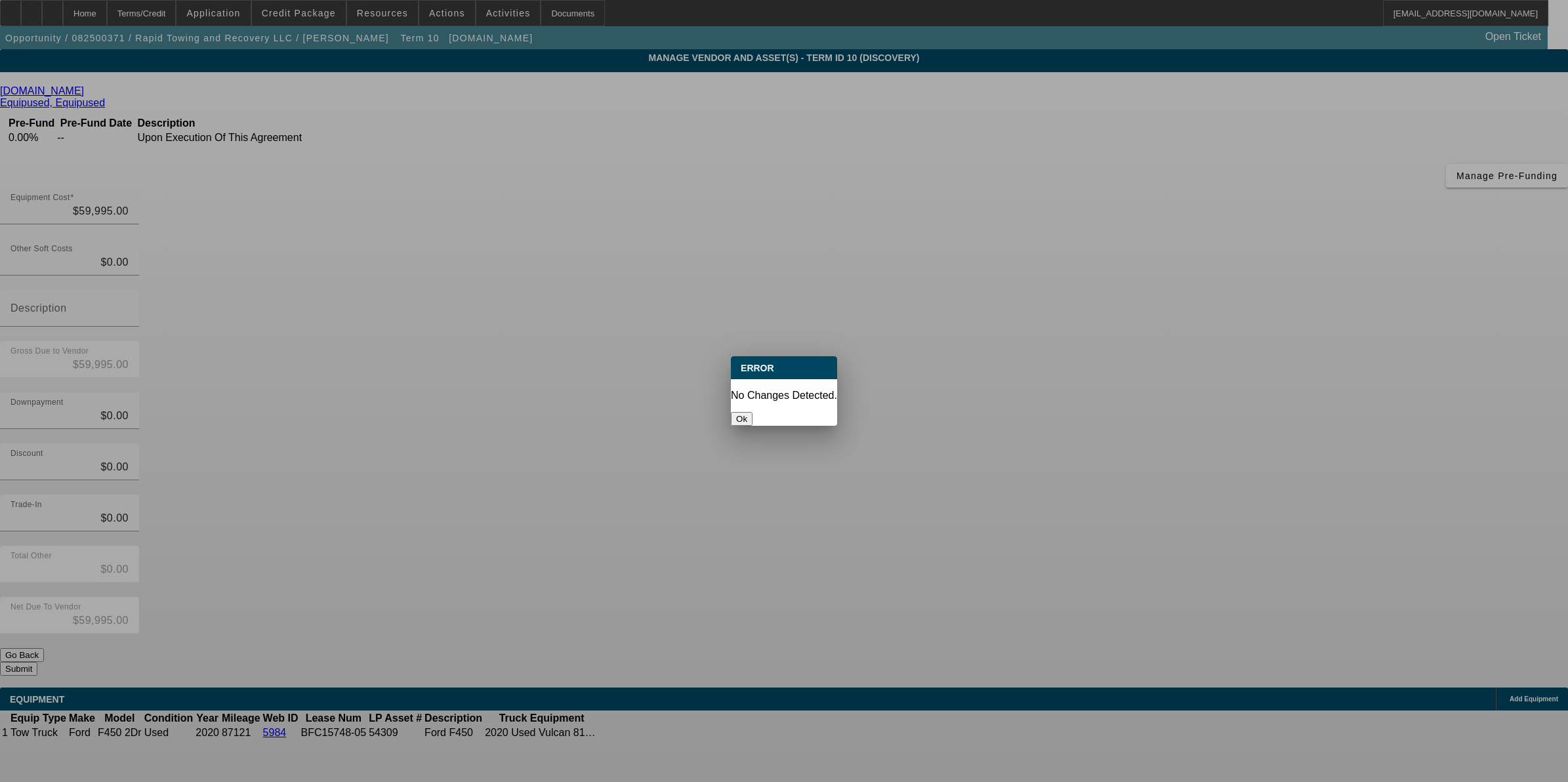
click at [753, 412] on button "Ok" at bounding box center [741, 419] width 22 height 14
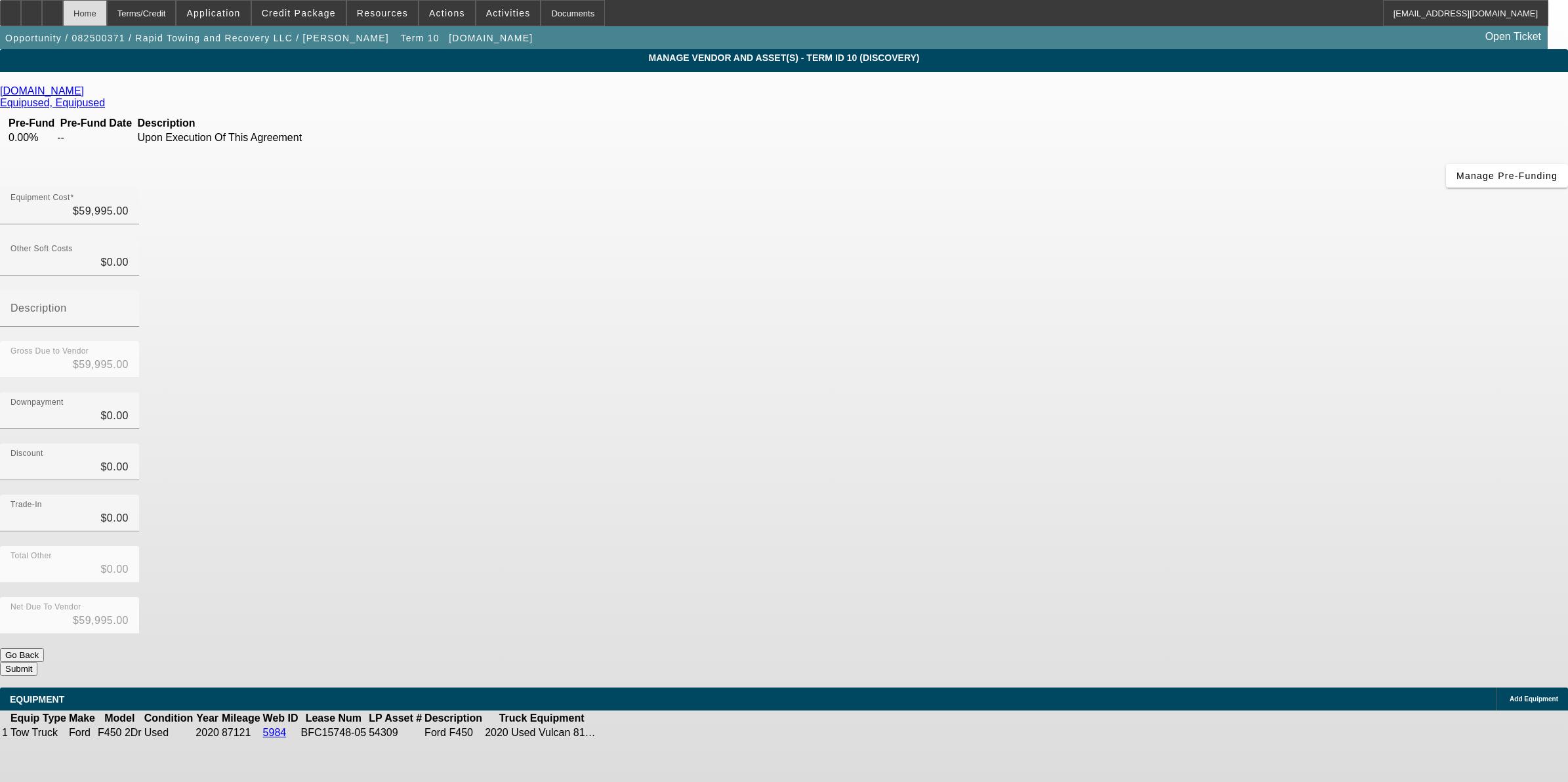
click at [107, 18] on div "Home" at bounding box center [85, 13] width 44 height 26
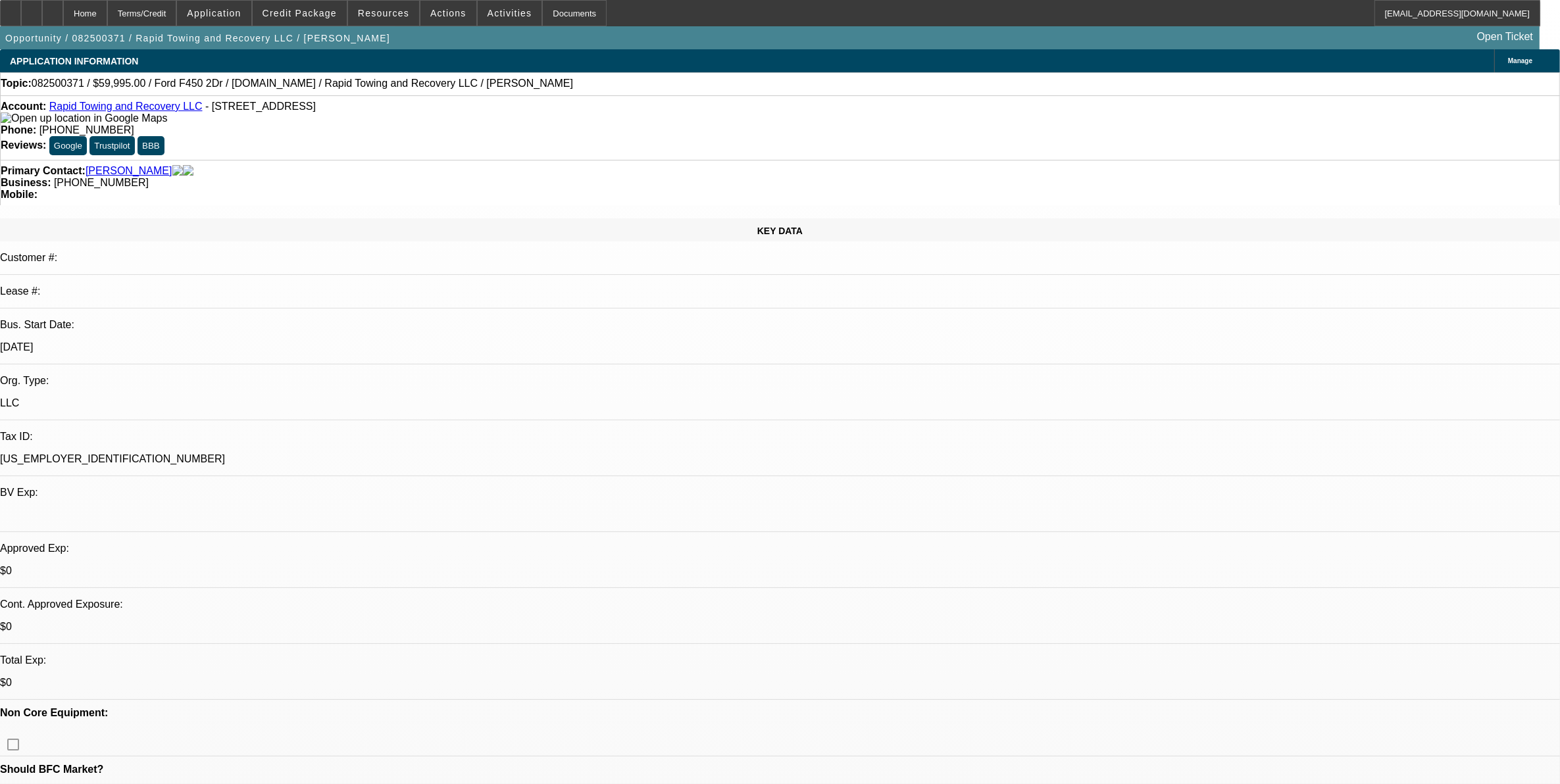
select select "0"
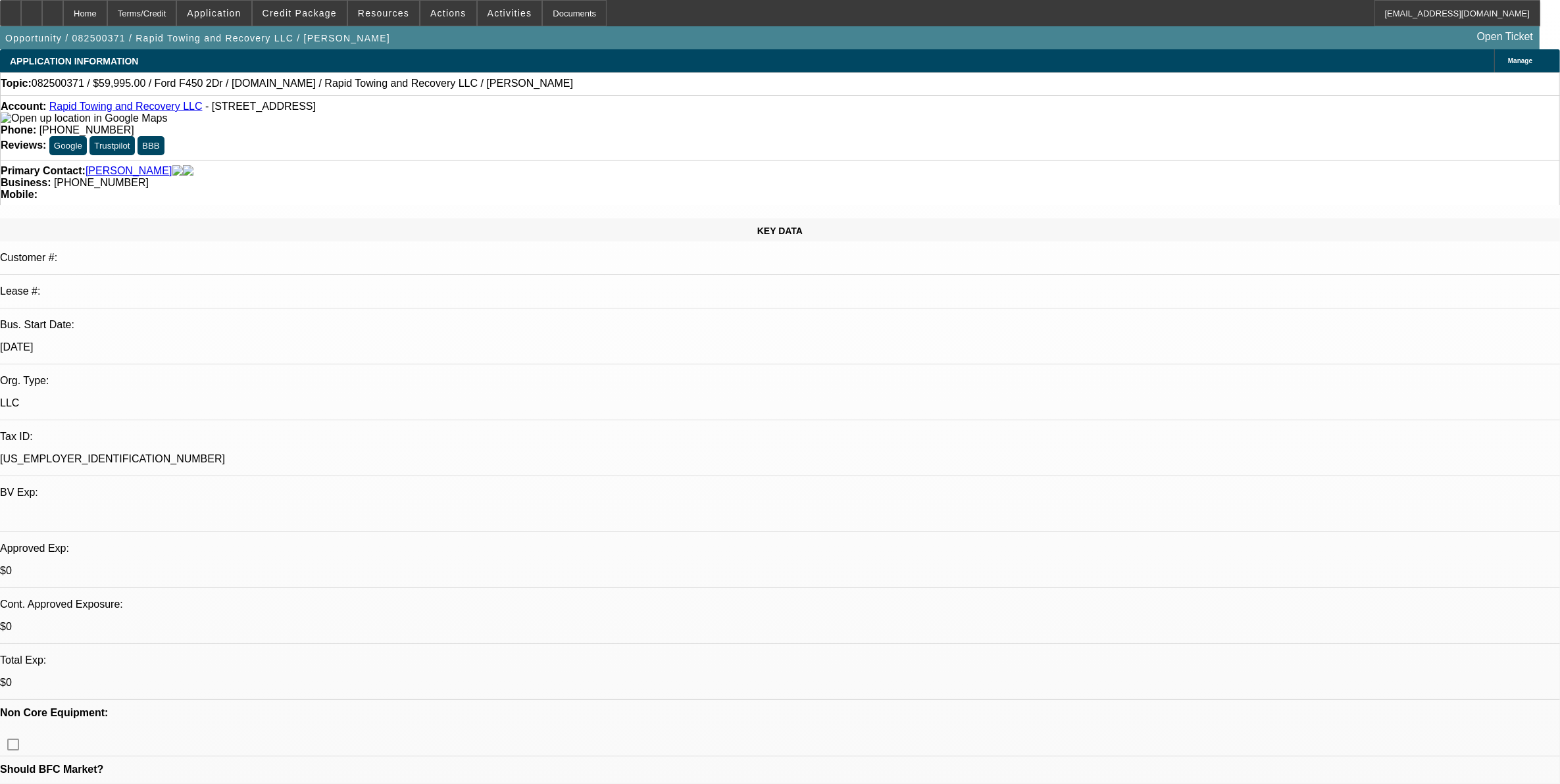
select select "0"
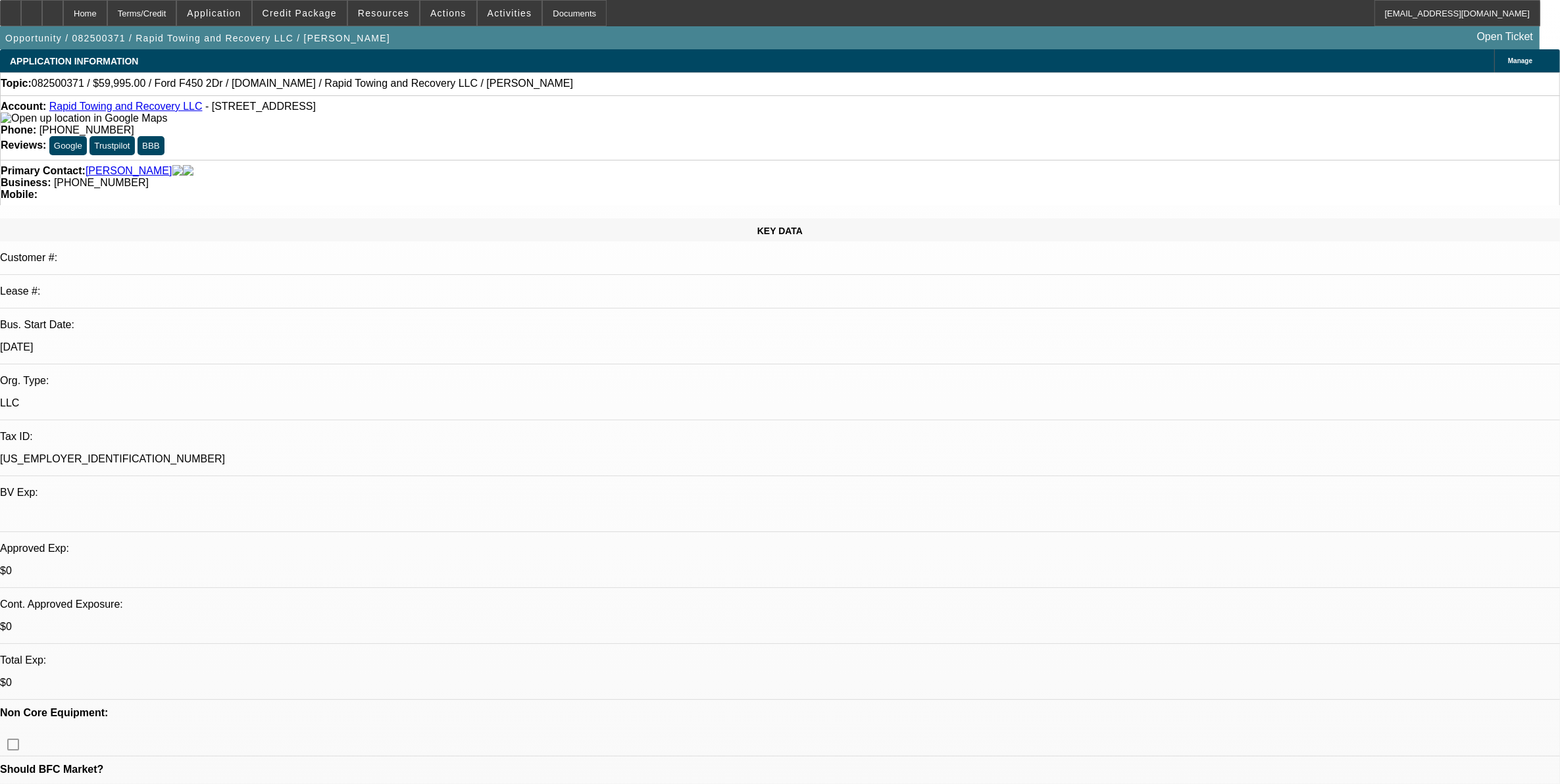
select select "0"
select select "1"
select select "3"
select select "6"
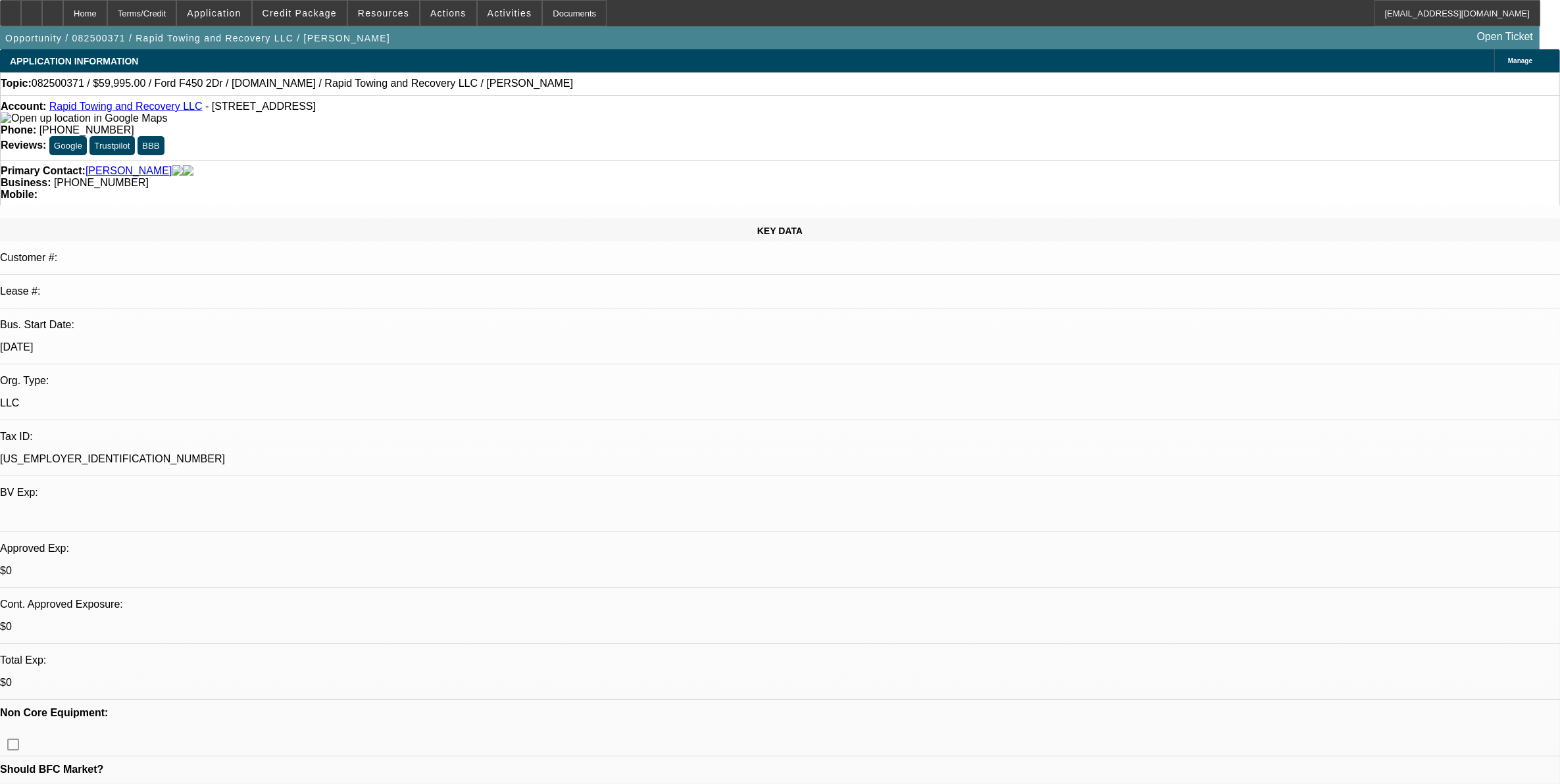
select select "1"
select select "3"
select select "6"
select select "1"
select select "3"
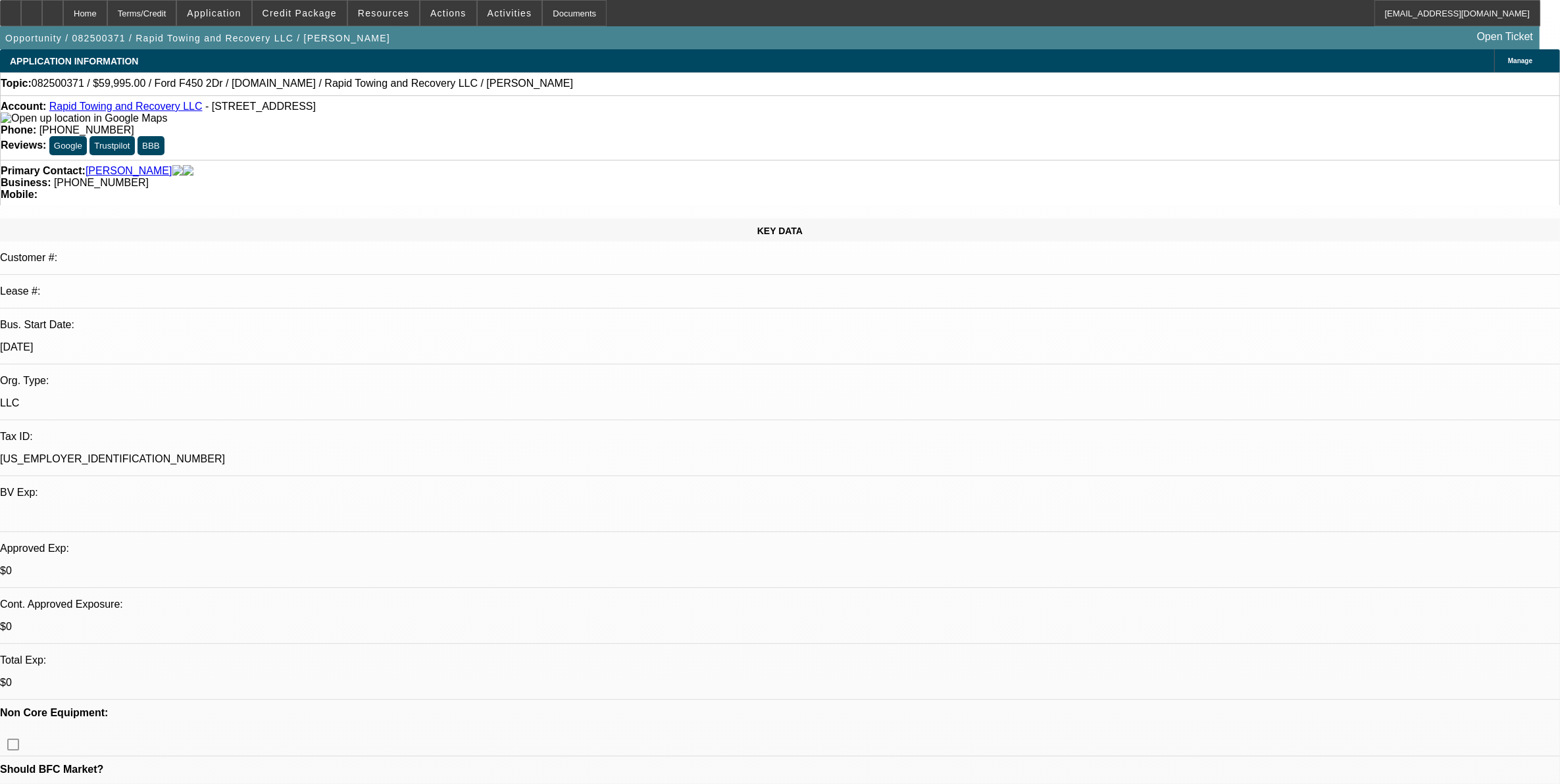
select select "6"
select select "1"
select select "3"
select select "6"
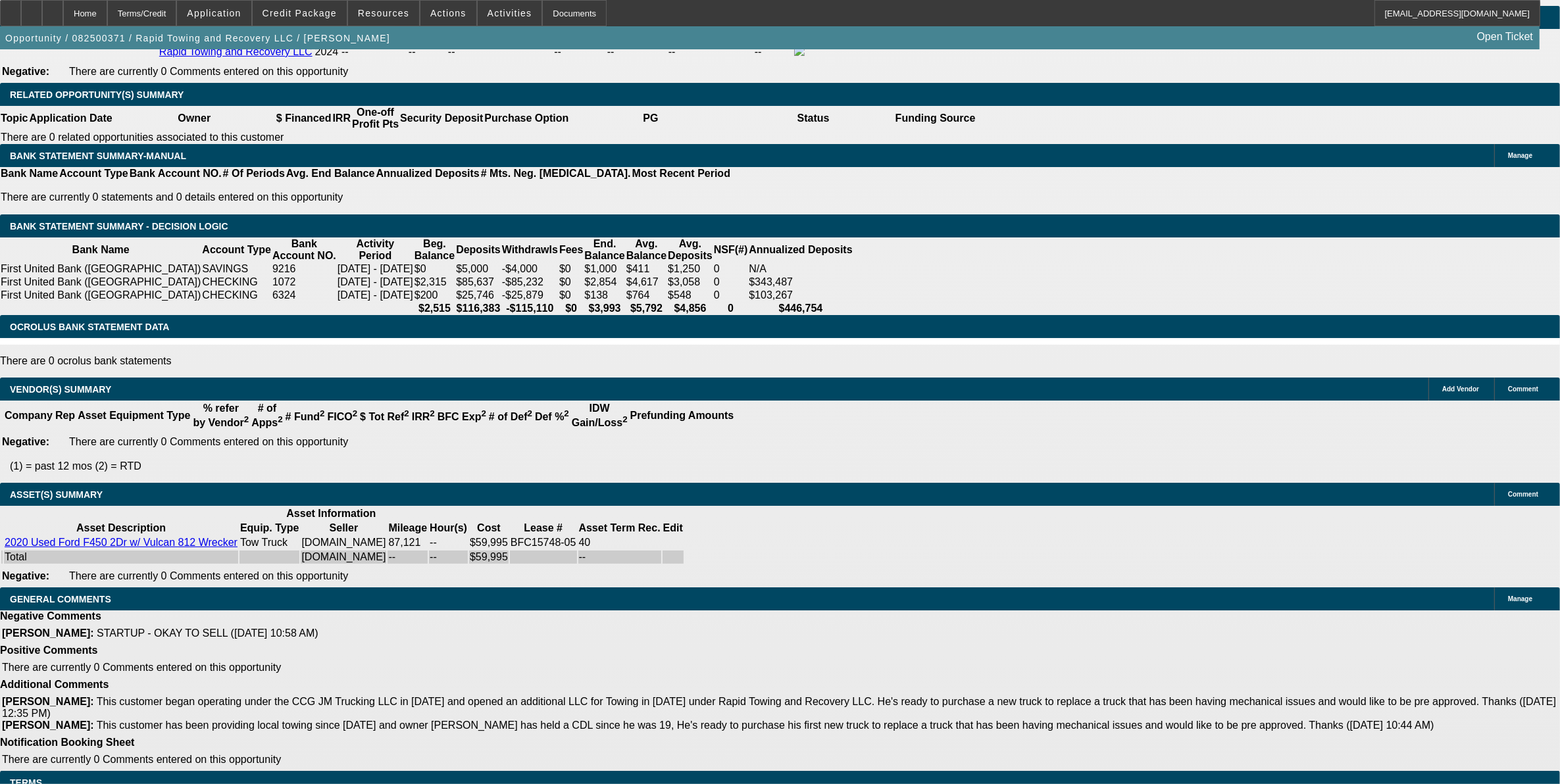
scroll to position [1973, 0]
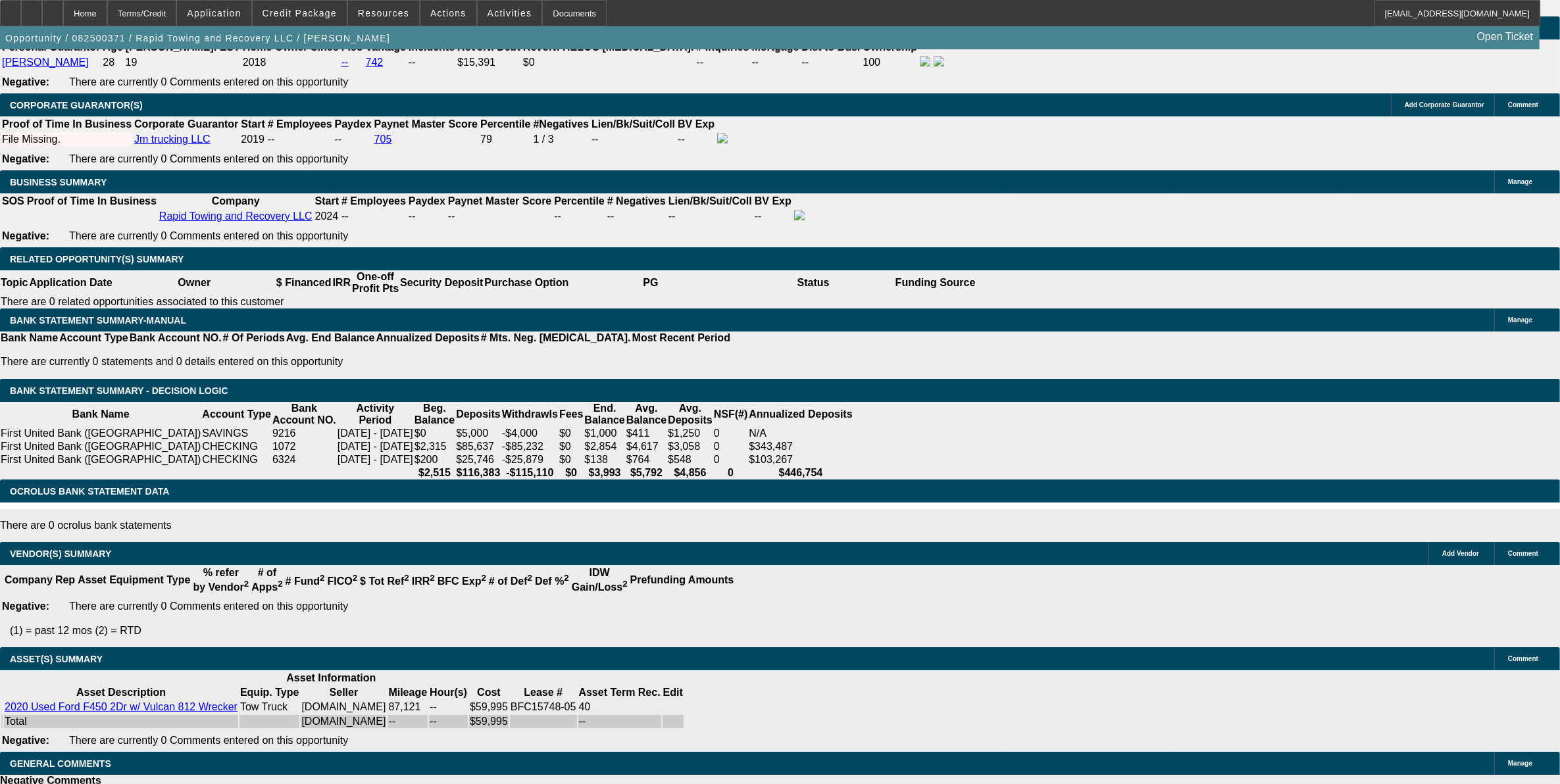
drag, startPoint x: 298, startPoint y: 207, endPoint x: 343, endPoint y: 183, distance: 51.0
type input "UNKNOWN"
type input "48"
type input "$1,579.90"
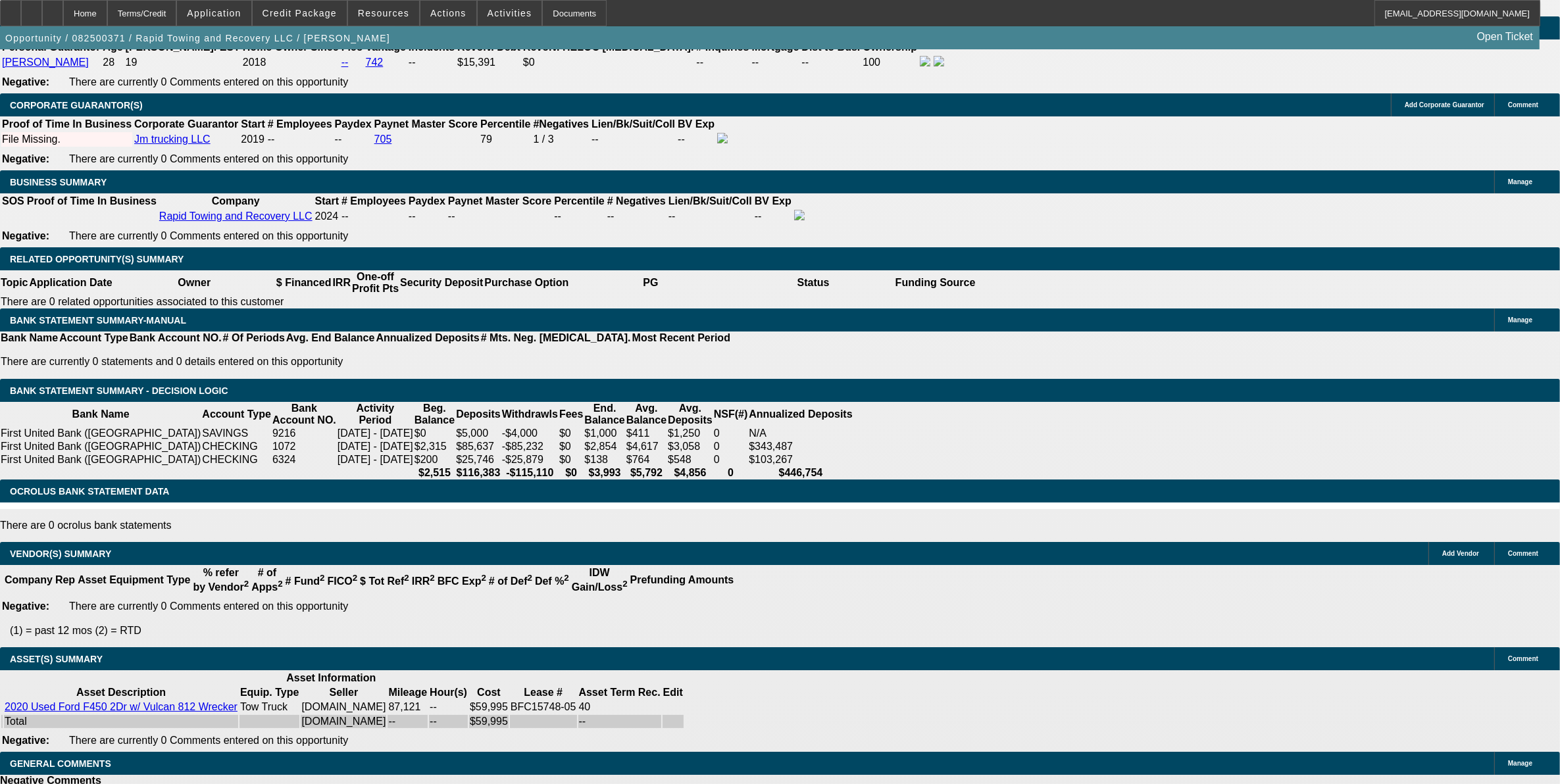
scroll to position [1993, 0]
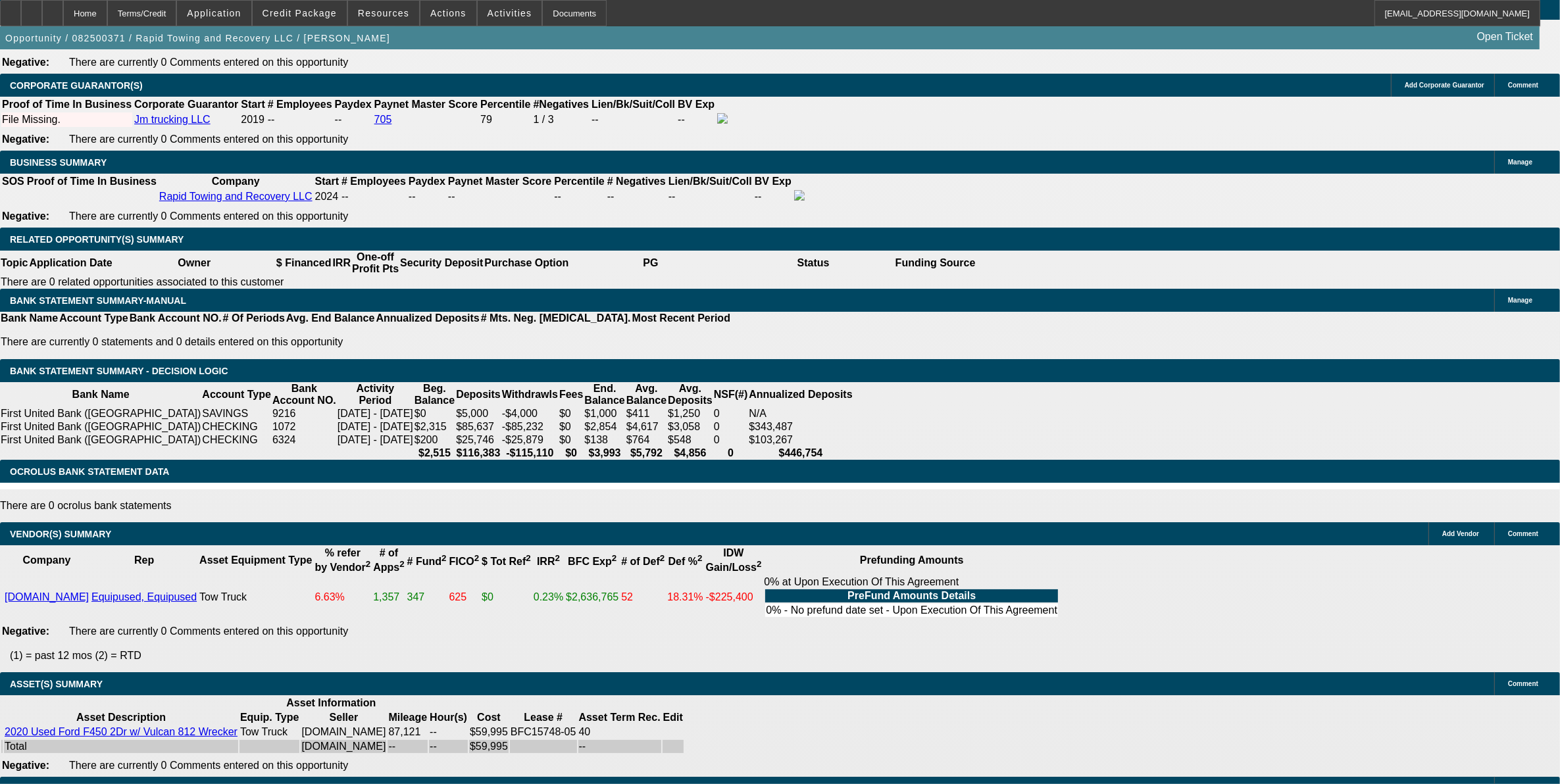
type input "48"
drag, startPoint x: 325, startPoint y: 207, endPoint x: 577, endPoint y: 209, distance: 252.0
type input "14"
type input "$1,639.45"
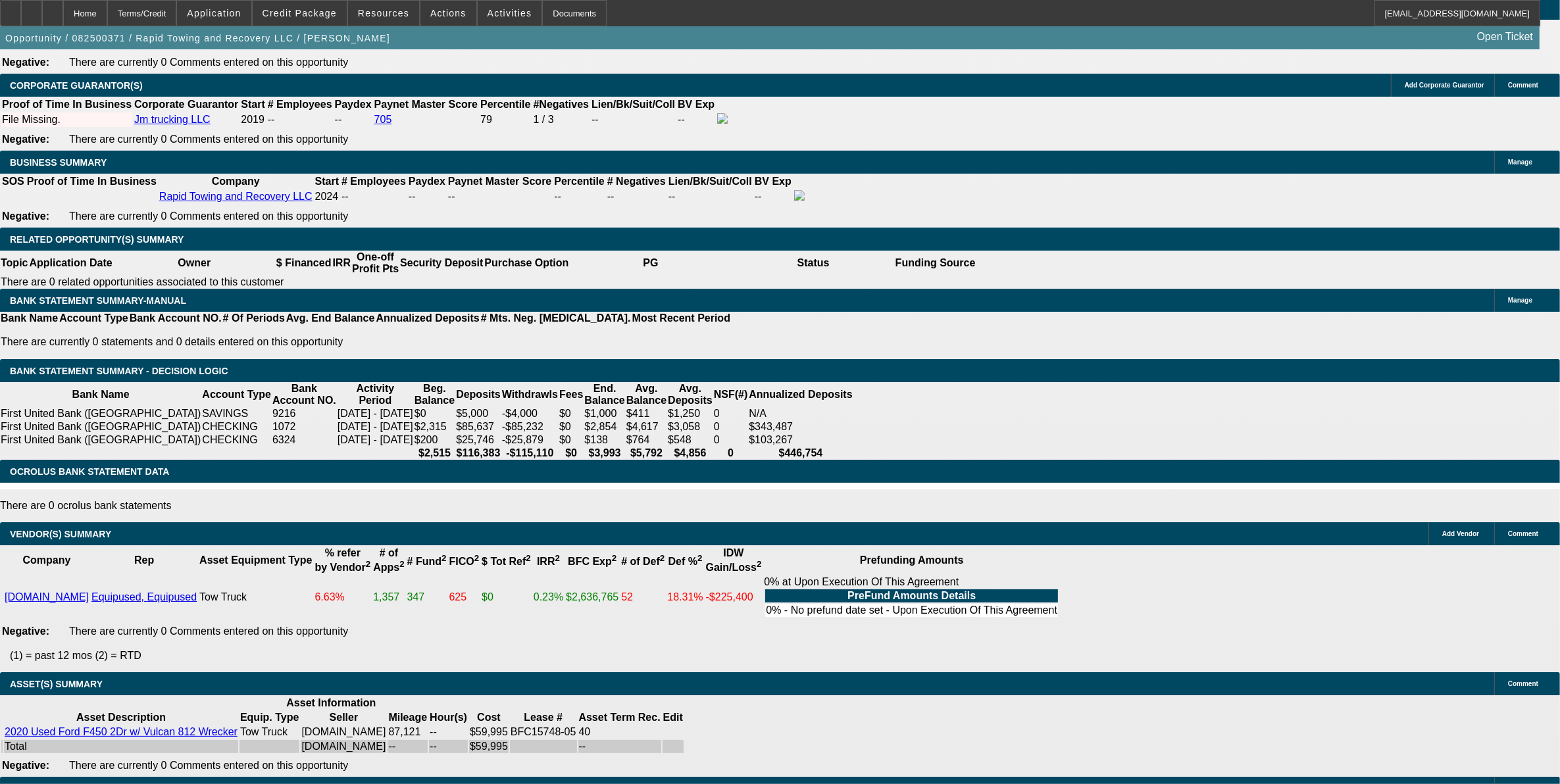
type input "14.5"
type input "$1,654.54"
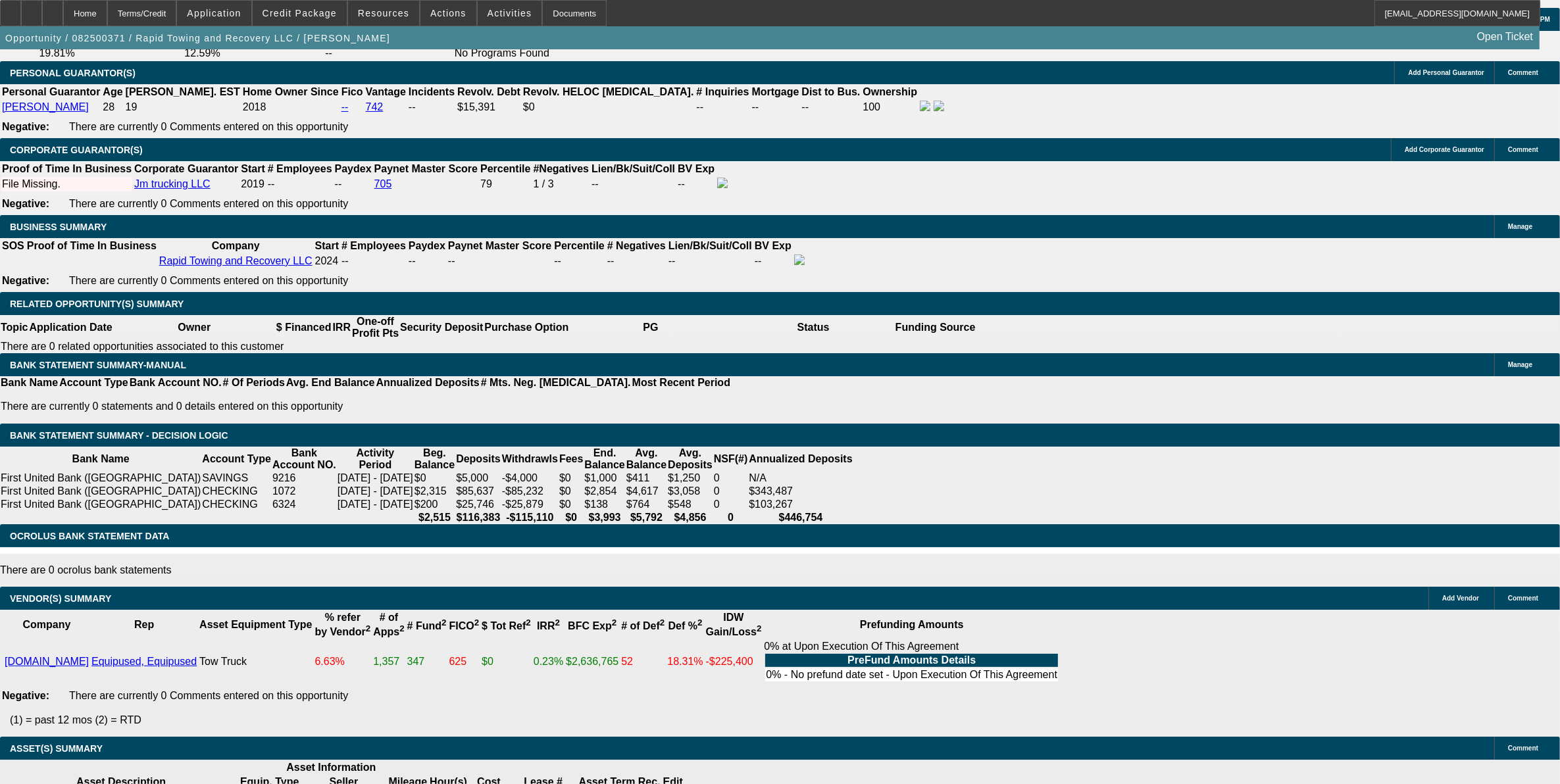
scroll to position [1828, 0]
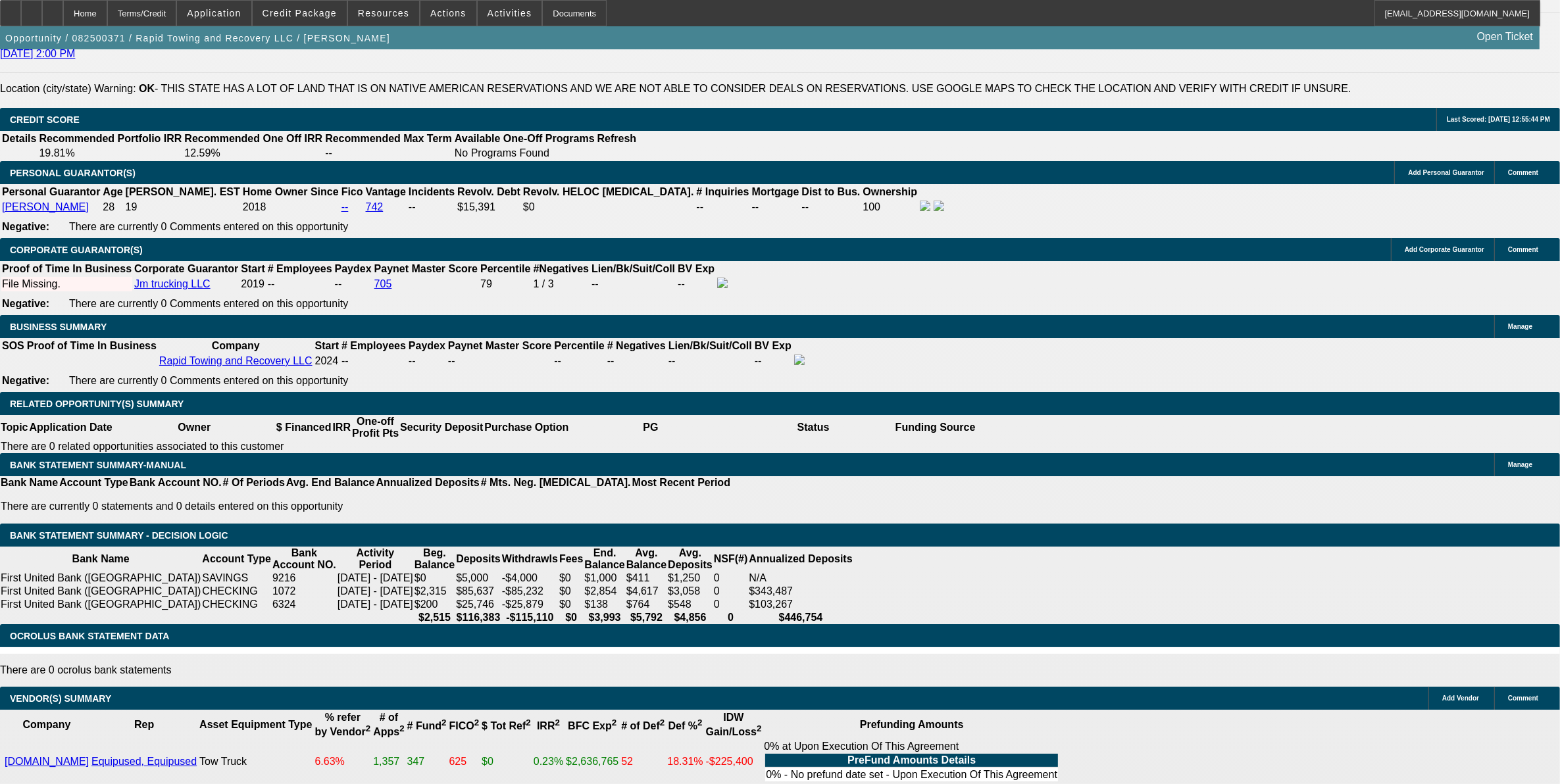
type input "14.5"
drag, startPoint x: 344, startPoint y: 429, endPoint x: 341, endPoint y: 435, distance: 6.7
select select "2"
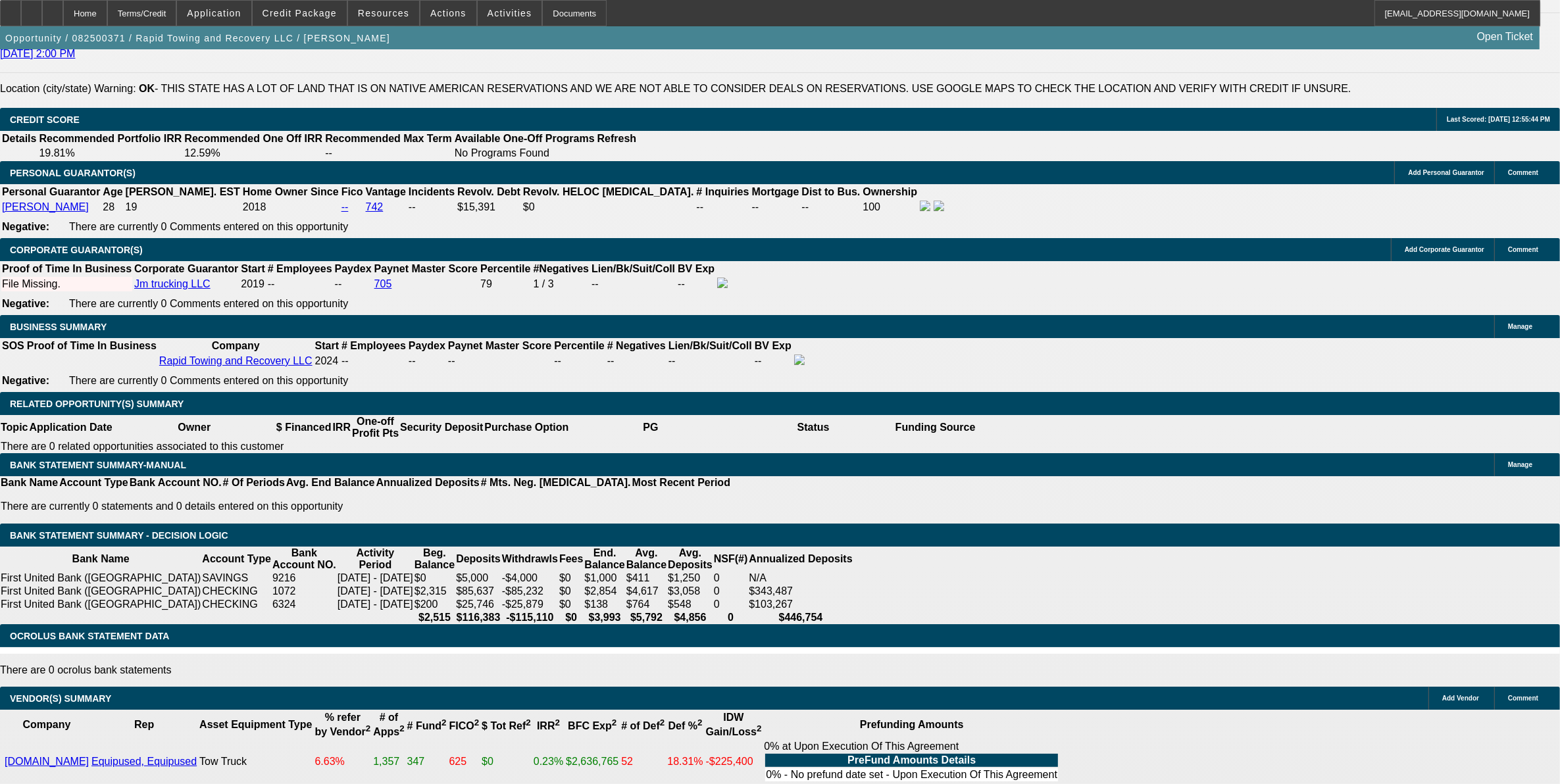
type input "$3,309.08"
select select "2"
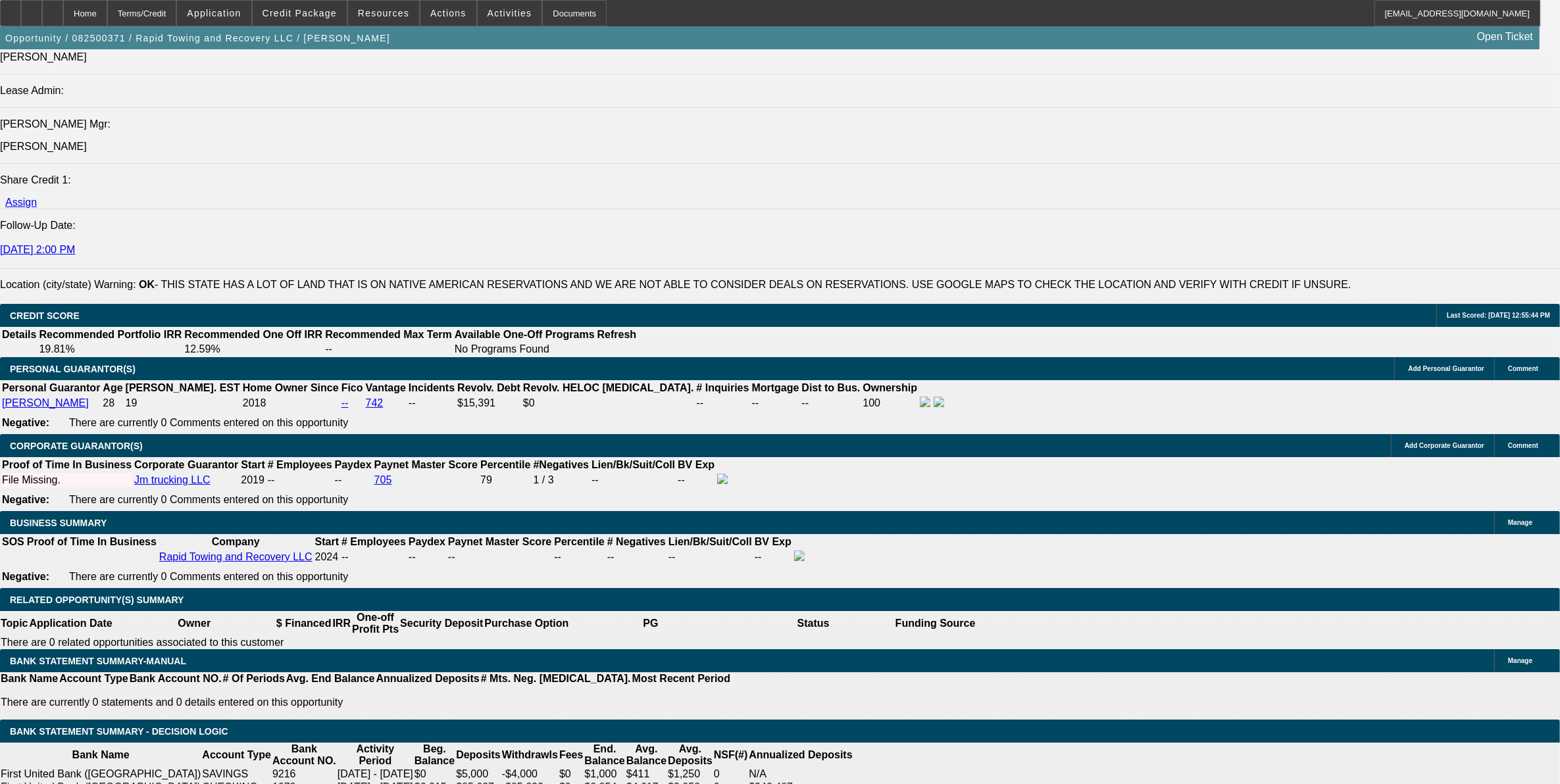
scroll to position [1500, 0]
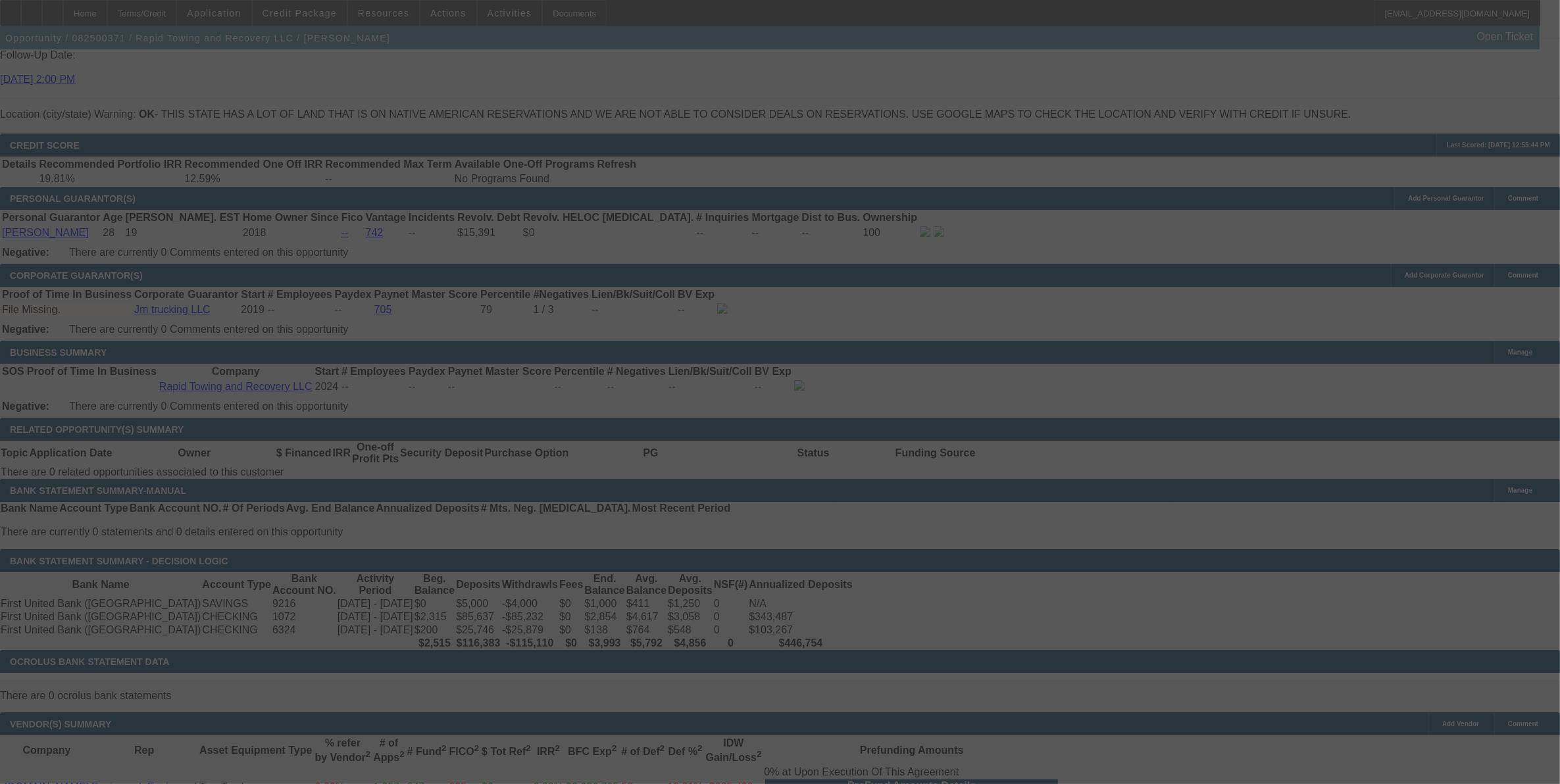
scroll to position [2075, 0]
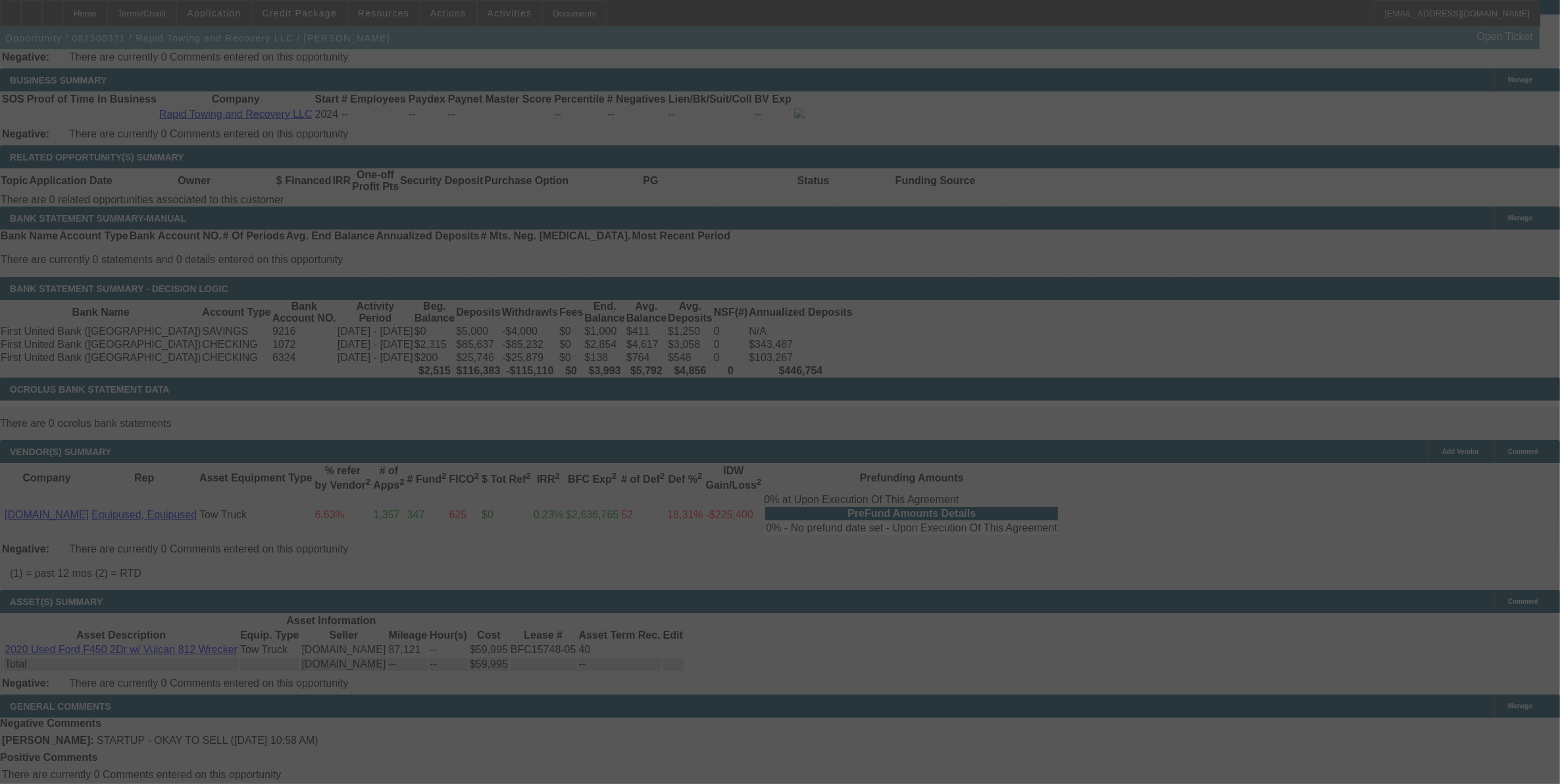
select select "0"
select select "2"
select select "0"
select select "6"
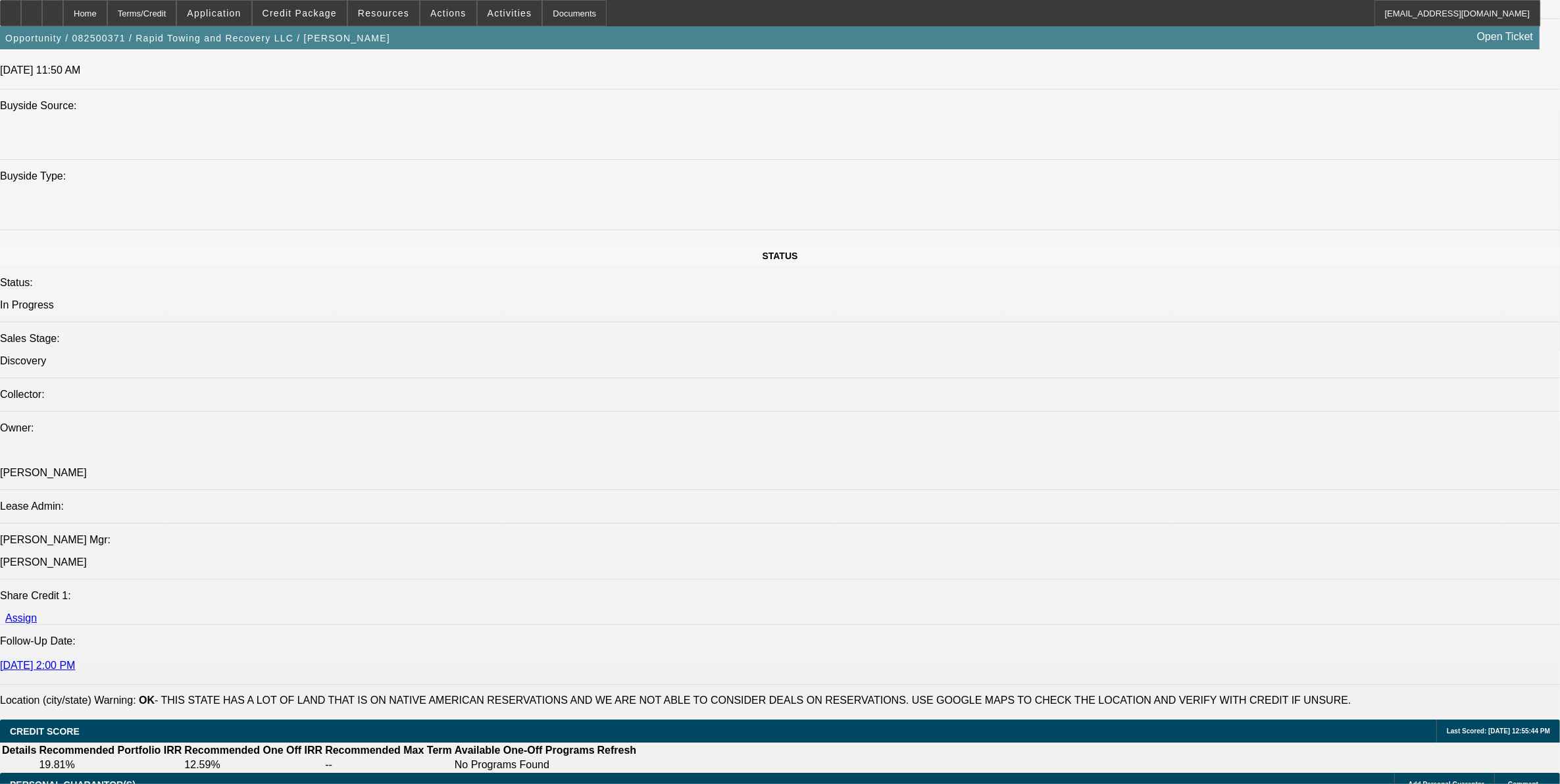
scroll to position [1582, 0]
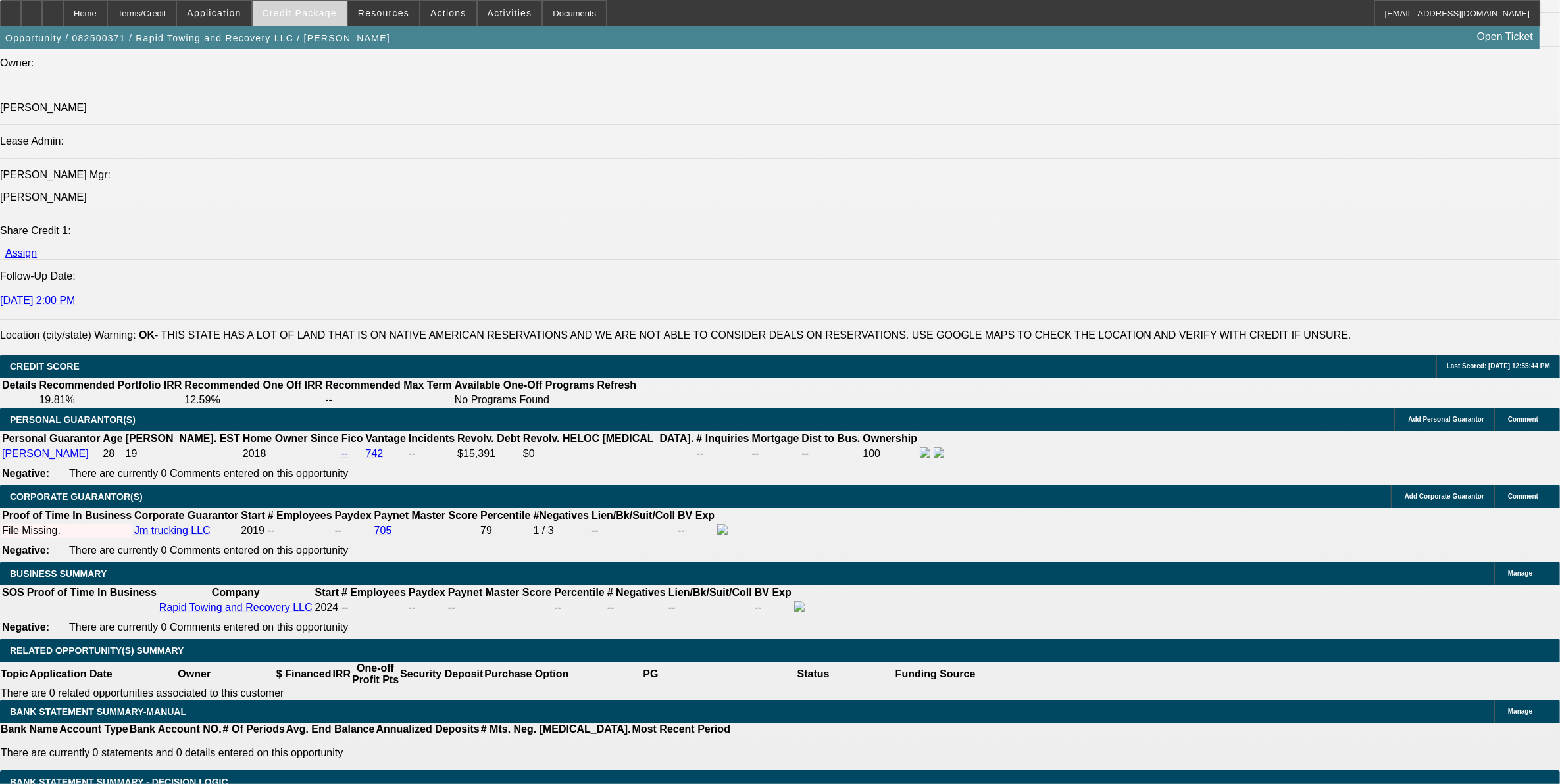
click at [329, 10] on span "Credit Package" at bounding box center [299, 13] width 74 height 11
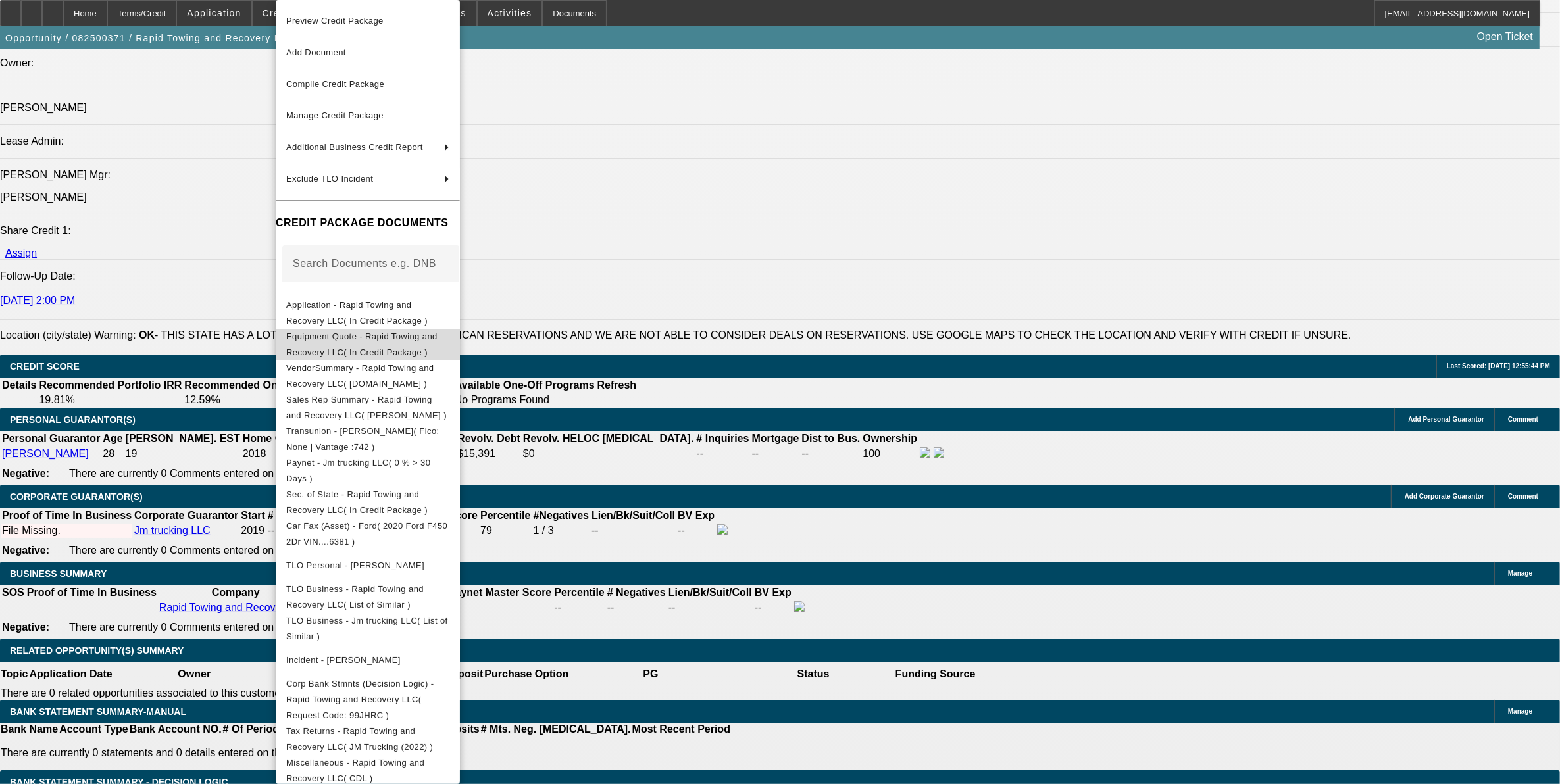
click at [360, 346] on span "Equipment Quote - Rapid Towing and Recovery LLC( In Credit Package )" at bounding box center [368, 344] width 163 height 32
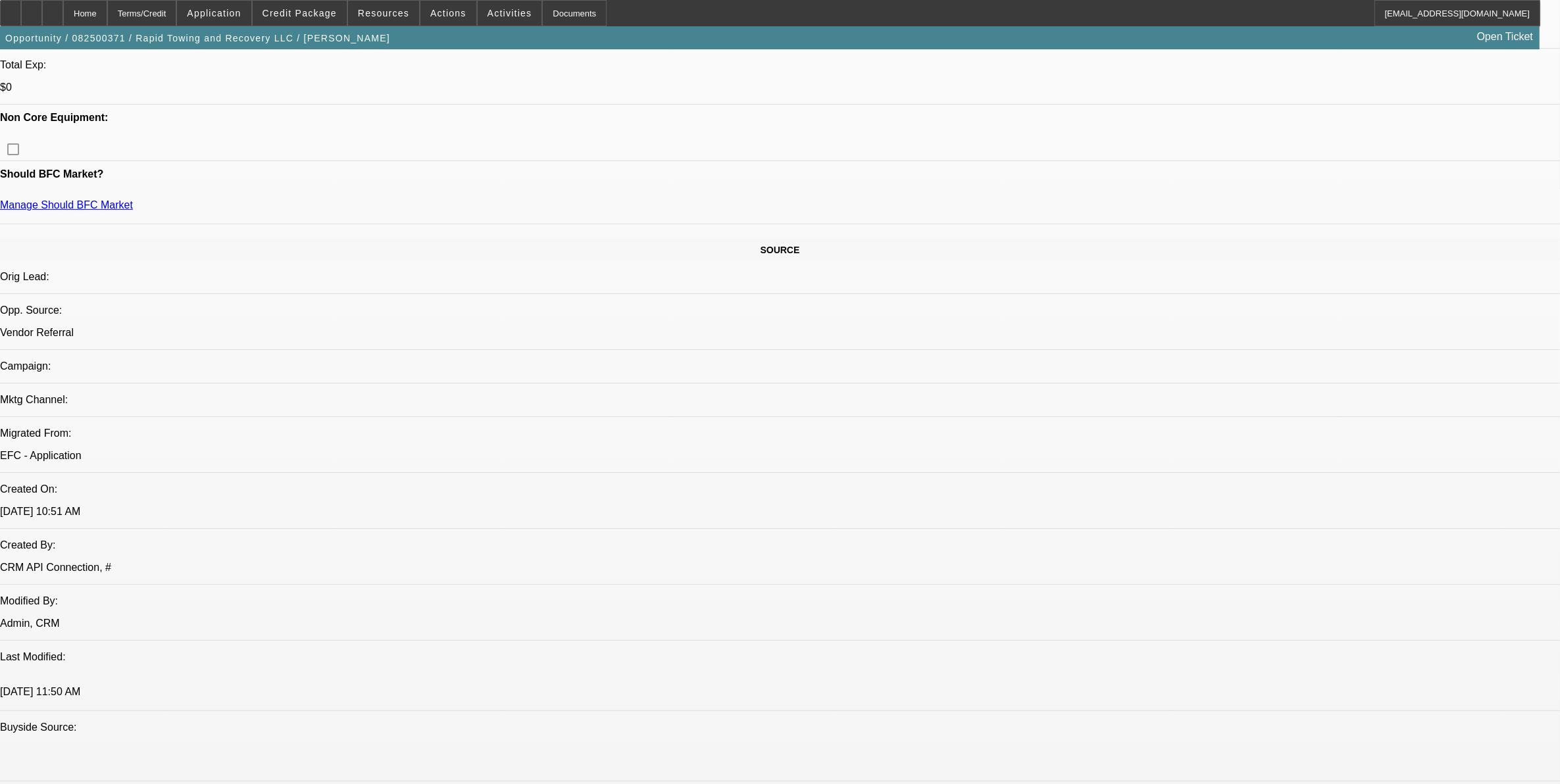
scroll to position [184, 0]
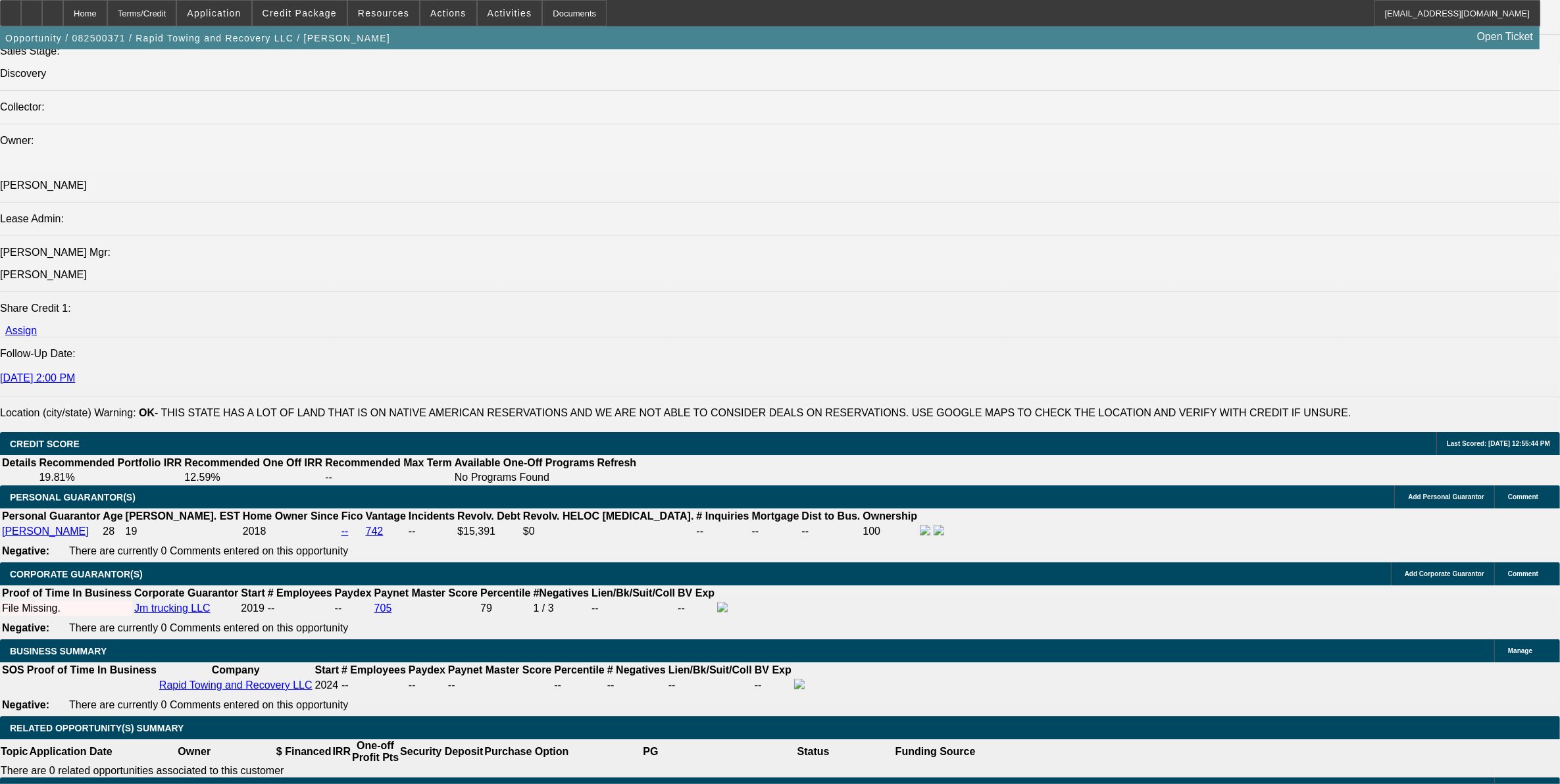
scroll to position [1500, 0]
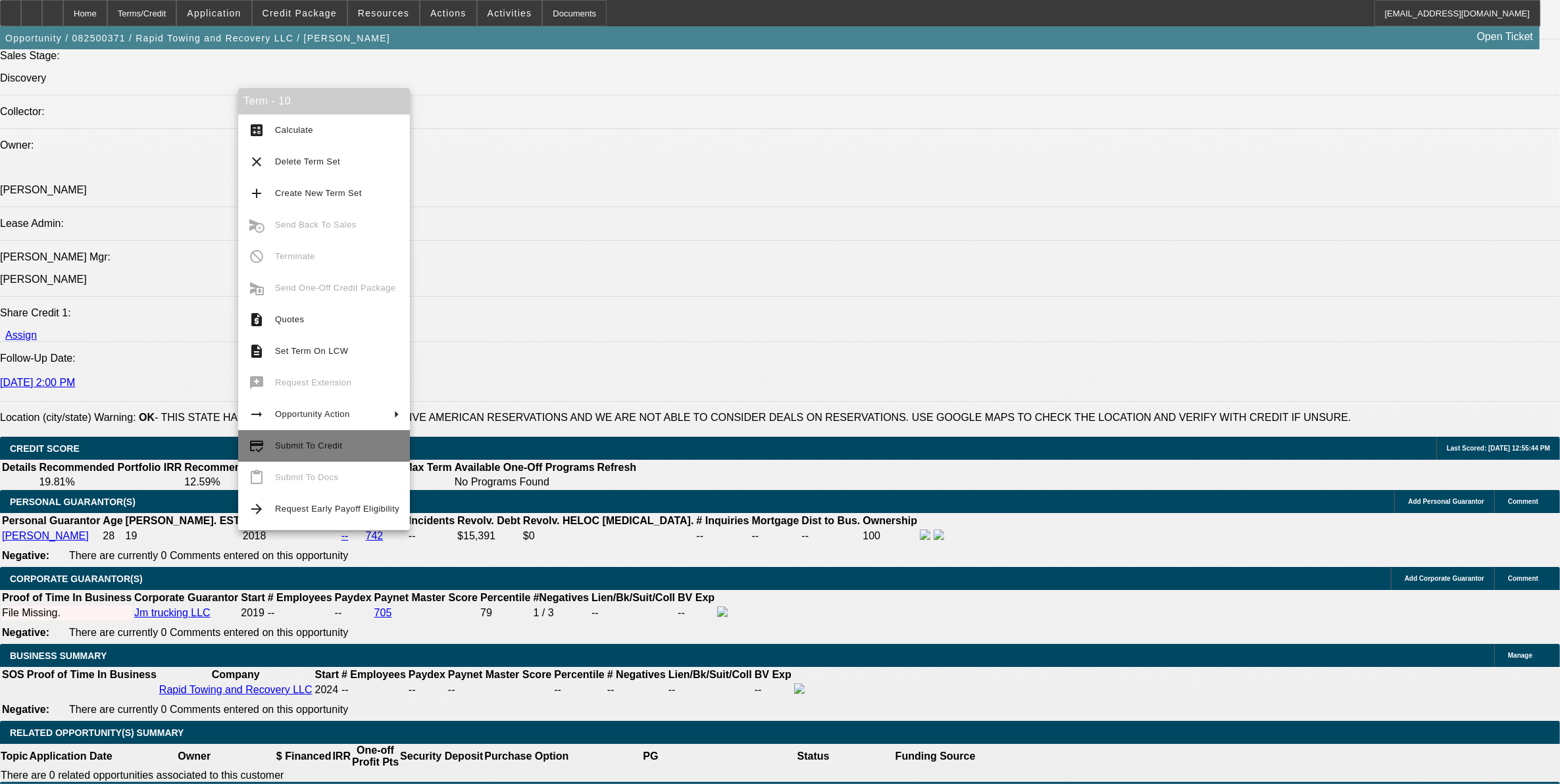
click at [304, 449] on span "Submit To Credit" at bounding box center [308, 446] width 67 height 10
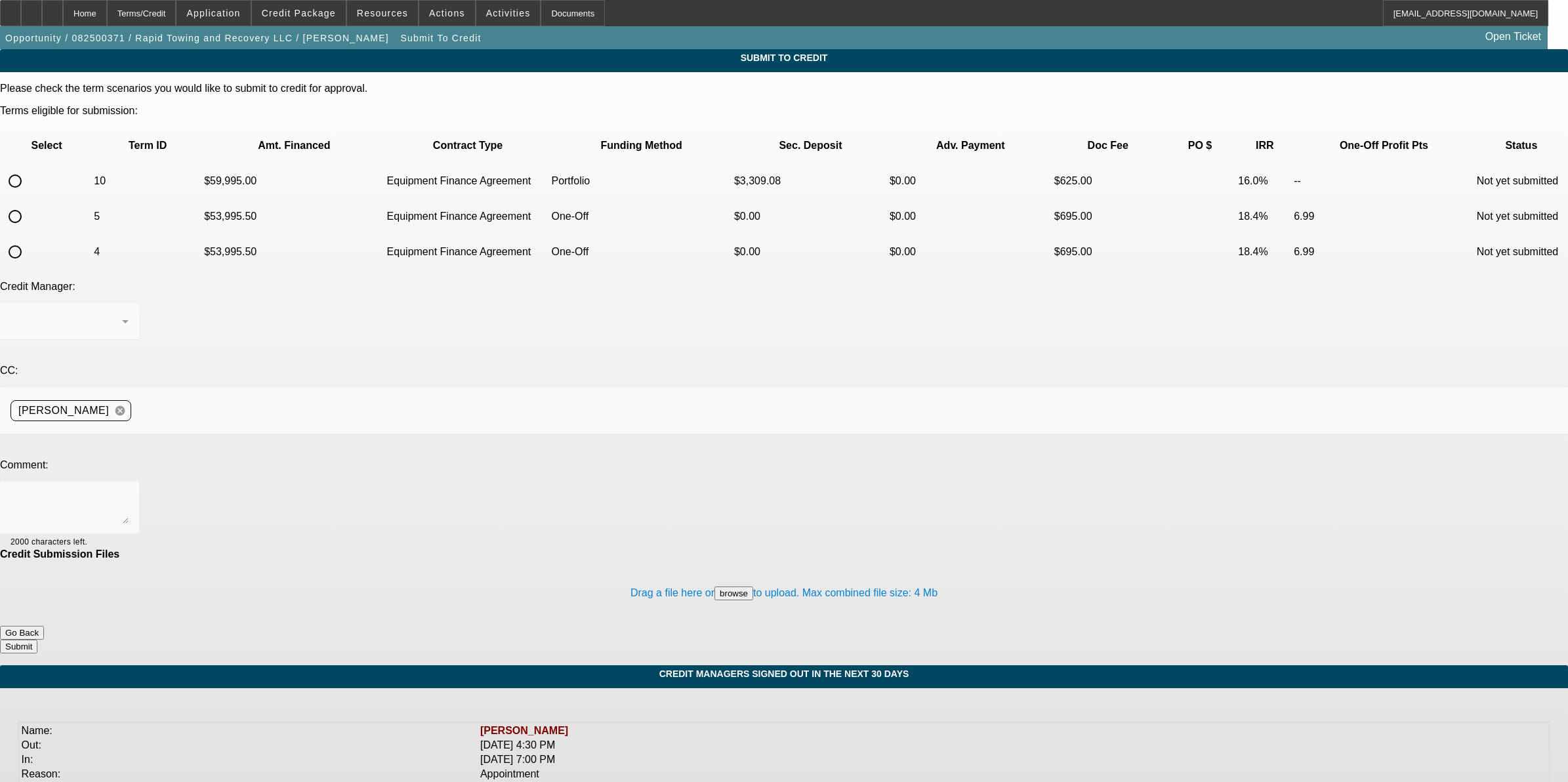
click at [28, 168] on input "radio" at bounding box center [15, 181] width 26 height 26
radio input "true"
click at [128, 492] on textarea at bounding box center [69, 507] width 118 height 32
type textarea "Hi [PERSON_NAME], good credit customer who opened his towing LLC last year but …"
click at [37, 640] on button "Submit" at bounding box center [19, 646] width 37 height 14
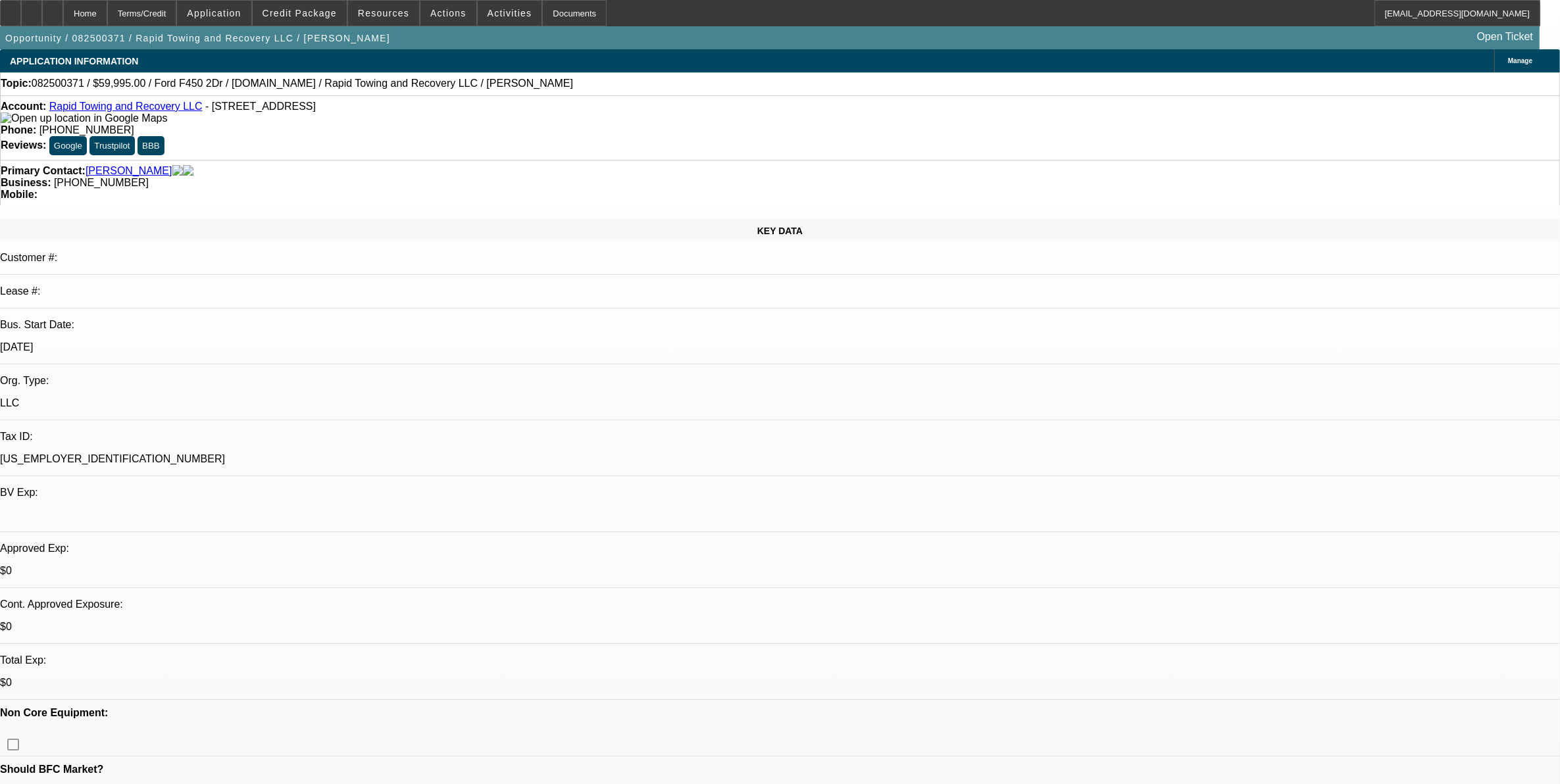
select select "0"
select select "2"
select select "0"
select select "6"
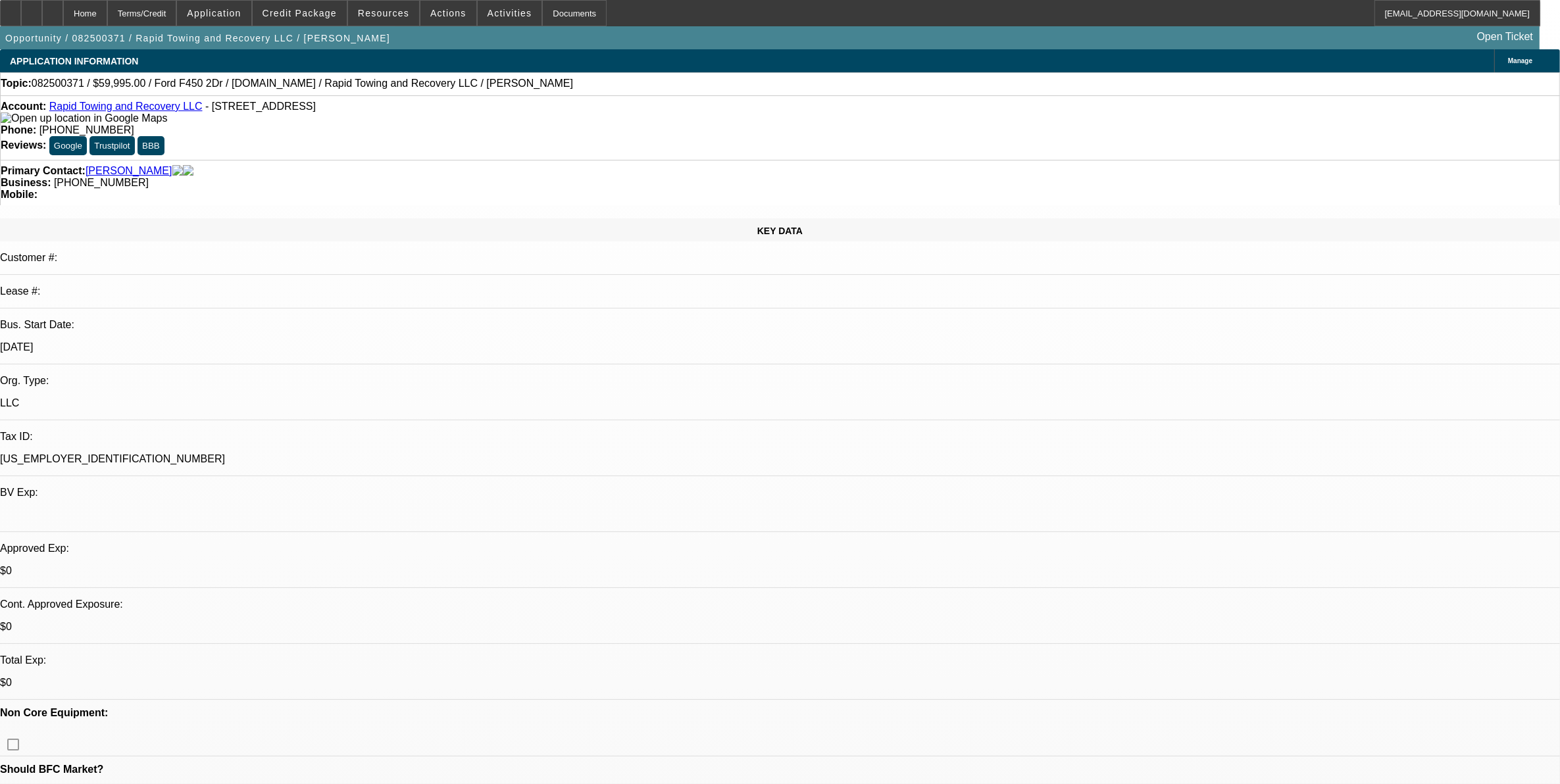
select select "0"
select select "3"
select select "0"
select select "6"
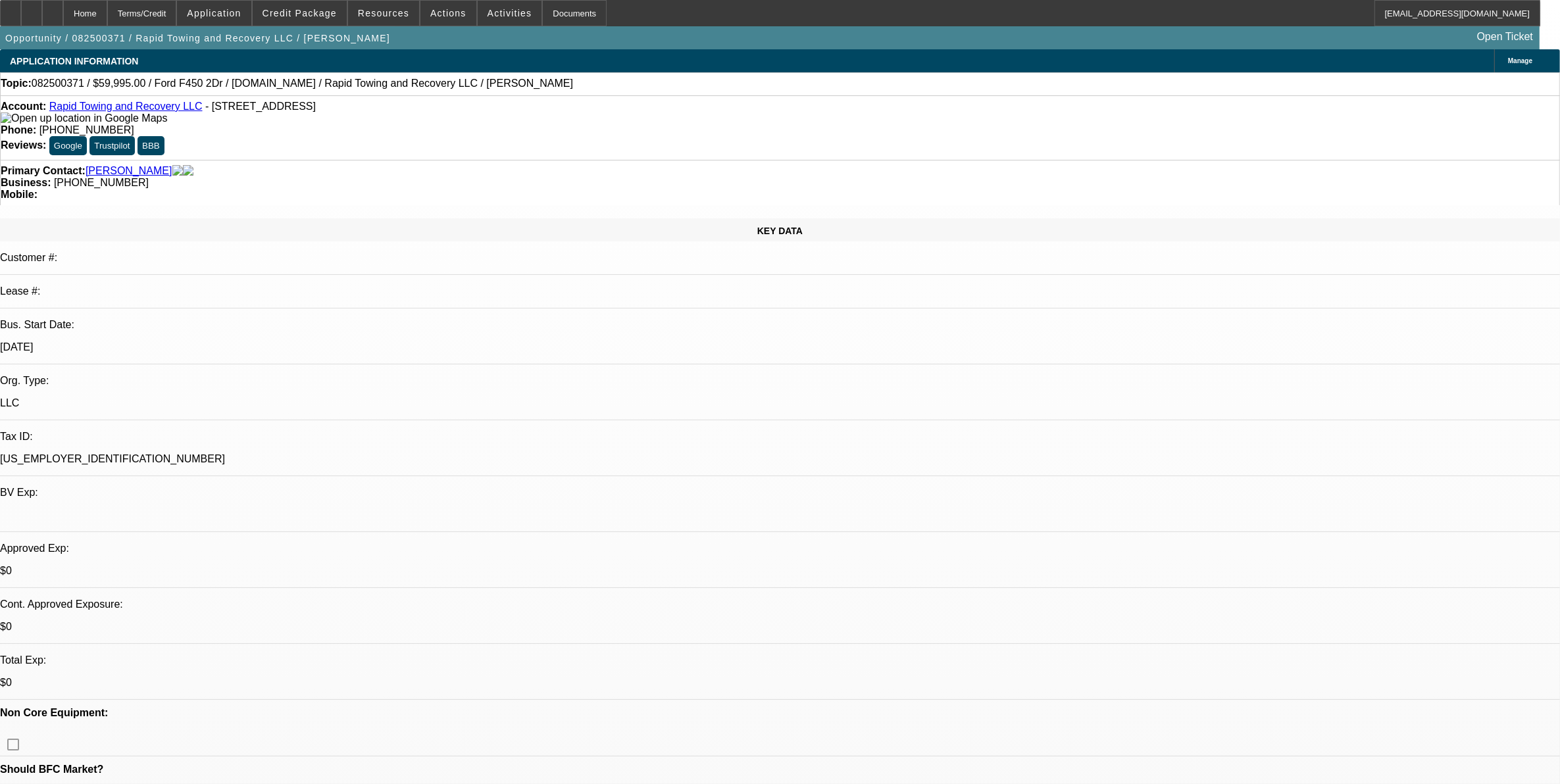
select select "0"
select select "3"
select select "0"
select select "6"
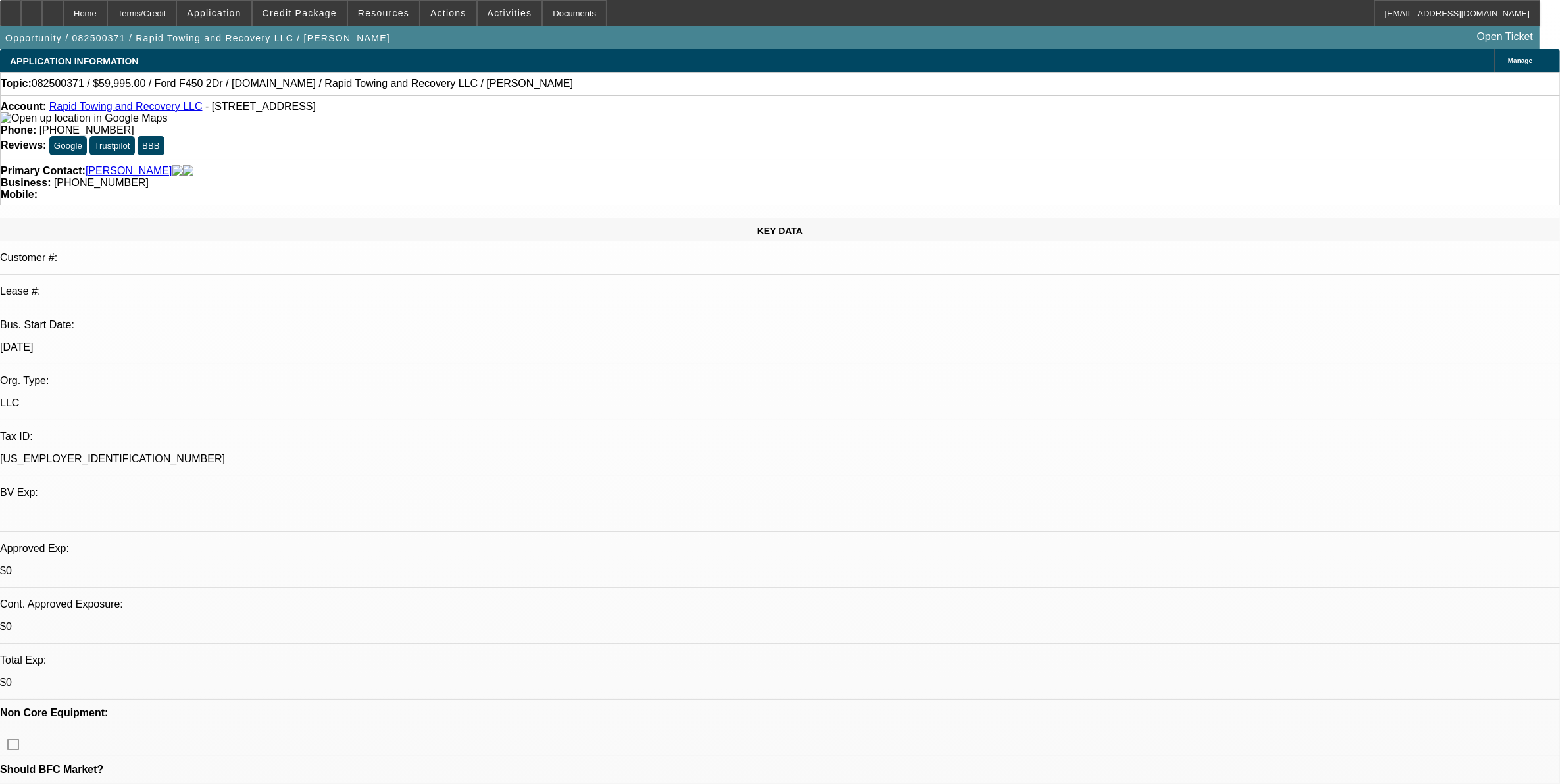
select select "0"
select select "3"
select select "0"
select select "6"
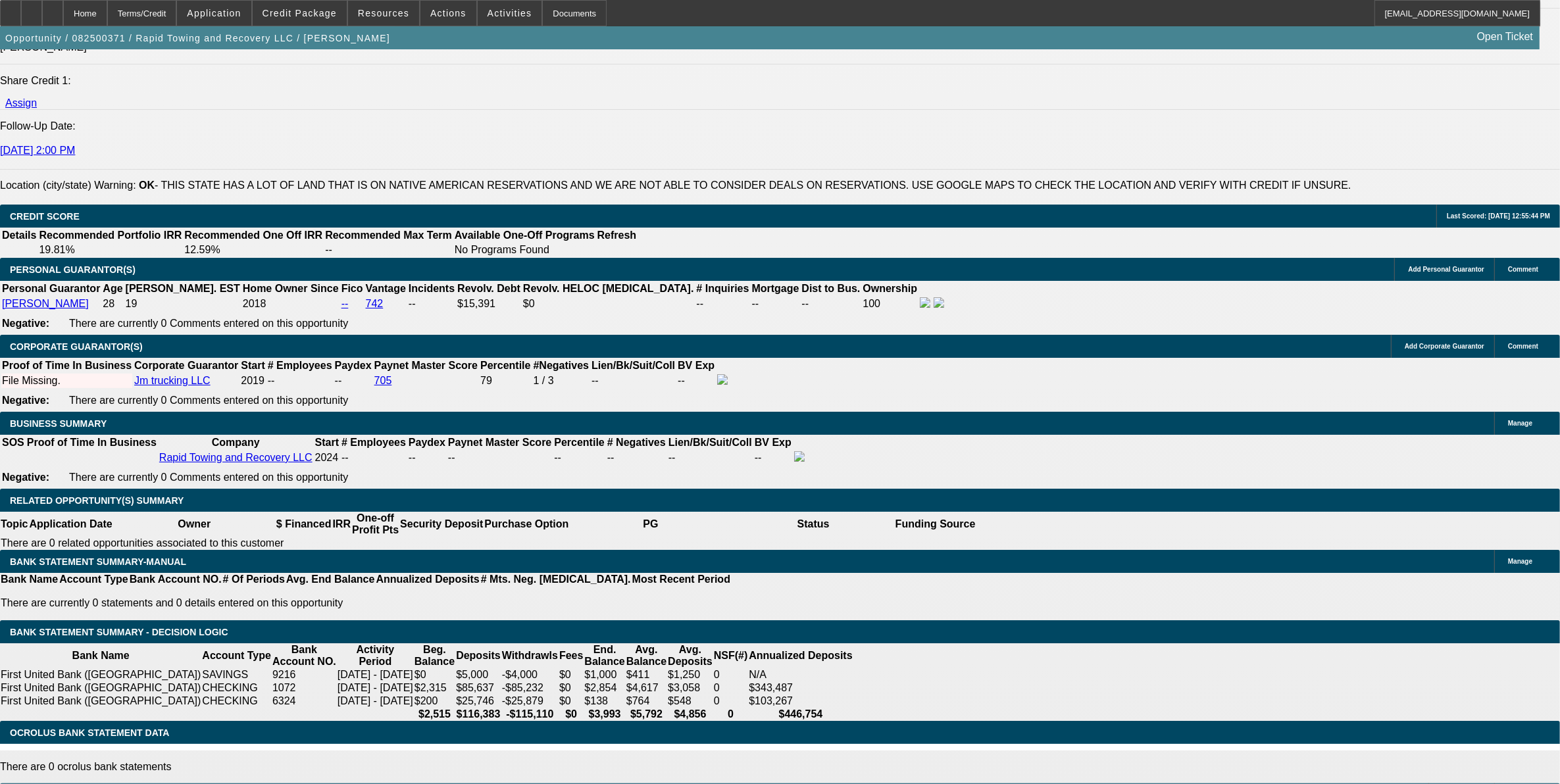
scroll to position [1561, 0]
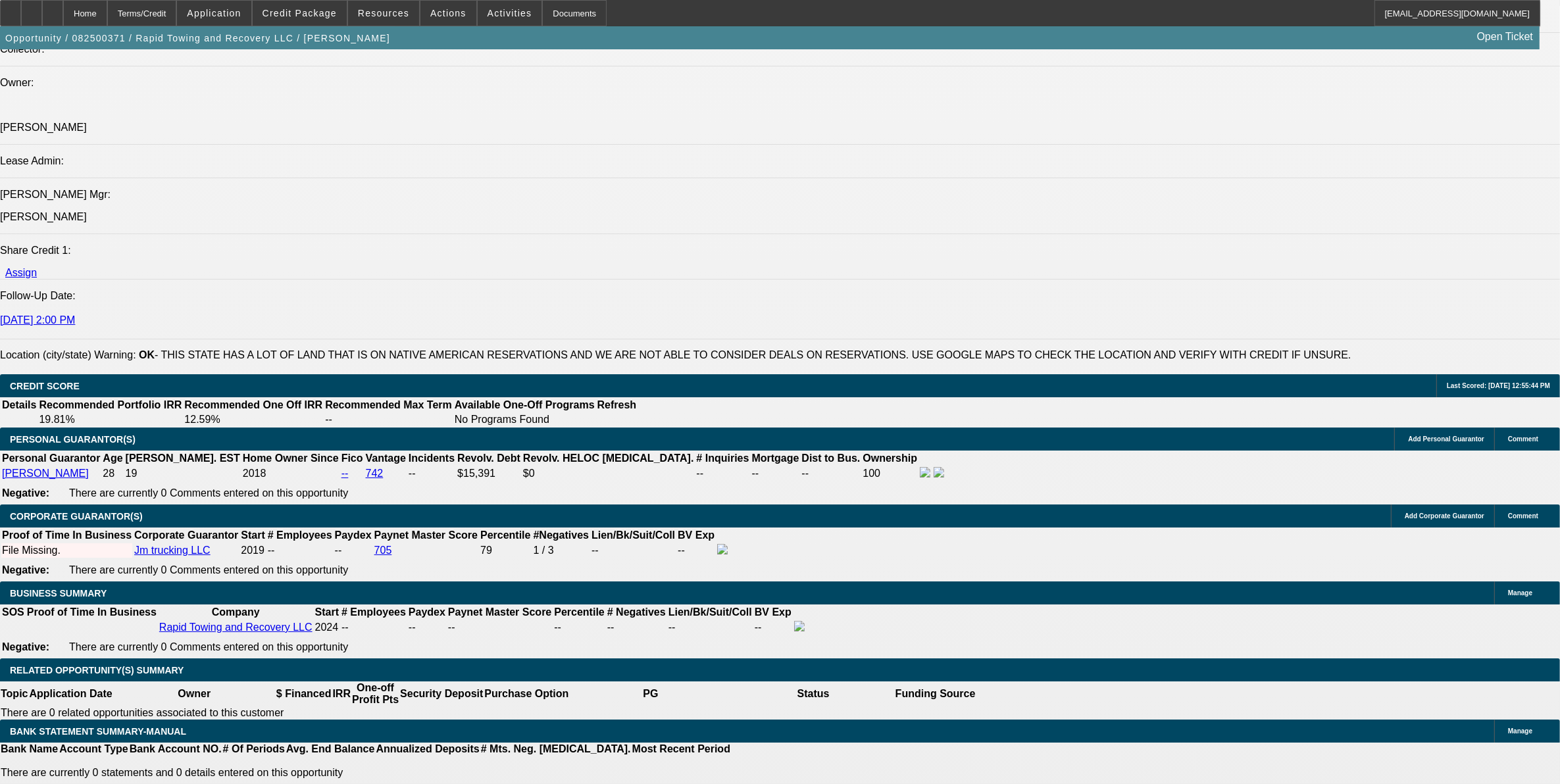
select select "0"
select select "3"
select select "0"
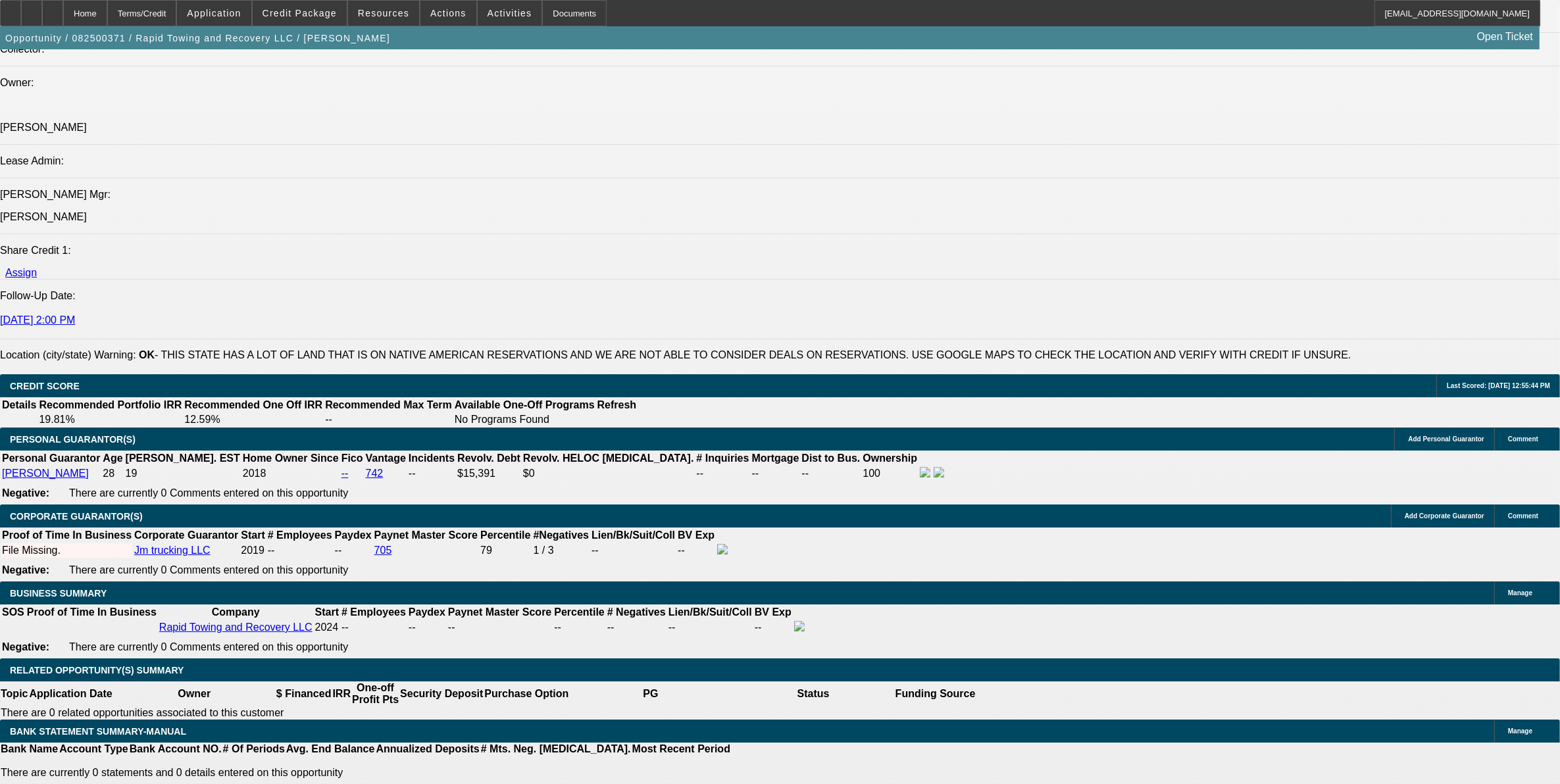
select select "6"
select select "0.1"
select select "0"
select select "2"
select select "0"
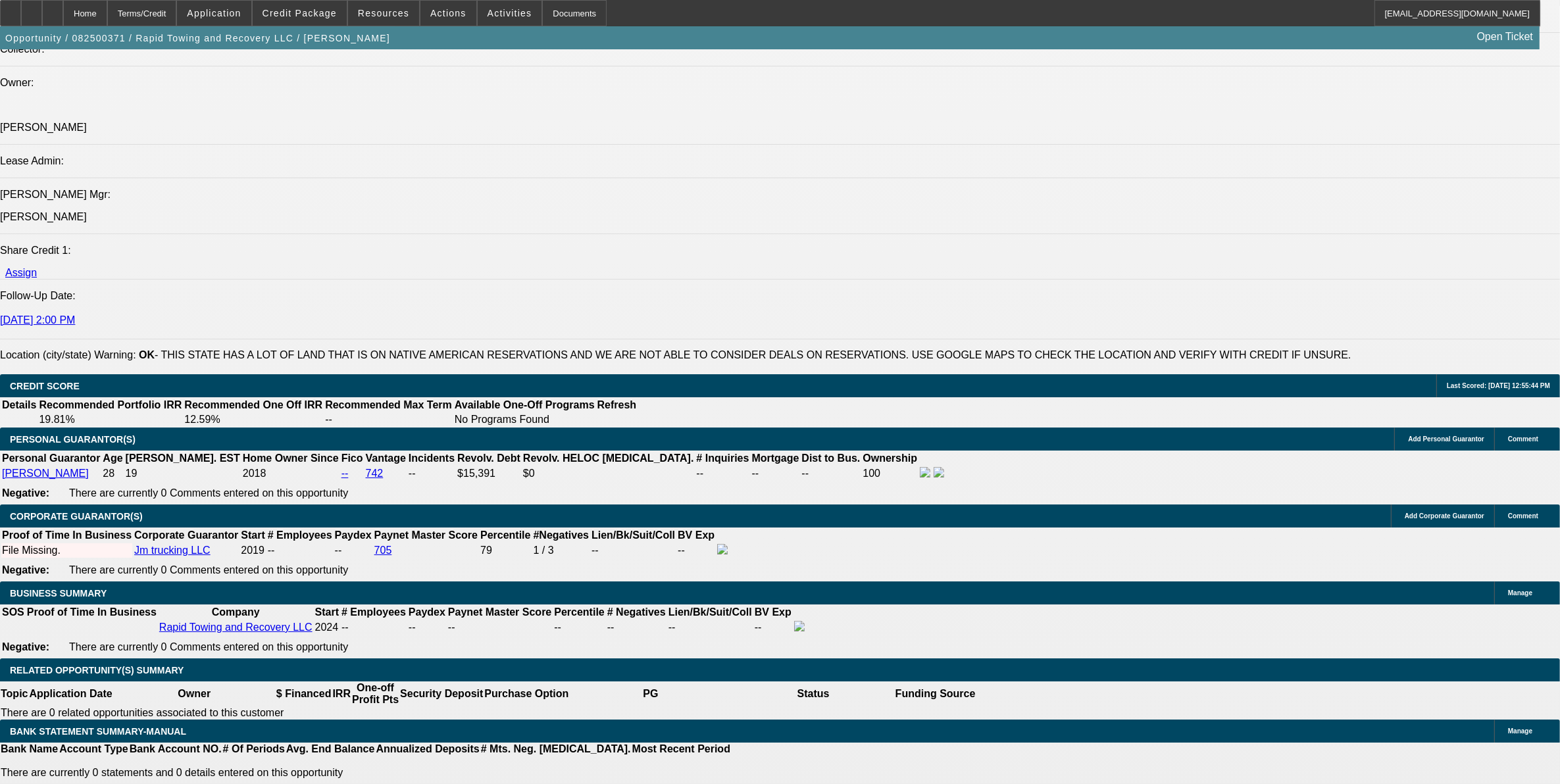
select select "6"
select select "0.1"
select select "0"
select select "2"
select select "0"
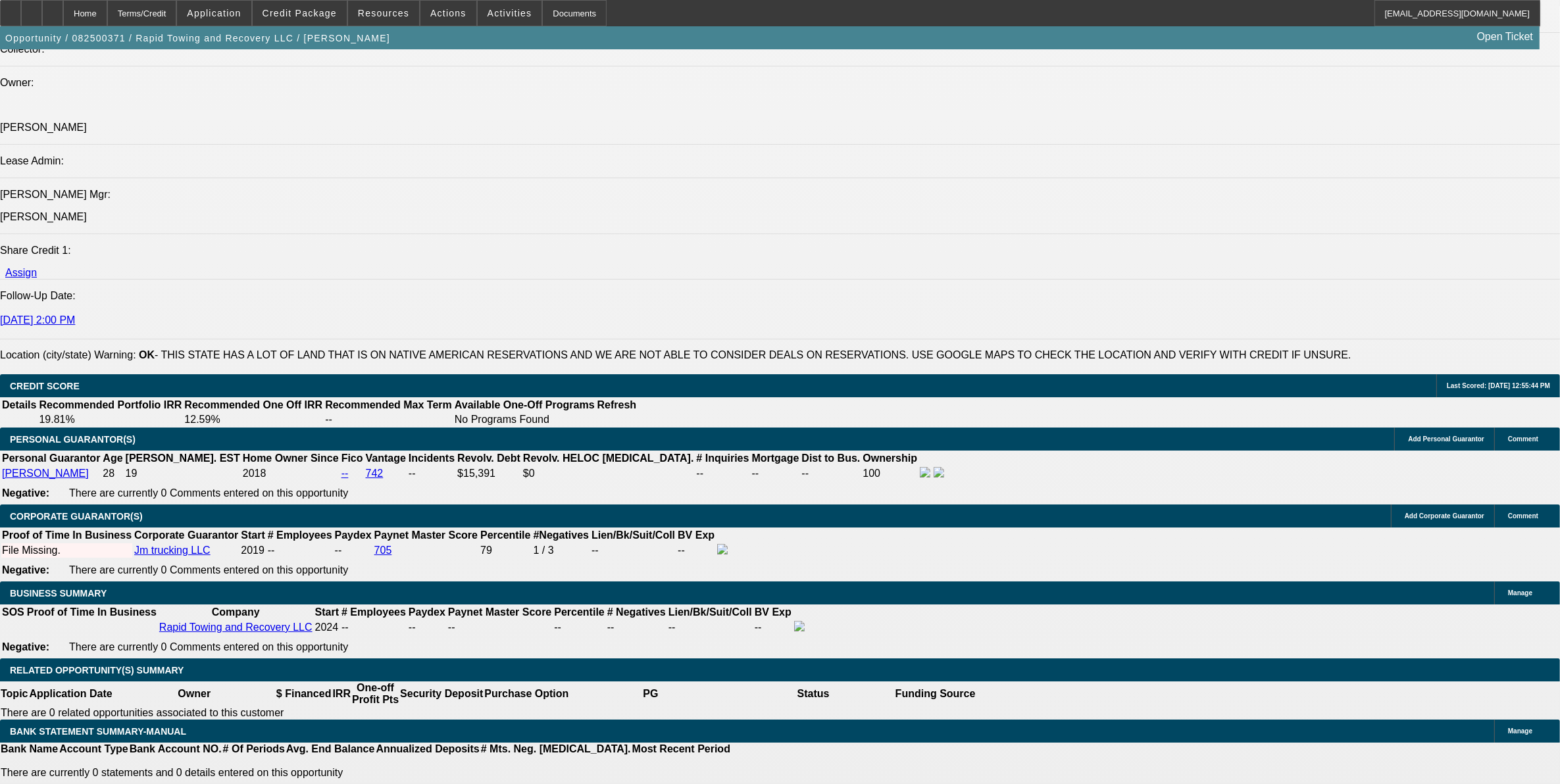
select select "6"
select select "0.1"
select select "0"
select select "2"
select select "0"
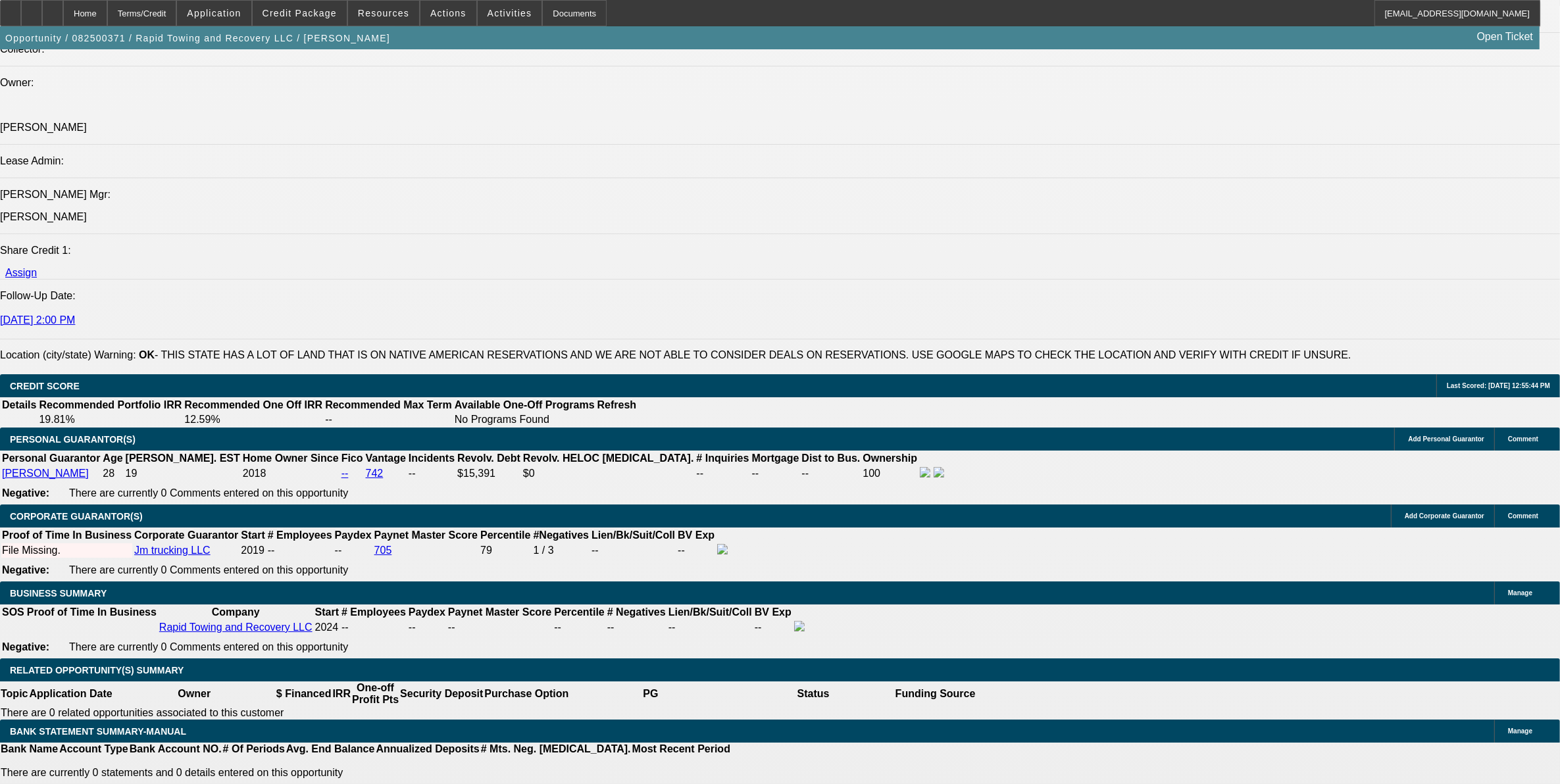
select select "6"
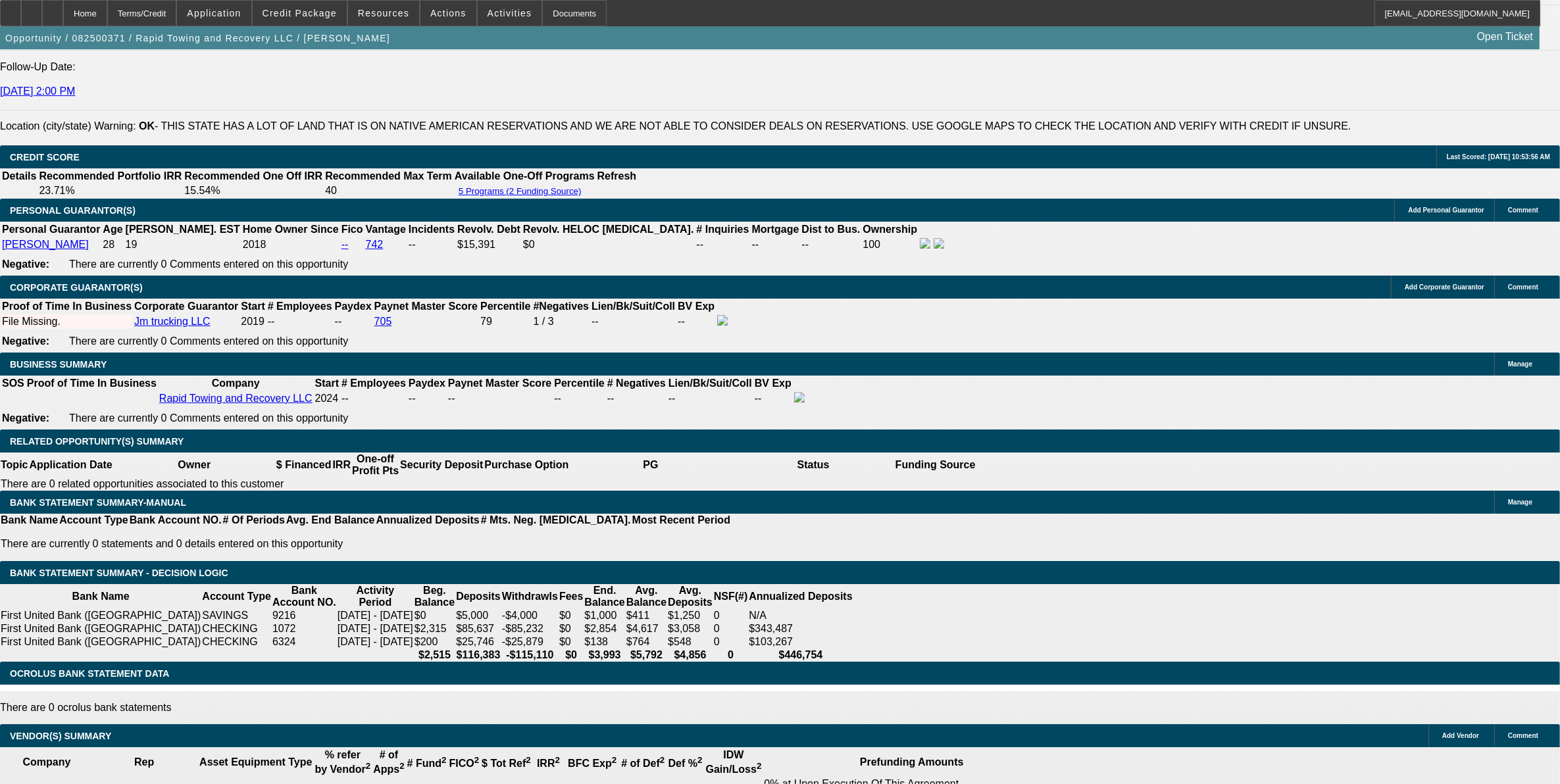
scroll to position [1418, 0]
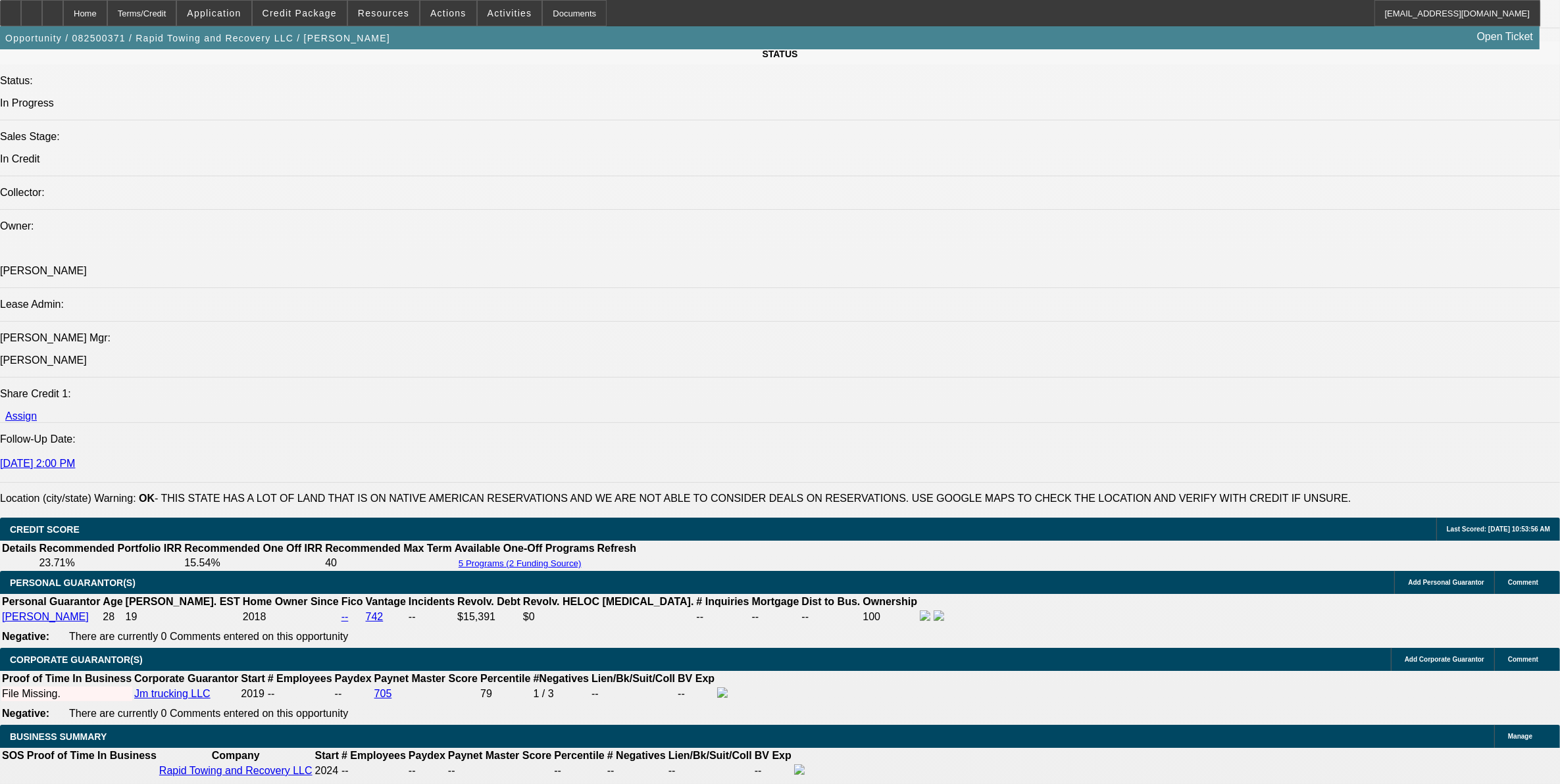
select select "0"
select select "2"
select select "0"
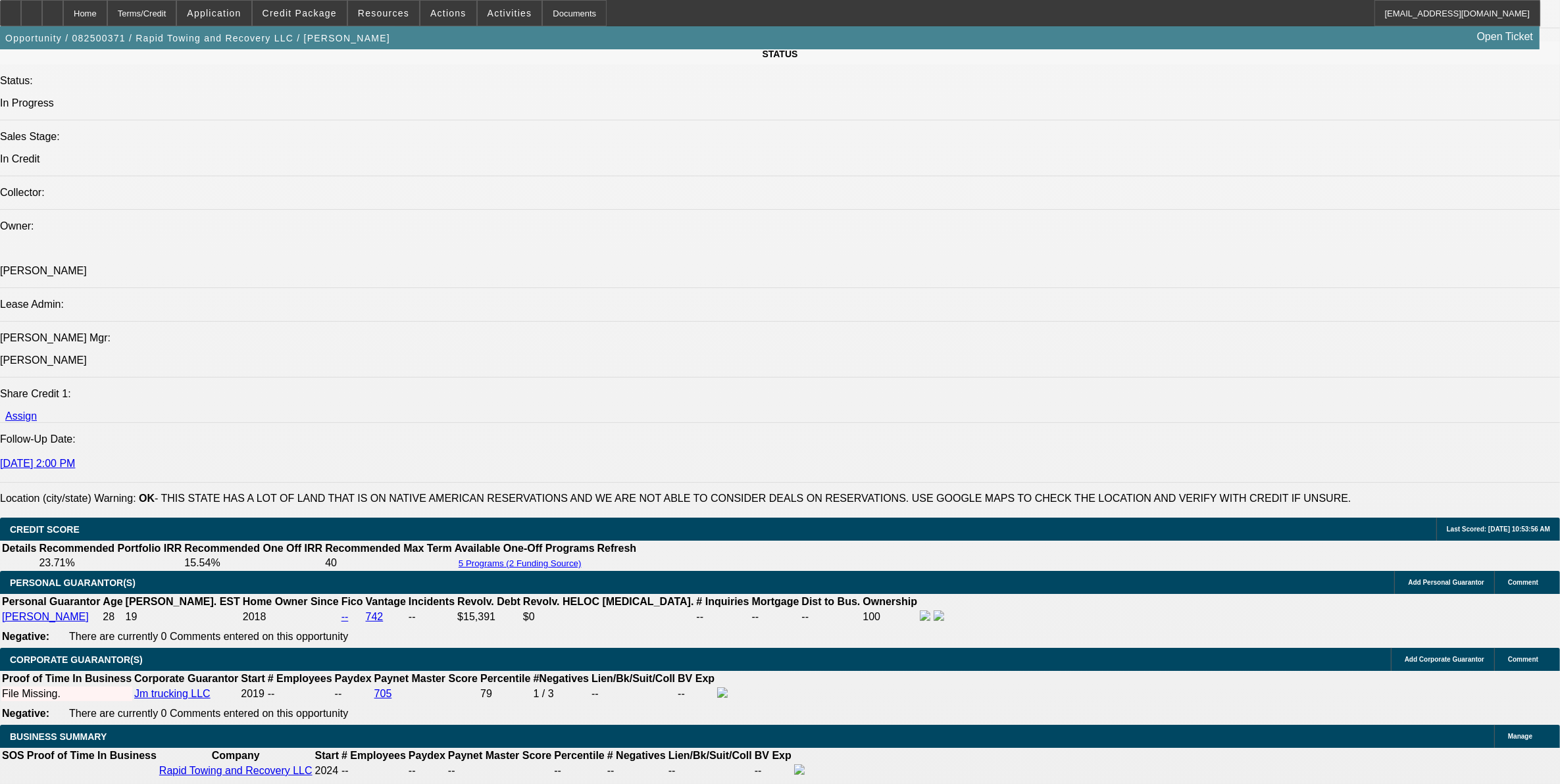
select select "6"
select select "0"
select select "3"
select select "0"
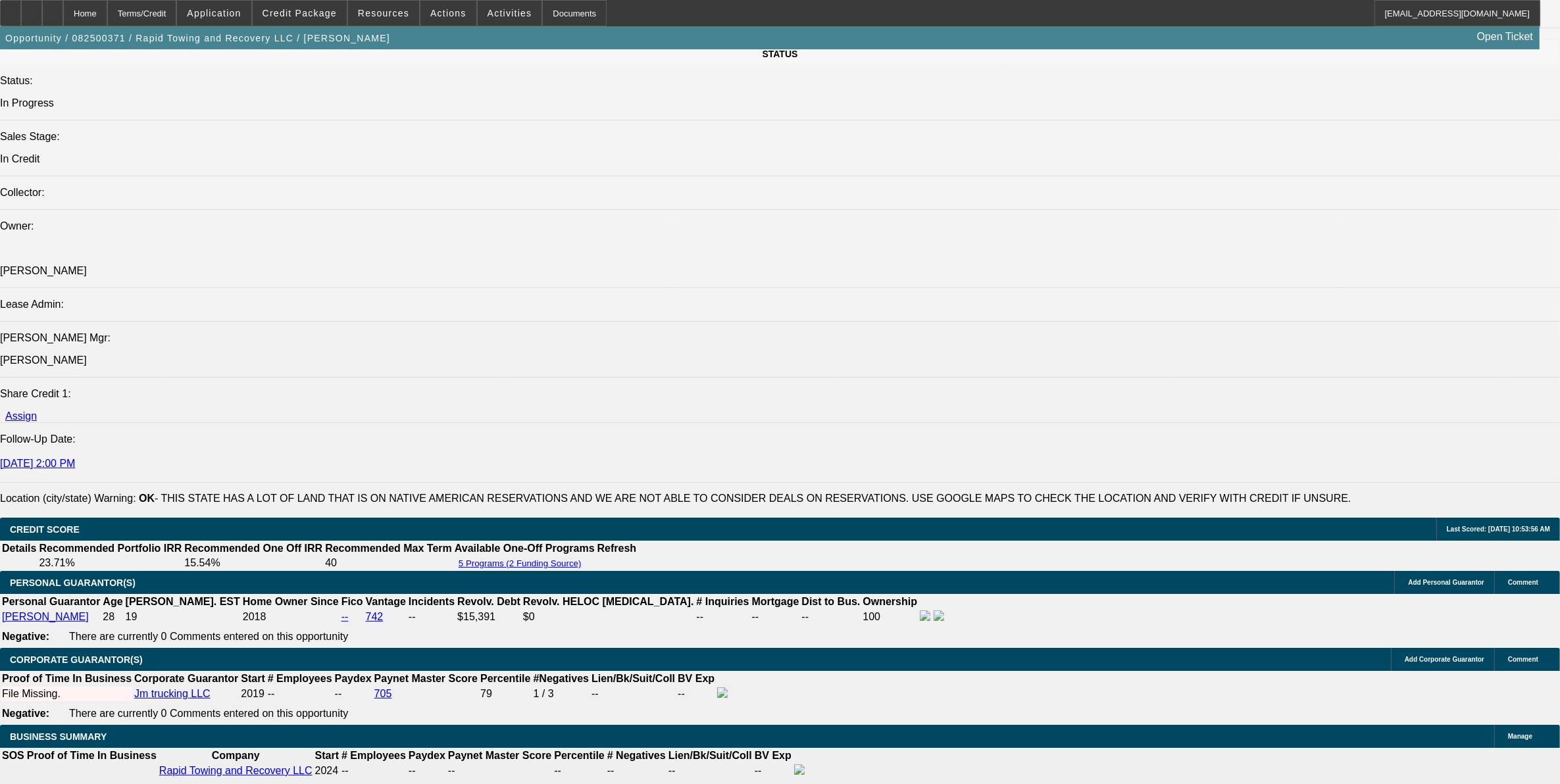
select select "6"
select select "0"
select select "3"
select select "0"
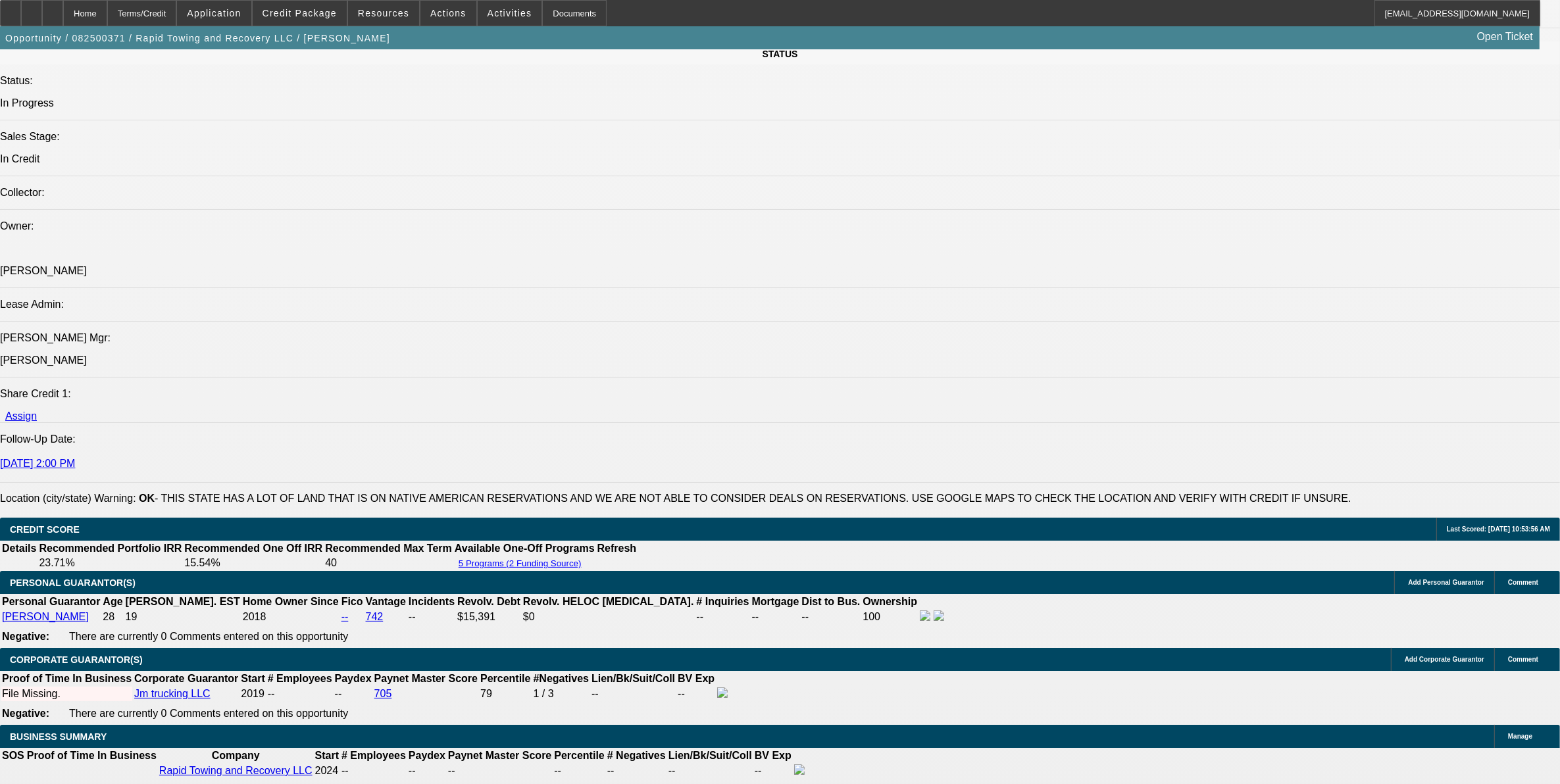
select select "6"
select select "0"
select select "3"
select select "0"
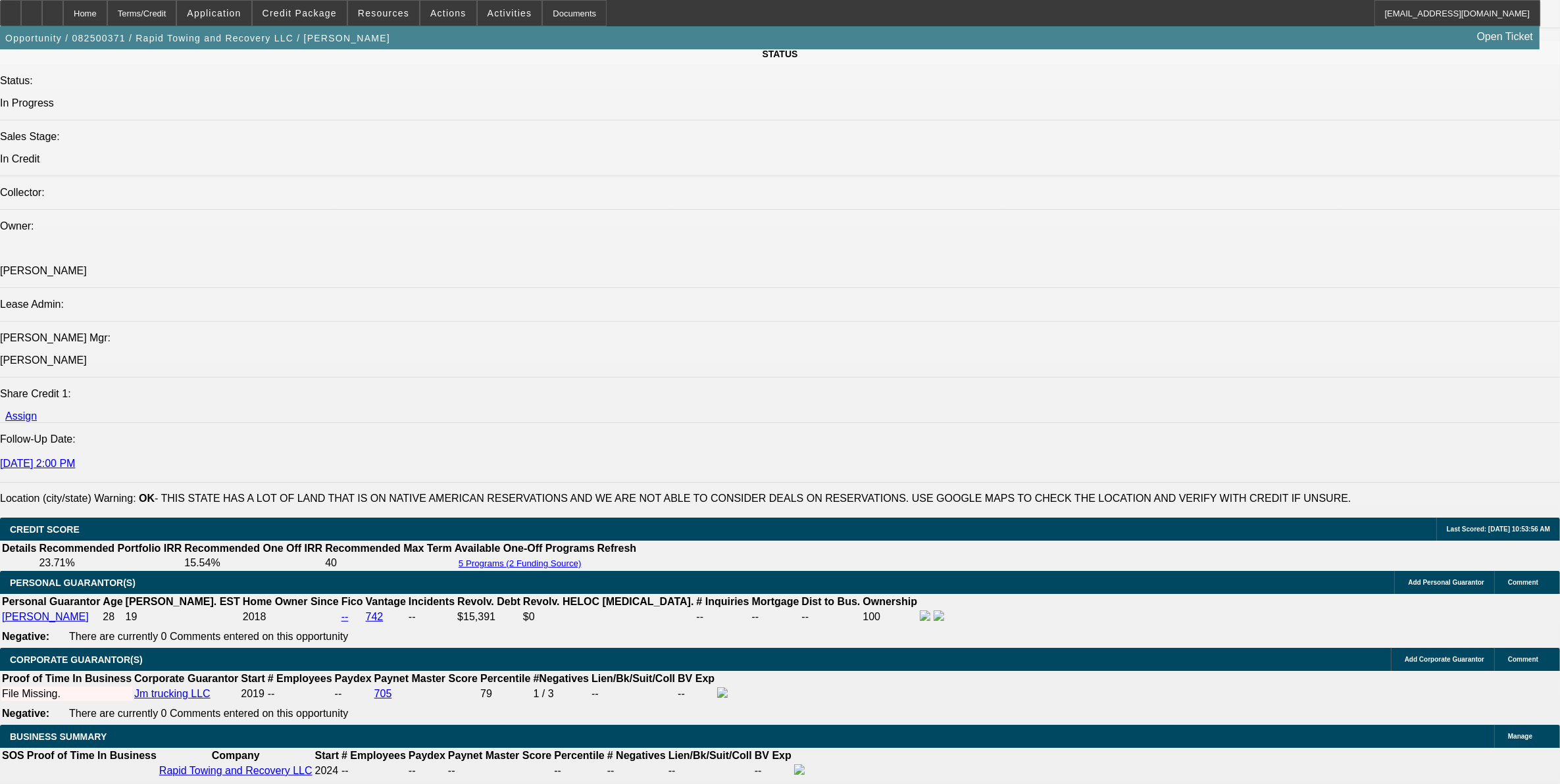
select select "6"
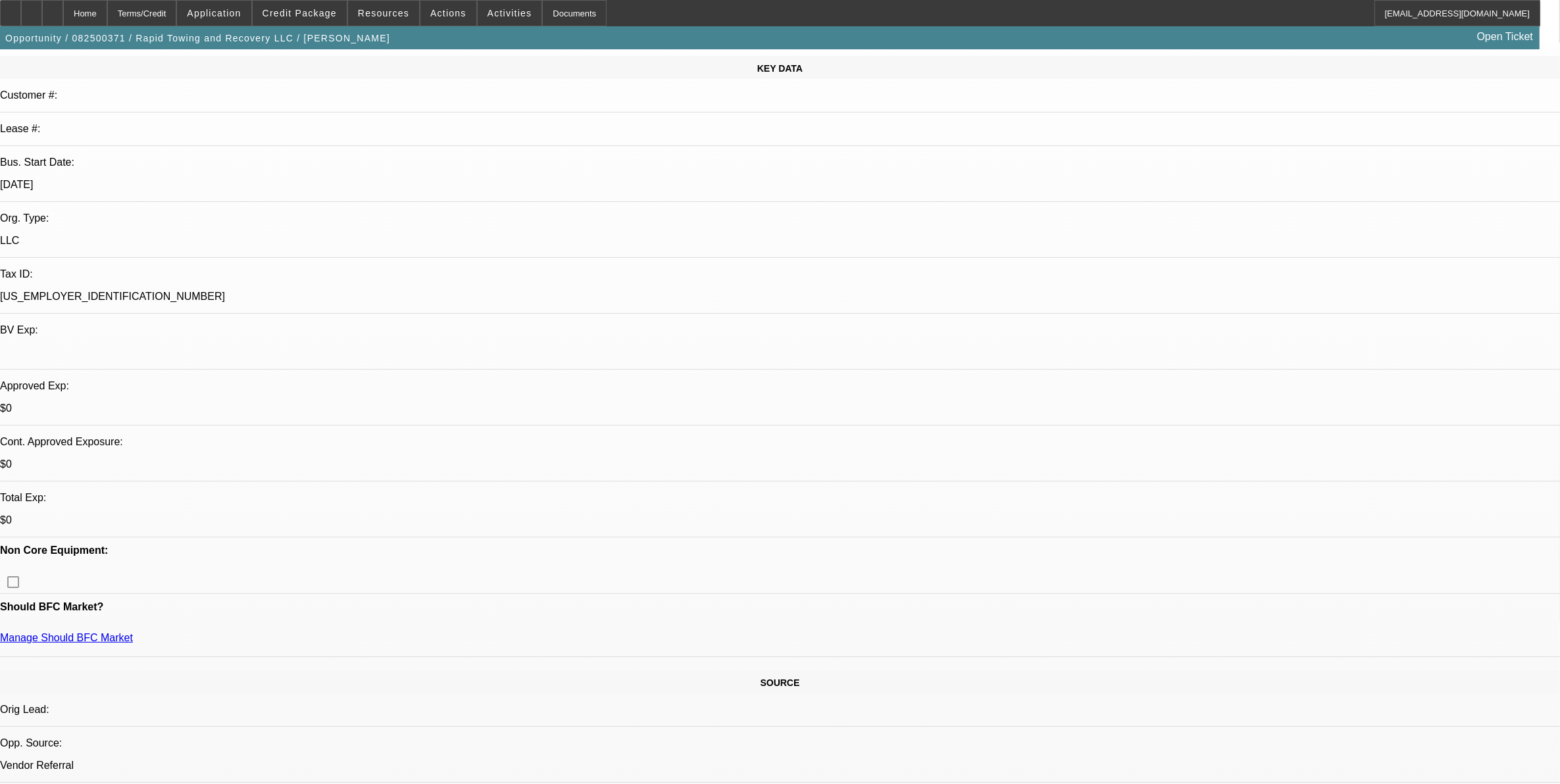
scroll to position [0, 0]
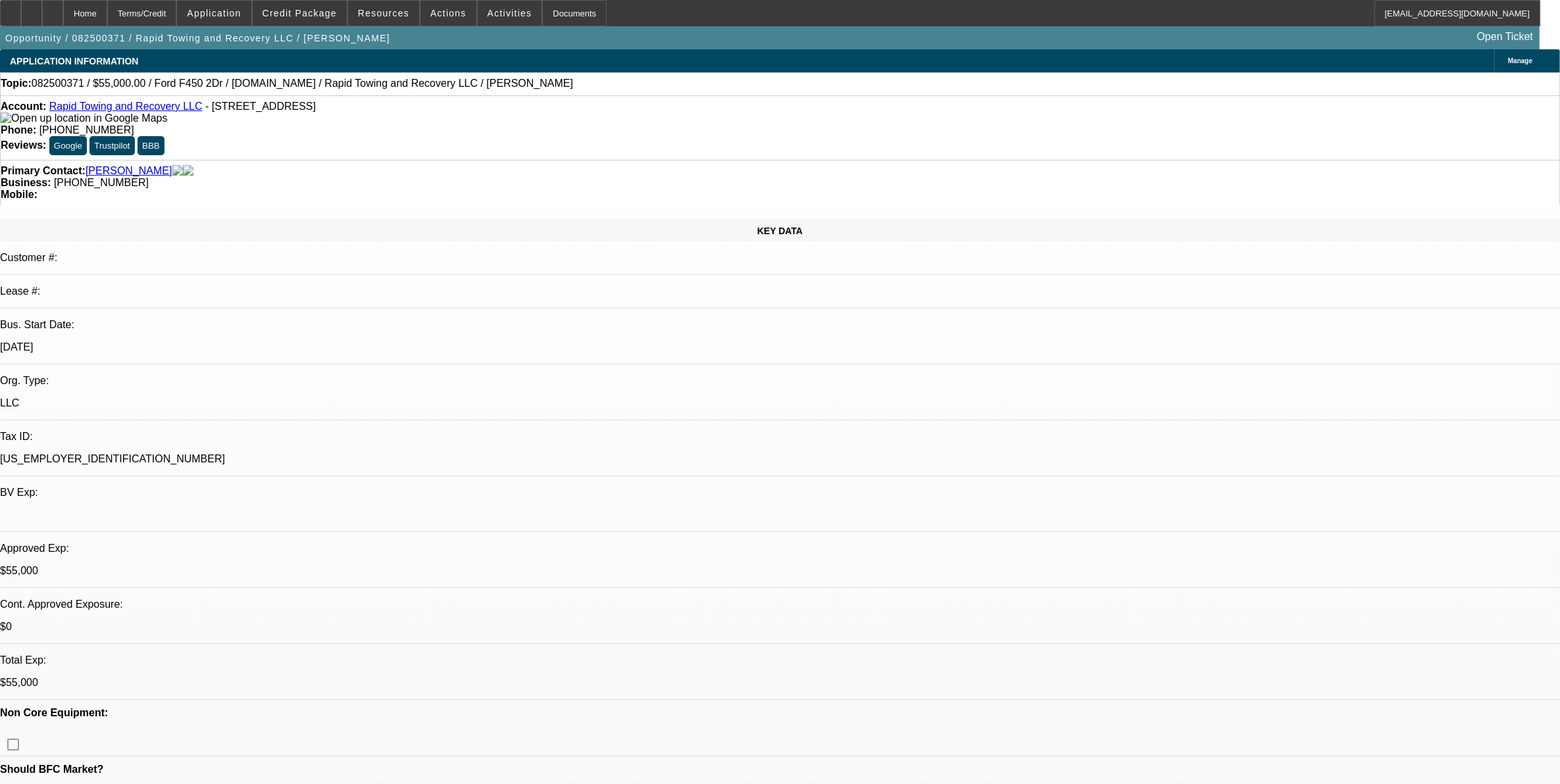
select select "0"
select select "2"
select select "0"
select select "2"
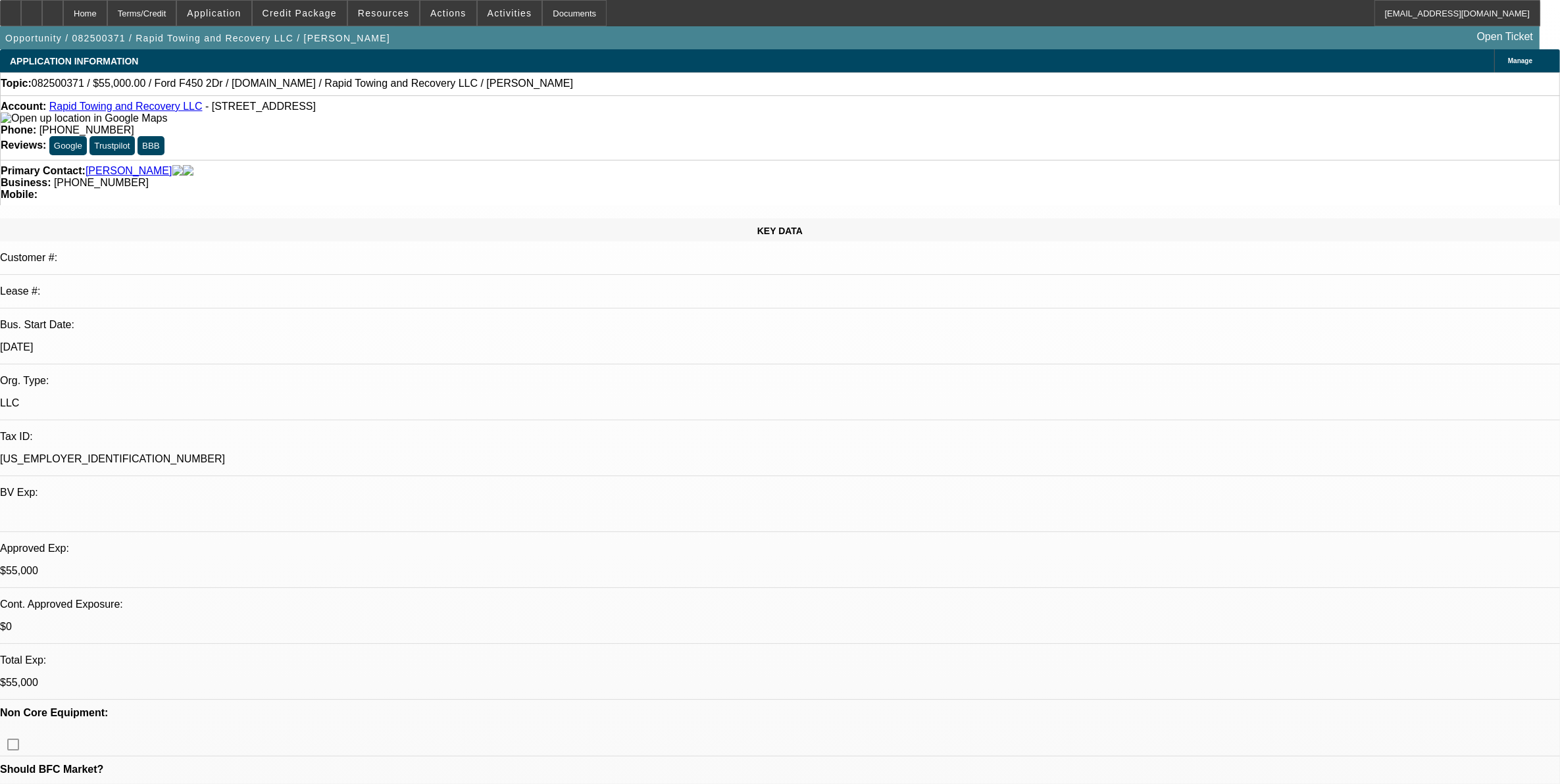
select select "0"
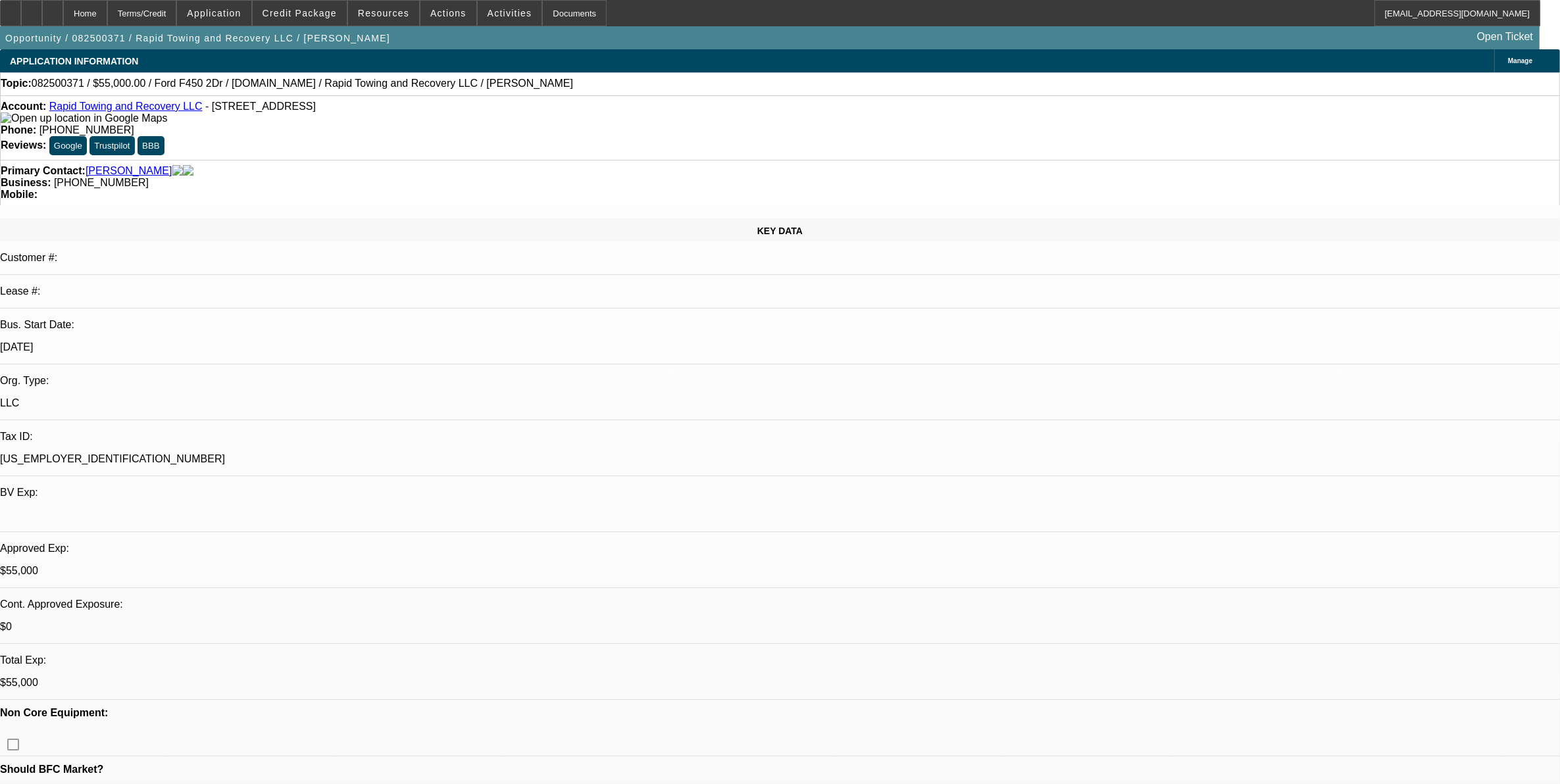
select select "0"
select select "1"
select select "2"
select select "6"
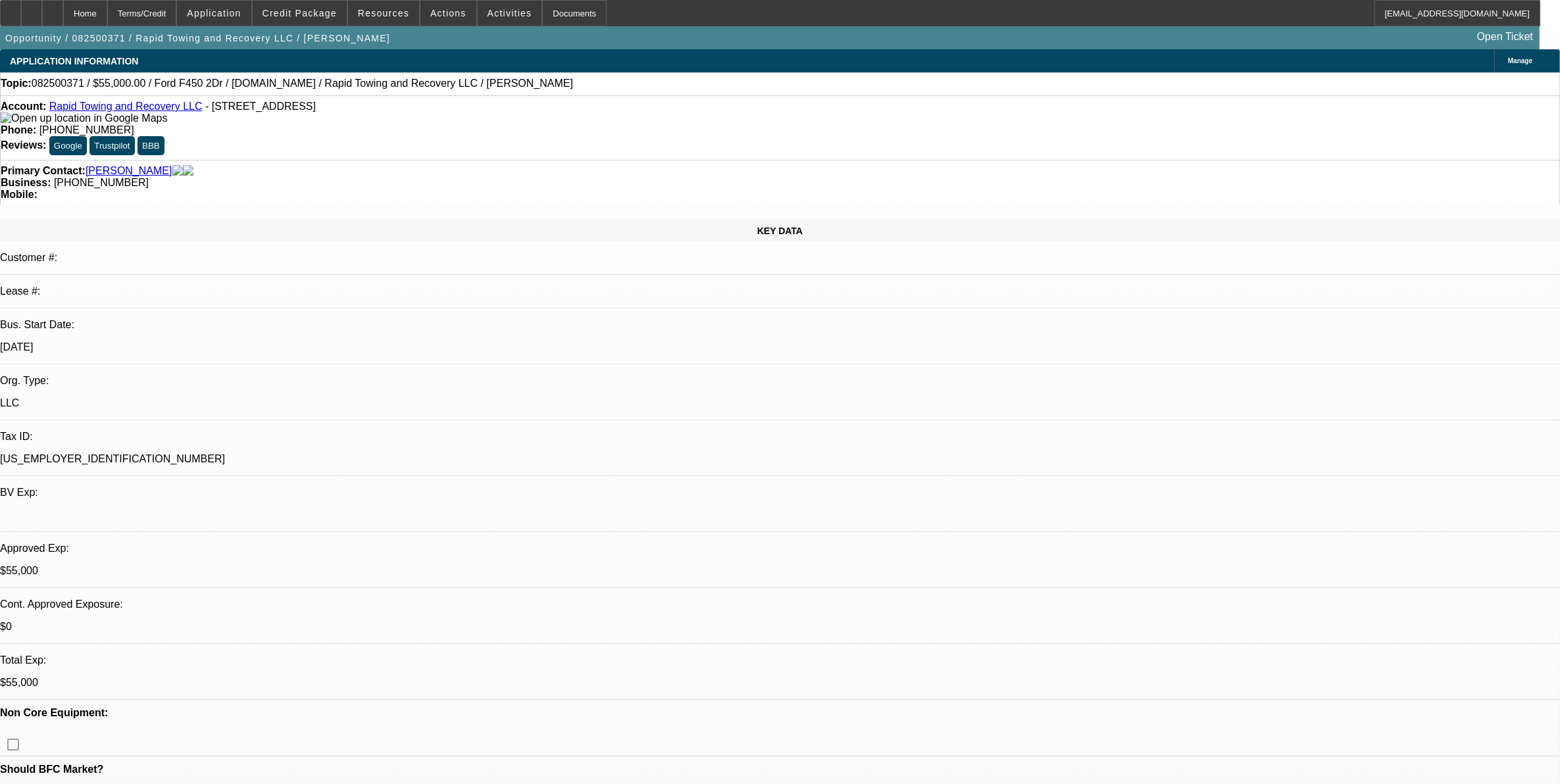
select select "1"
select select "2"
select select "6"
select select "1"
select select "3"
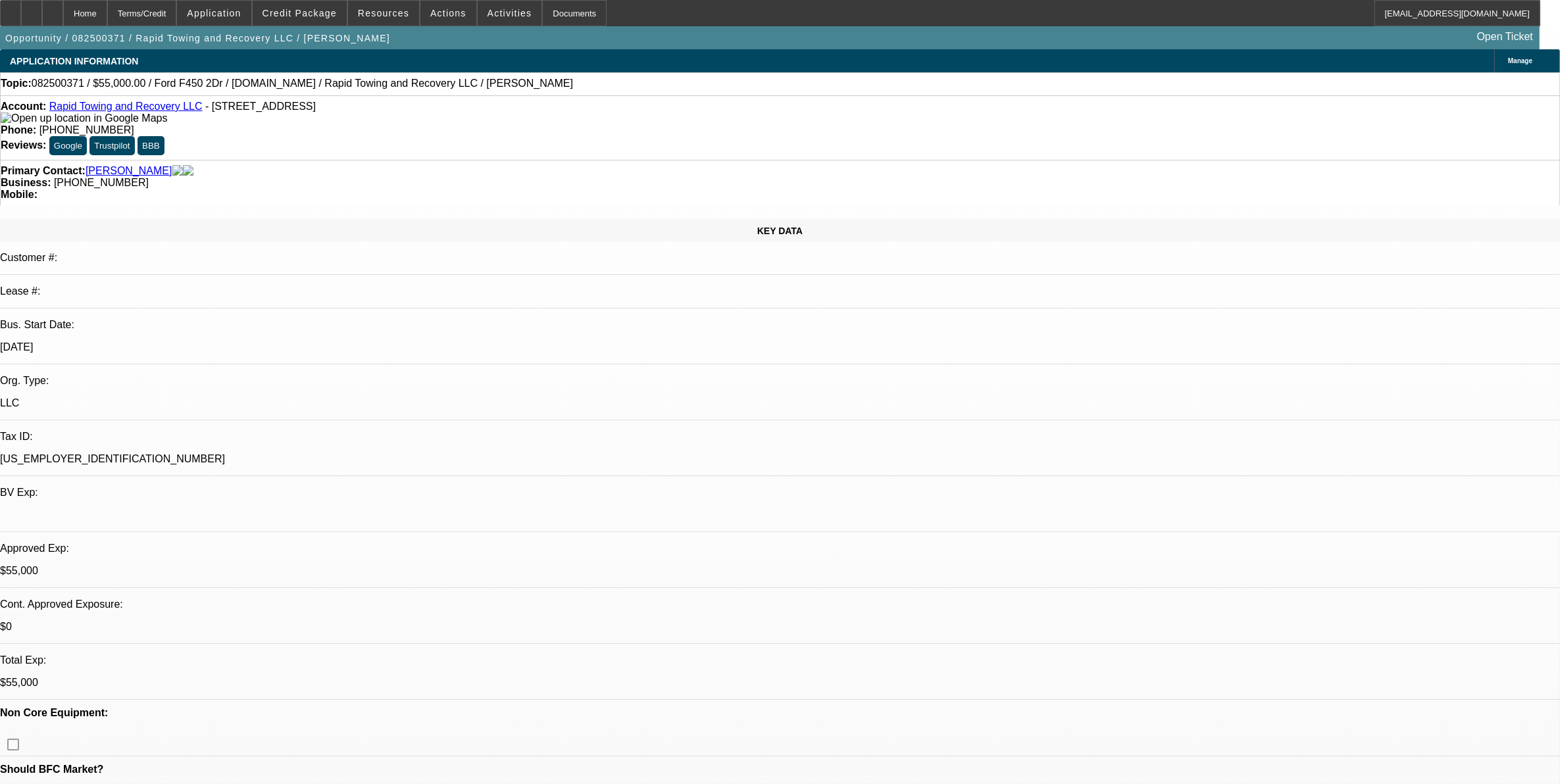
select select "6"
select select "1"
select select "3"
select select "6"
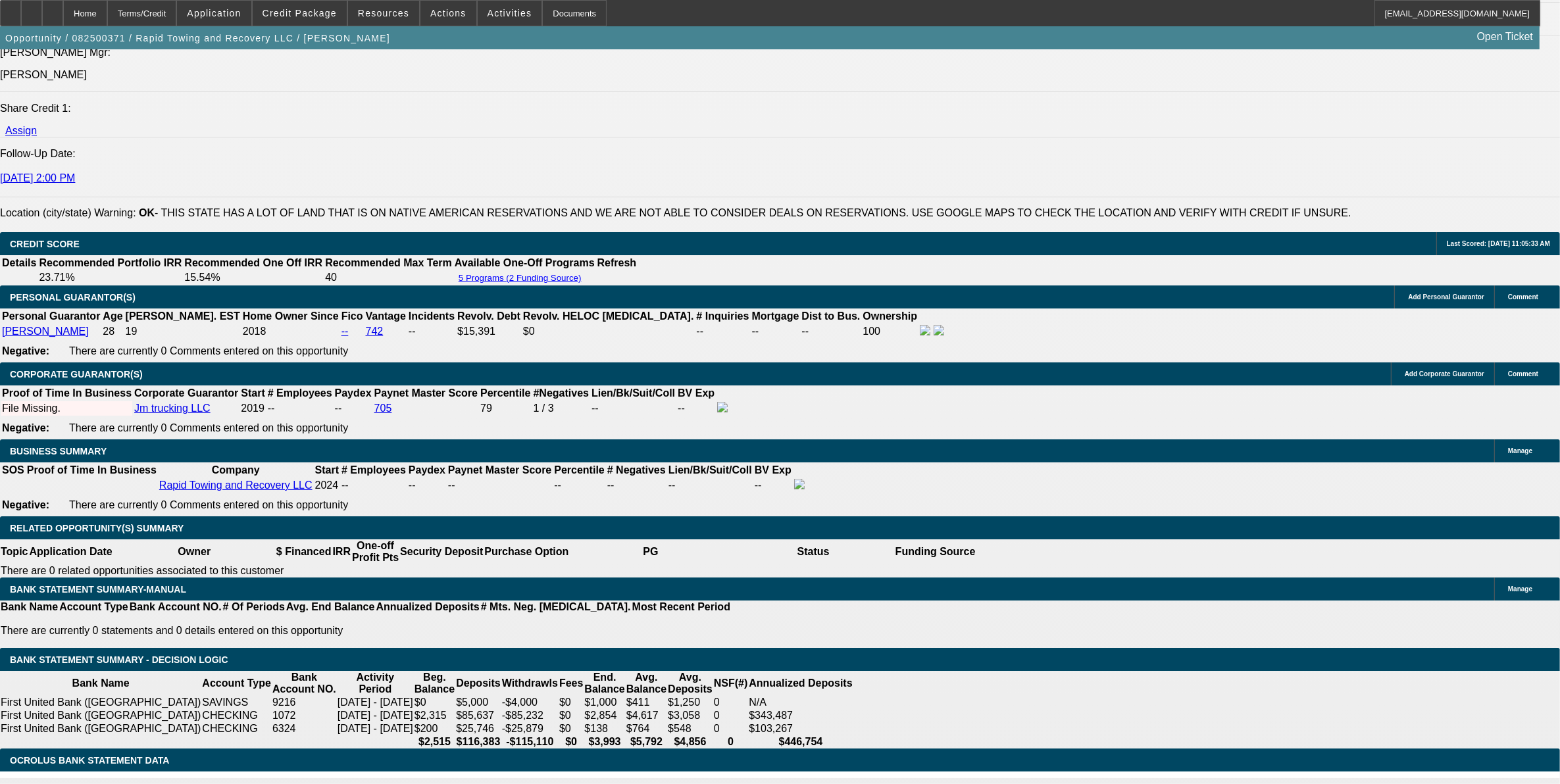
scroll to position [1561, 0]
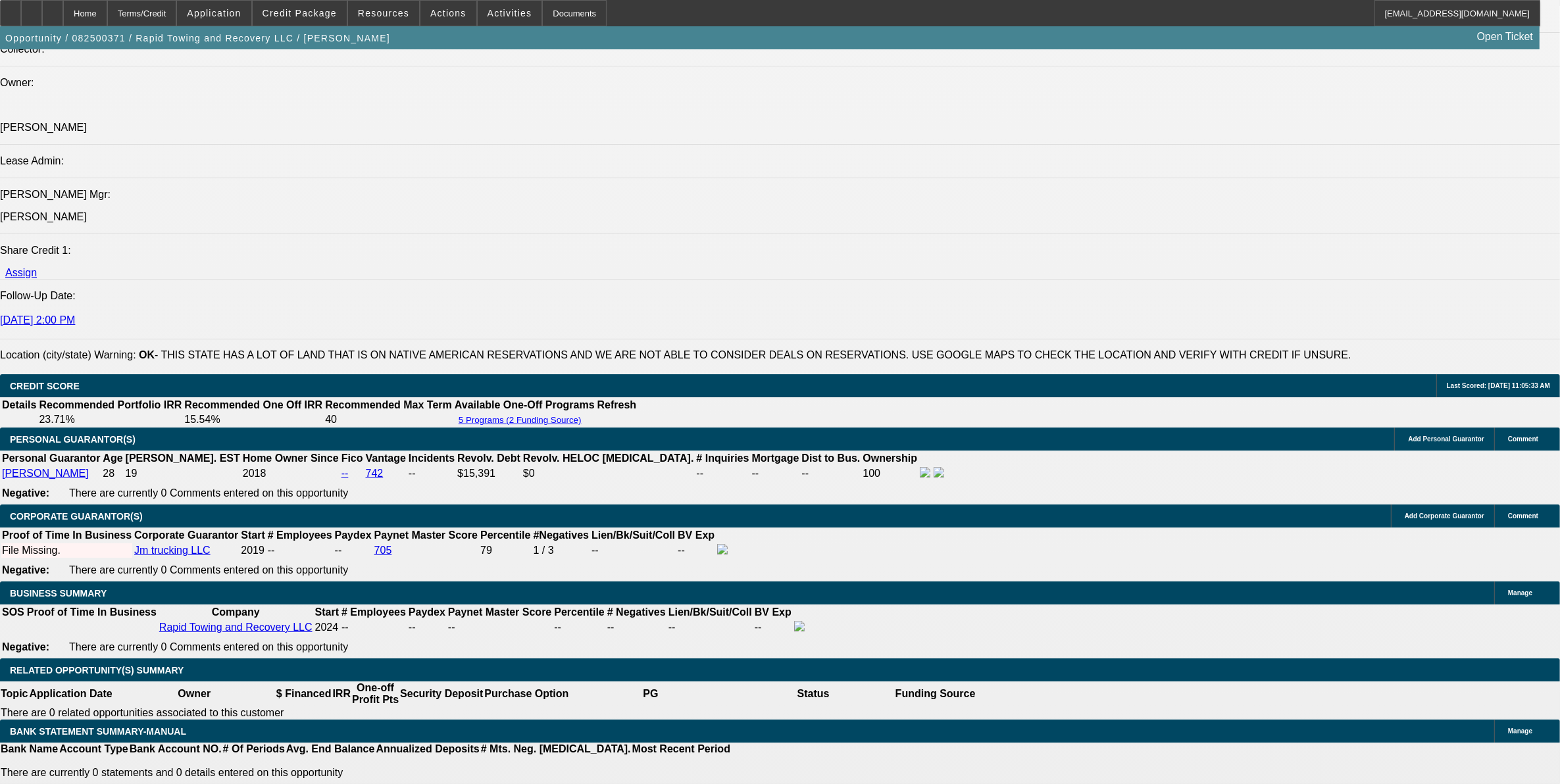
select select "0"
select select "3"
select select "0"
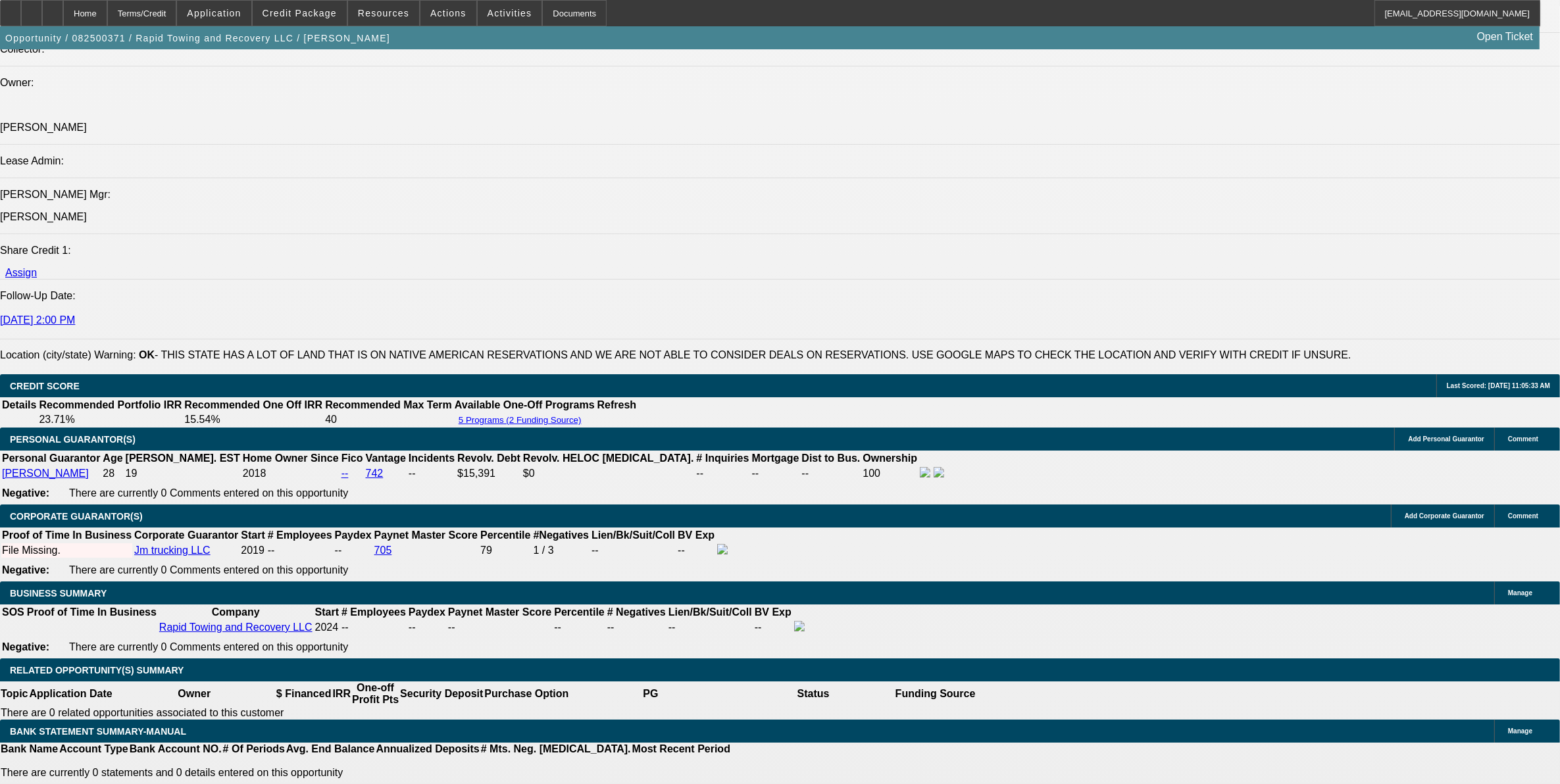
select select "6"
select select "0"
select select "3"
select select "0"
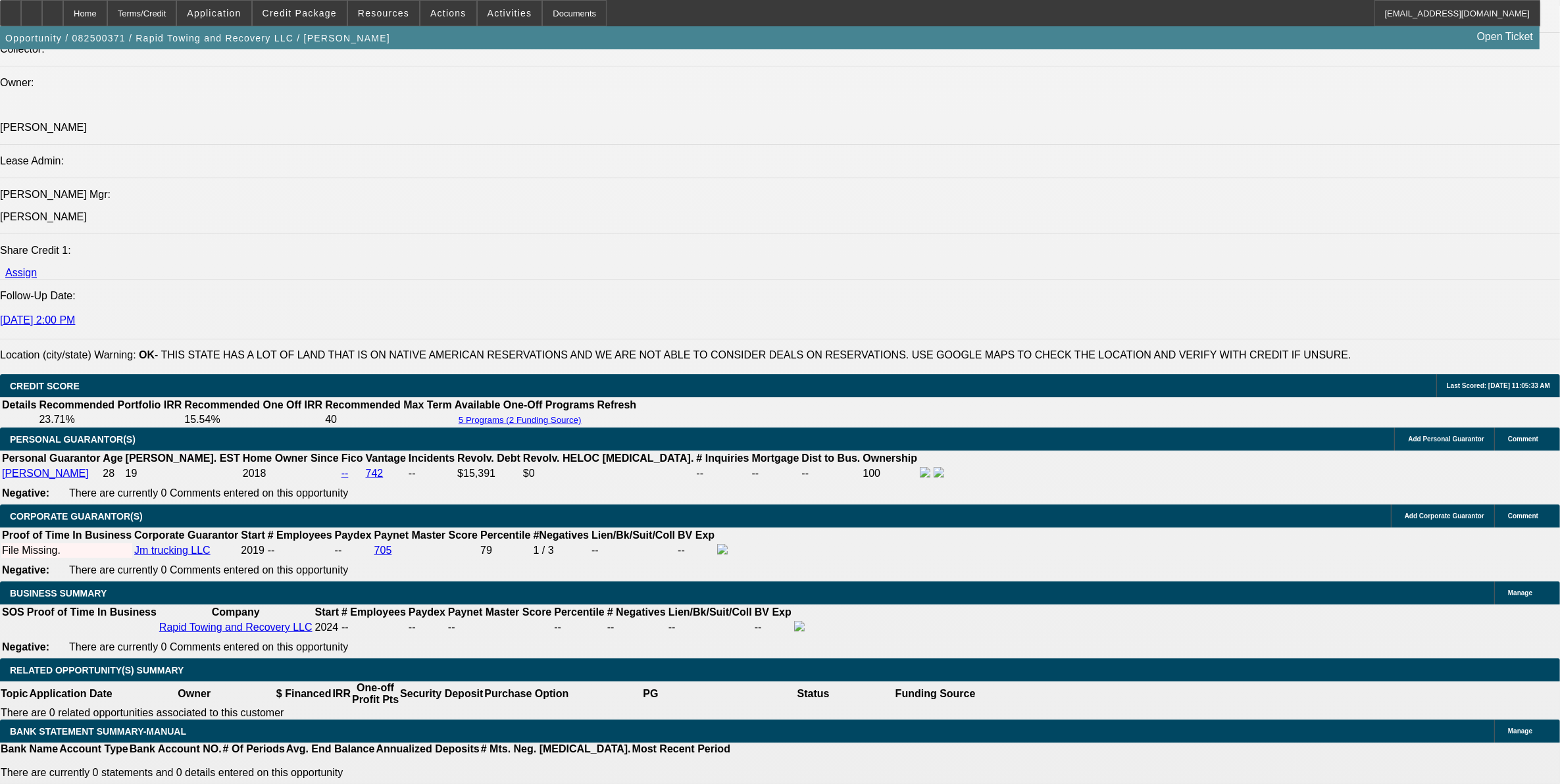
select select "6"
select select "0.1"
select select "0"
select select "2"
select select "0"
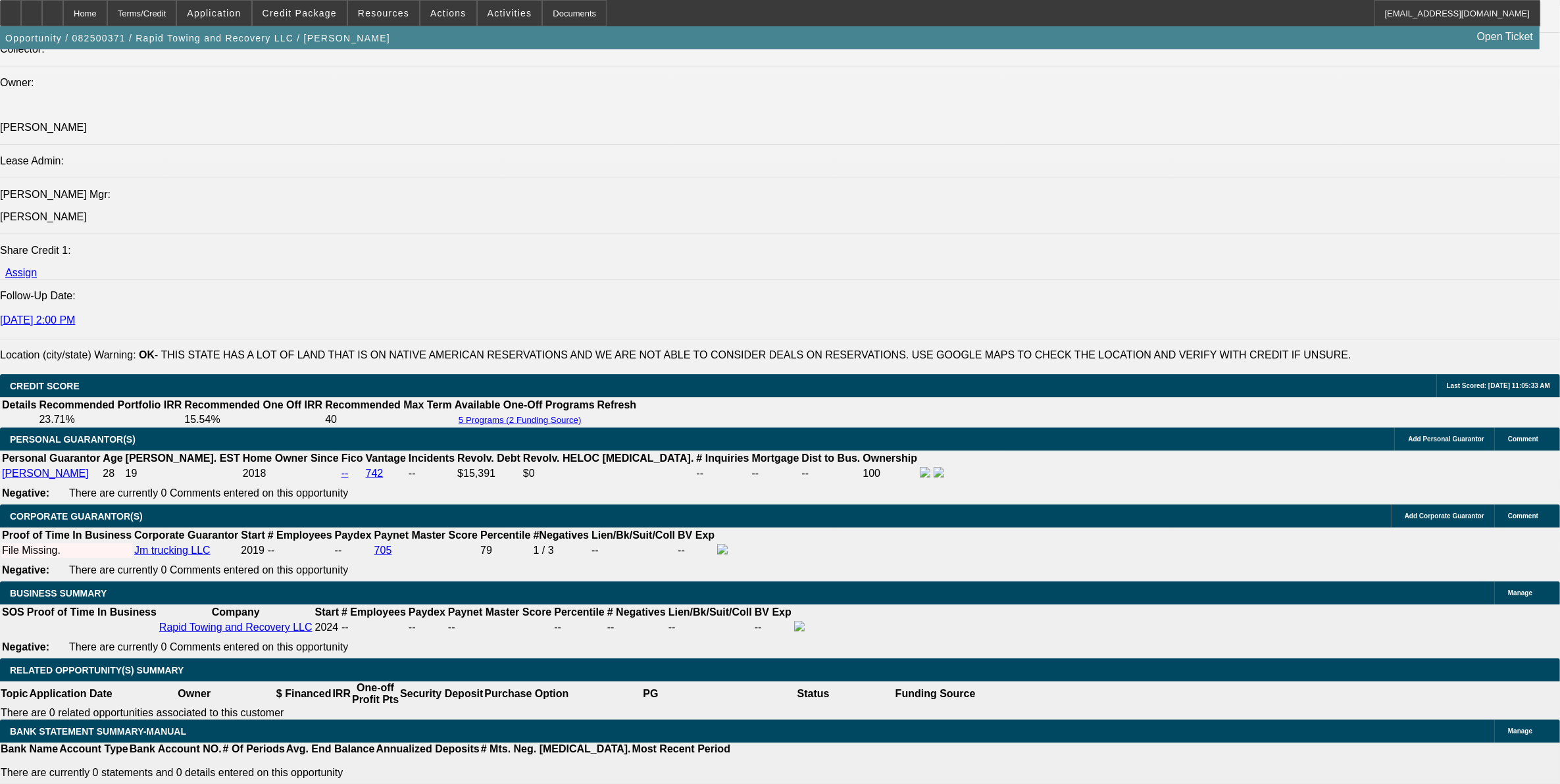
select select "6"
select select "0.1"
select select "0"
select select "2"
select select "0"
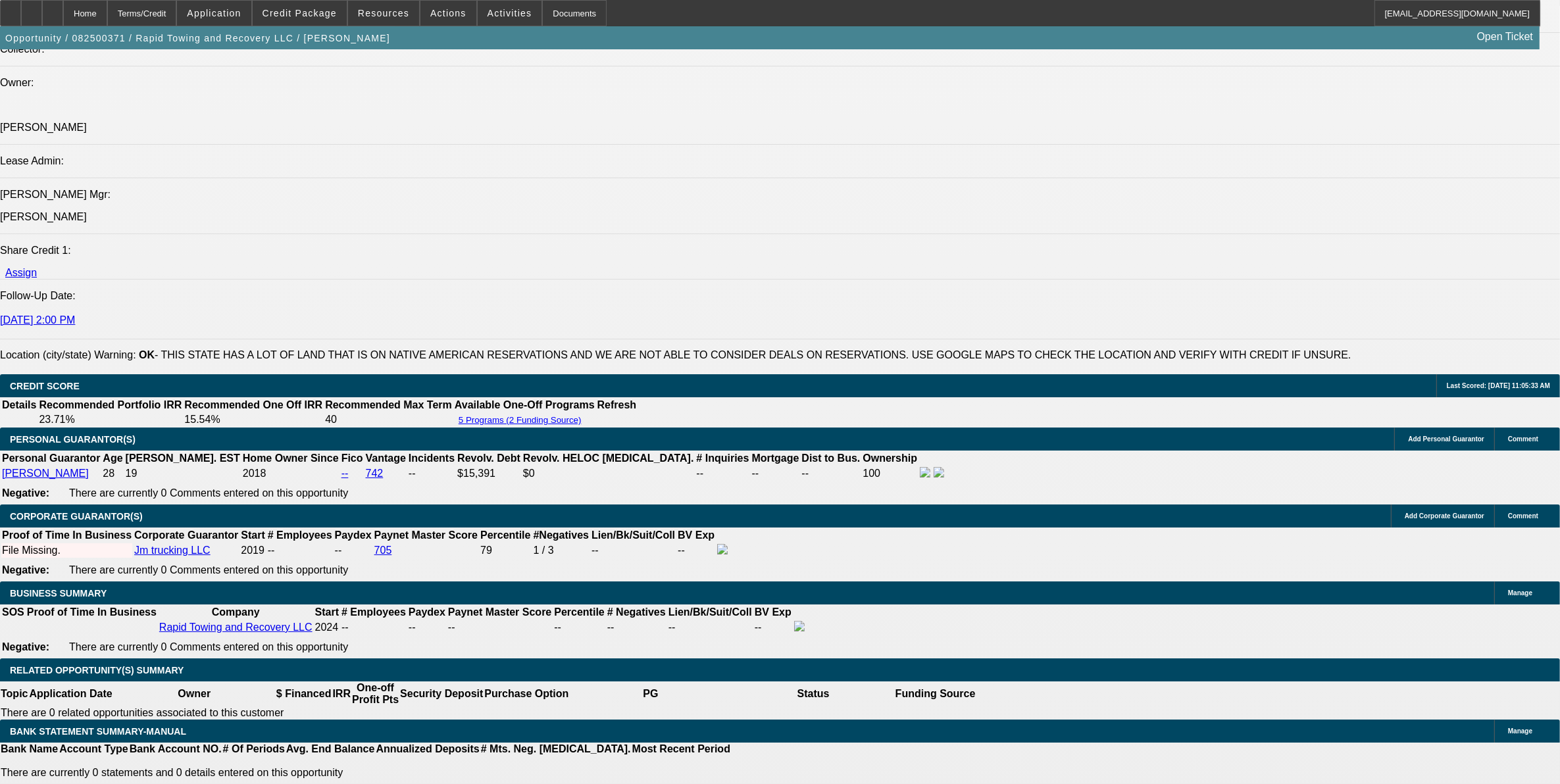
select select "6"
select select "0.1"
select select "0"
select select "2"
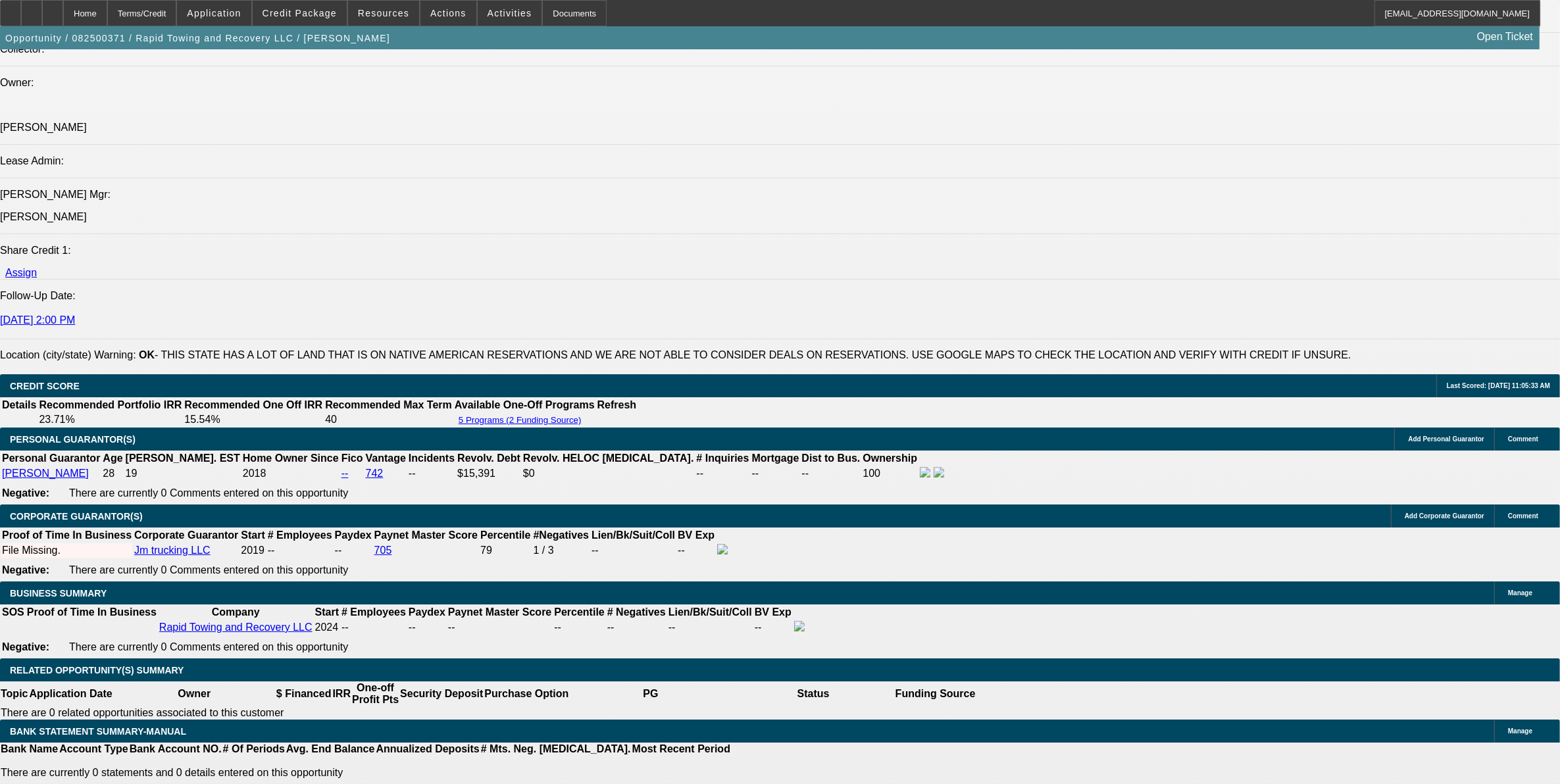
select select "0"
select select "6"
select select "0.1"
select select "0"
select select "2"
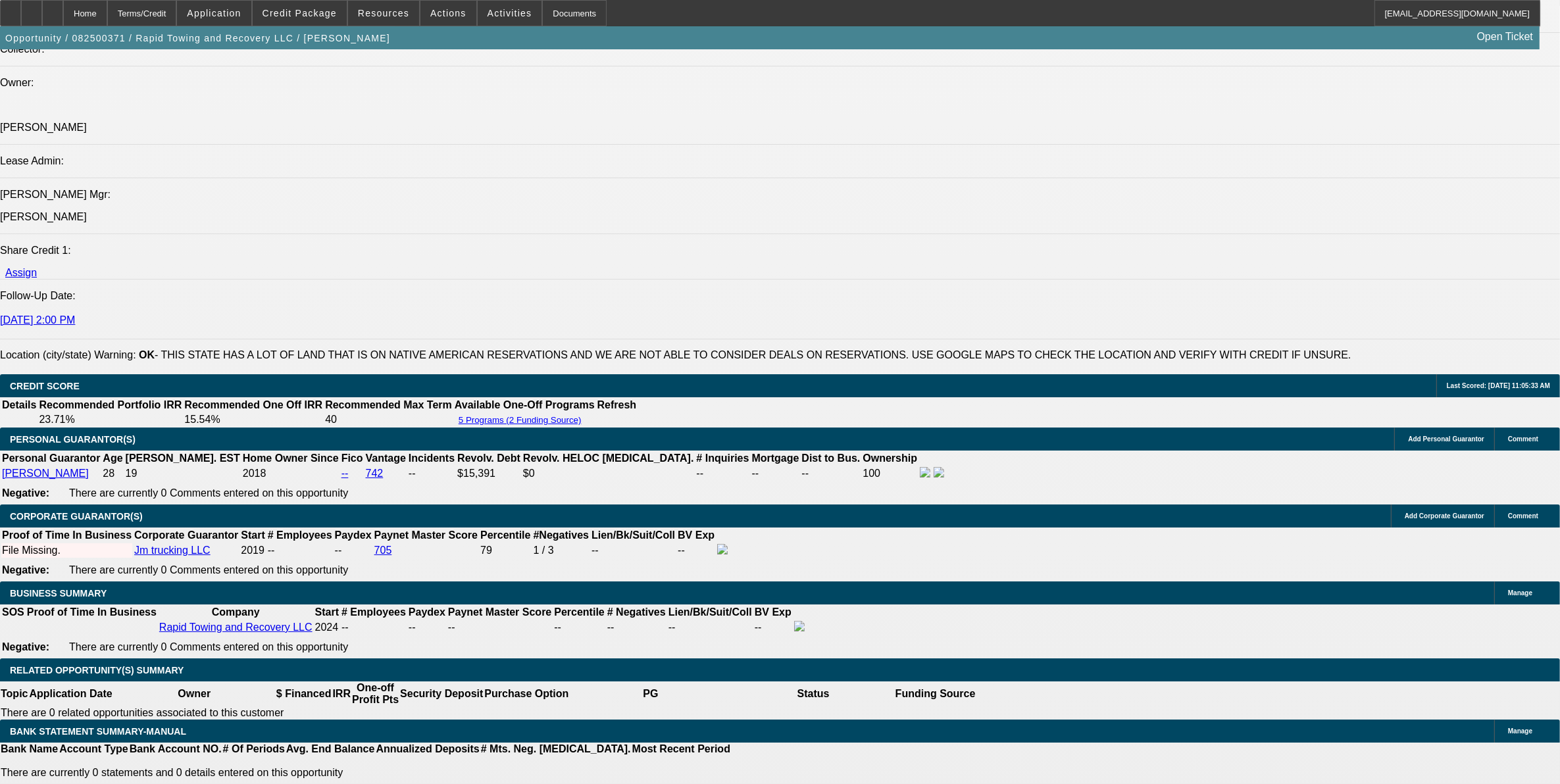
select select "0"
select select "6"
select select "0"
select select "2"
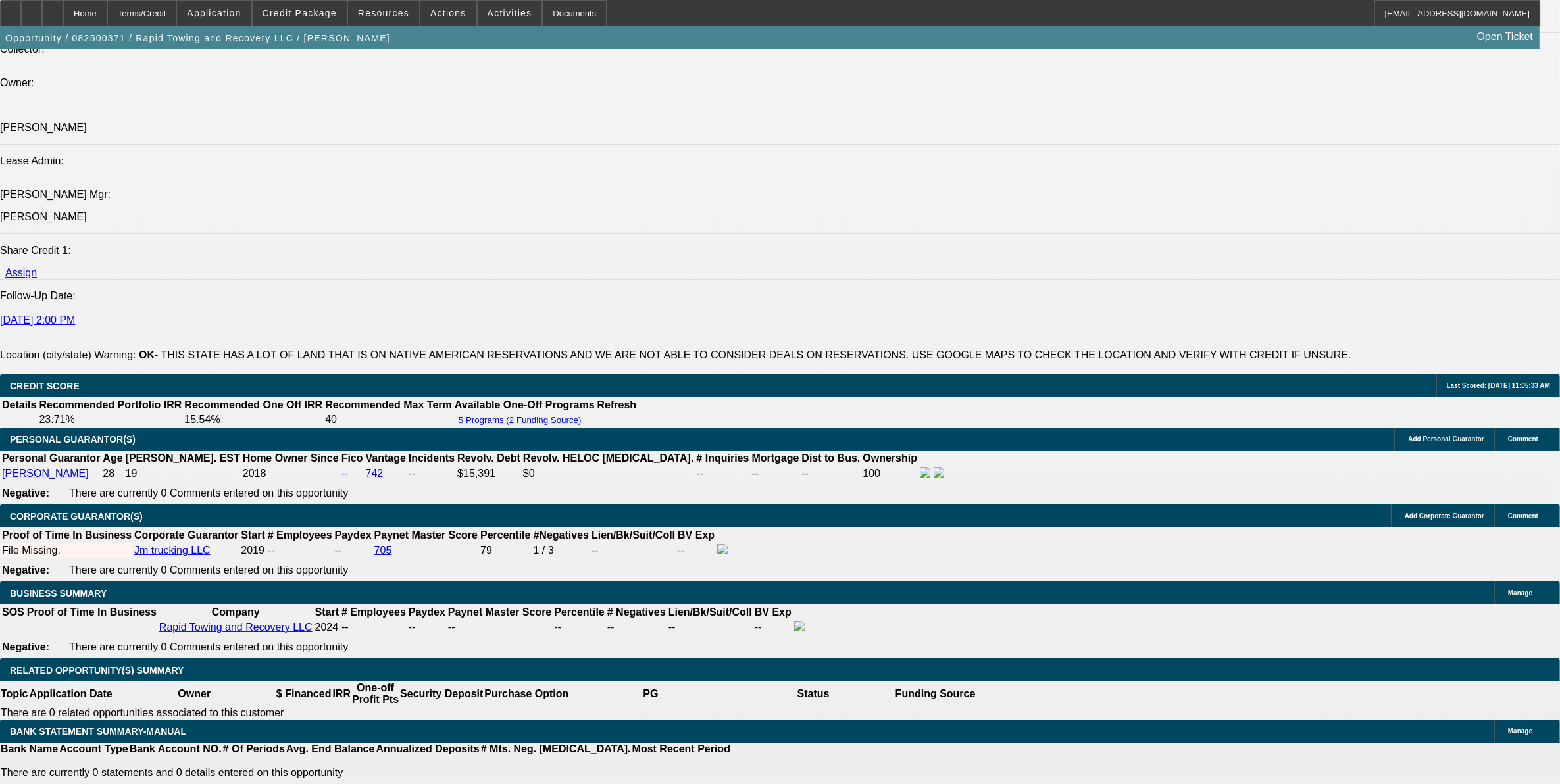
select select "0"
select select "6"
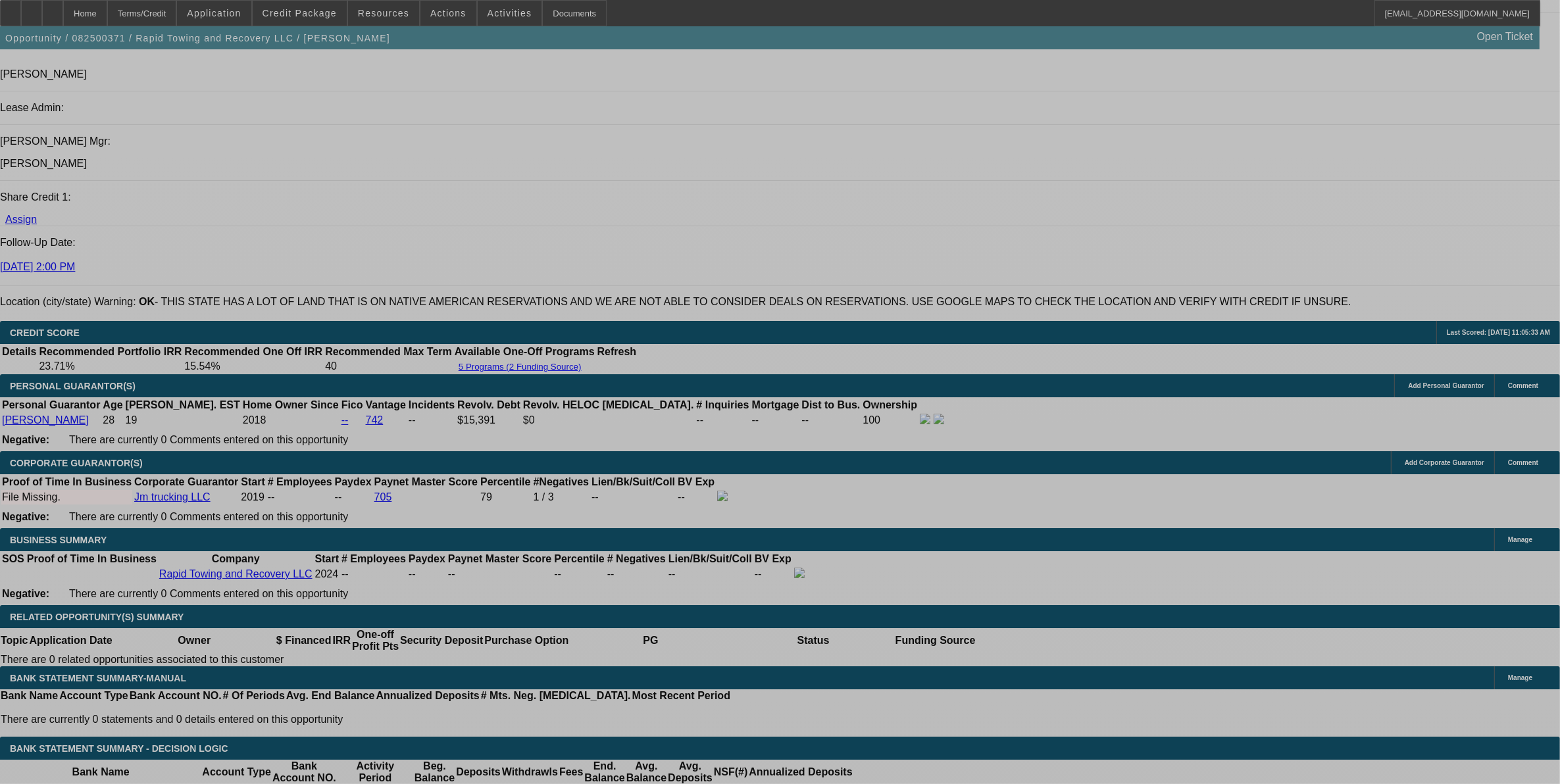
select select "0"
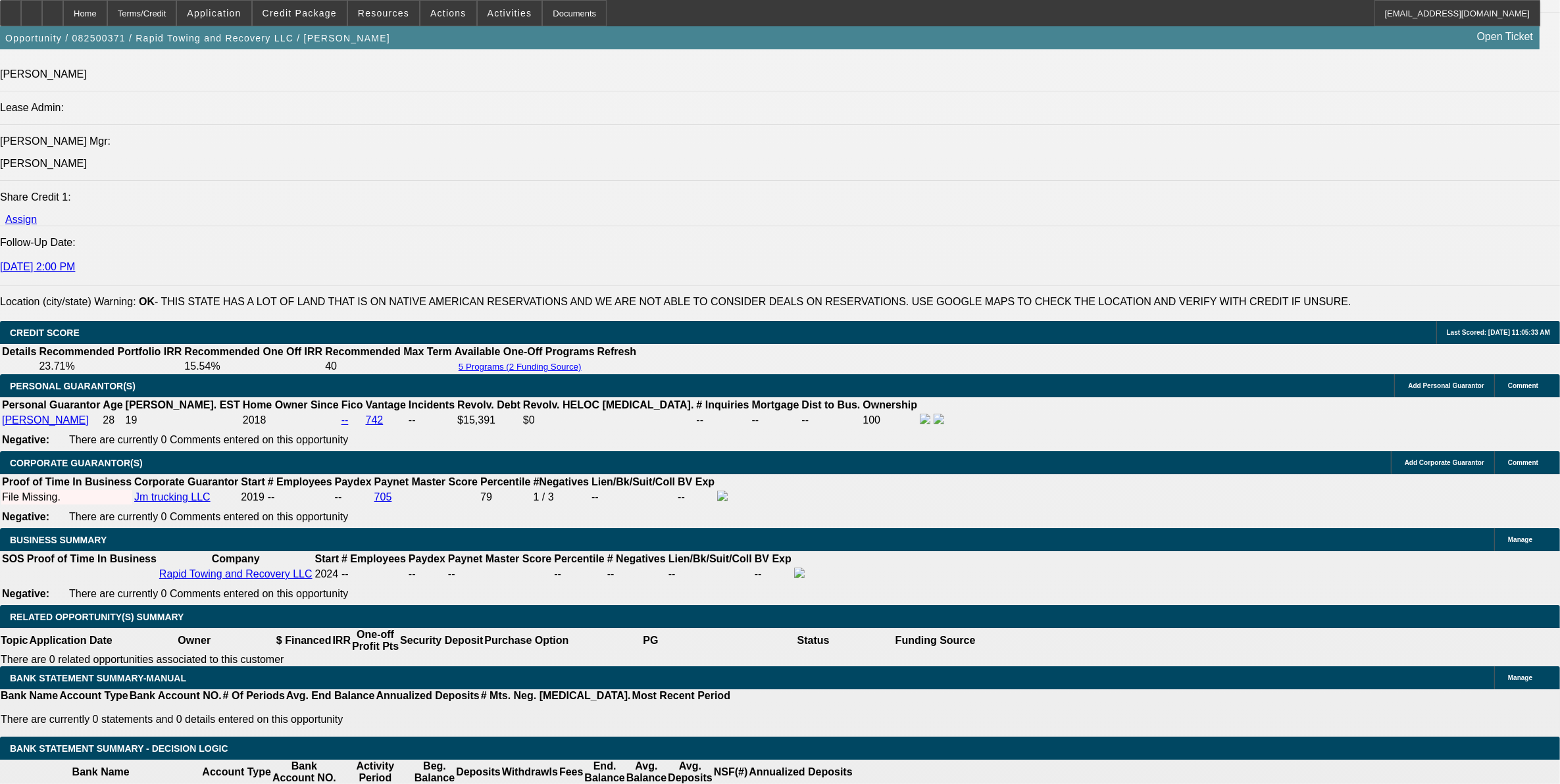
select select "2"
select select "0"
select select "2"
select select "0"
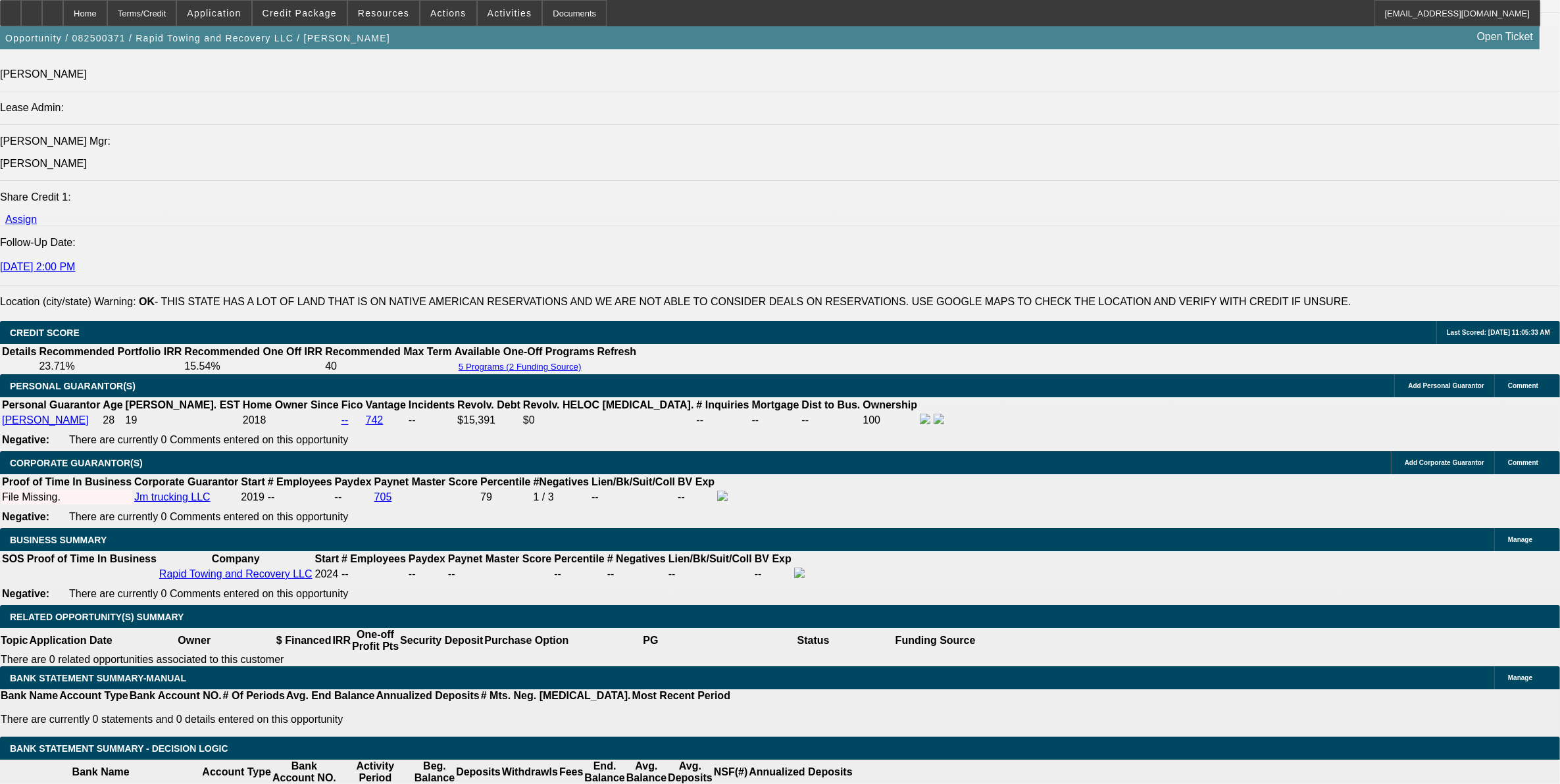
select select "0"
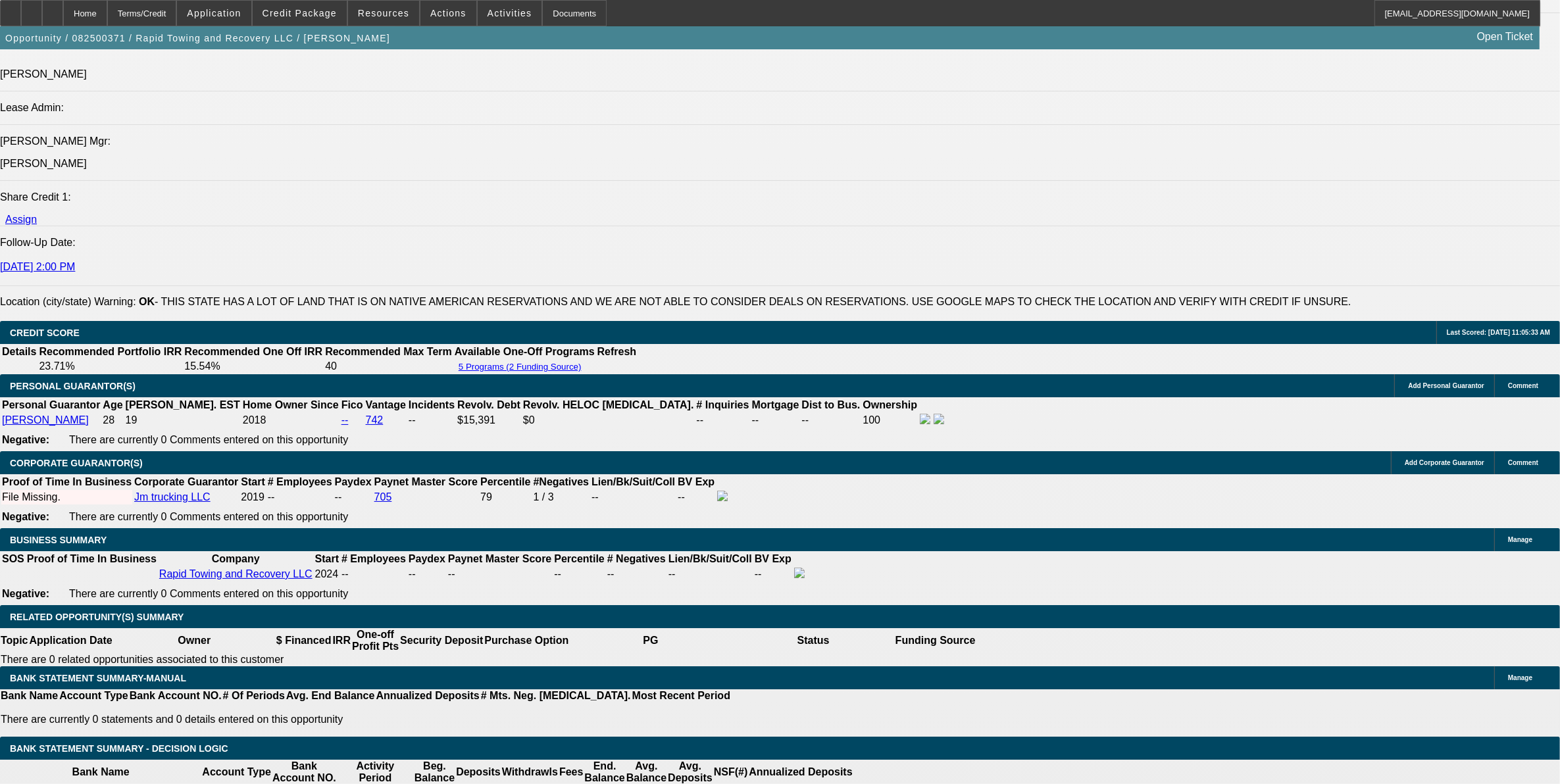
select select "0"
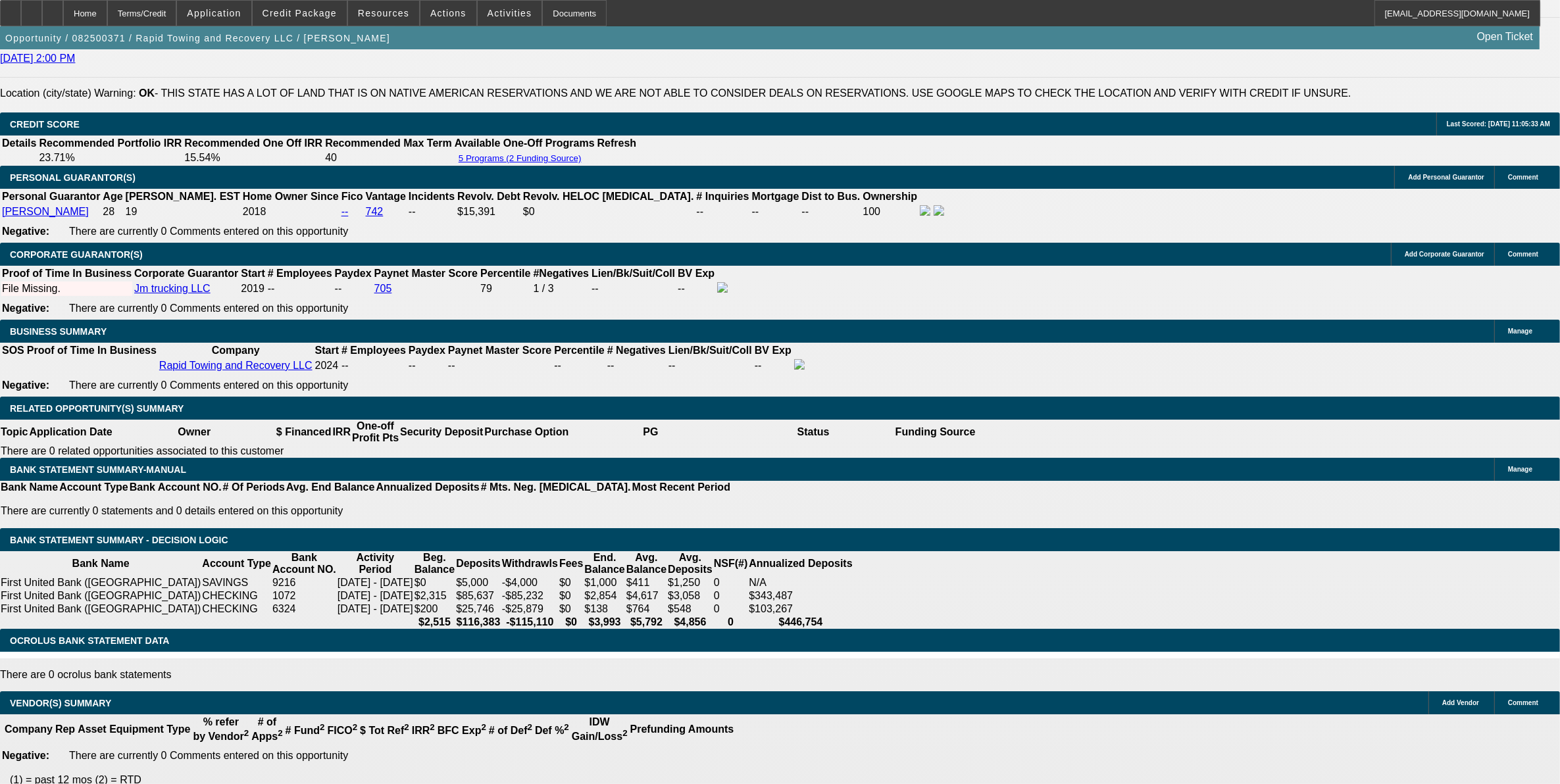
select select "1"
select select "2"
select select "6"
select select "1"
select select "2"
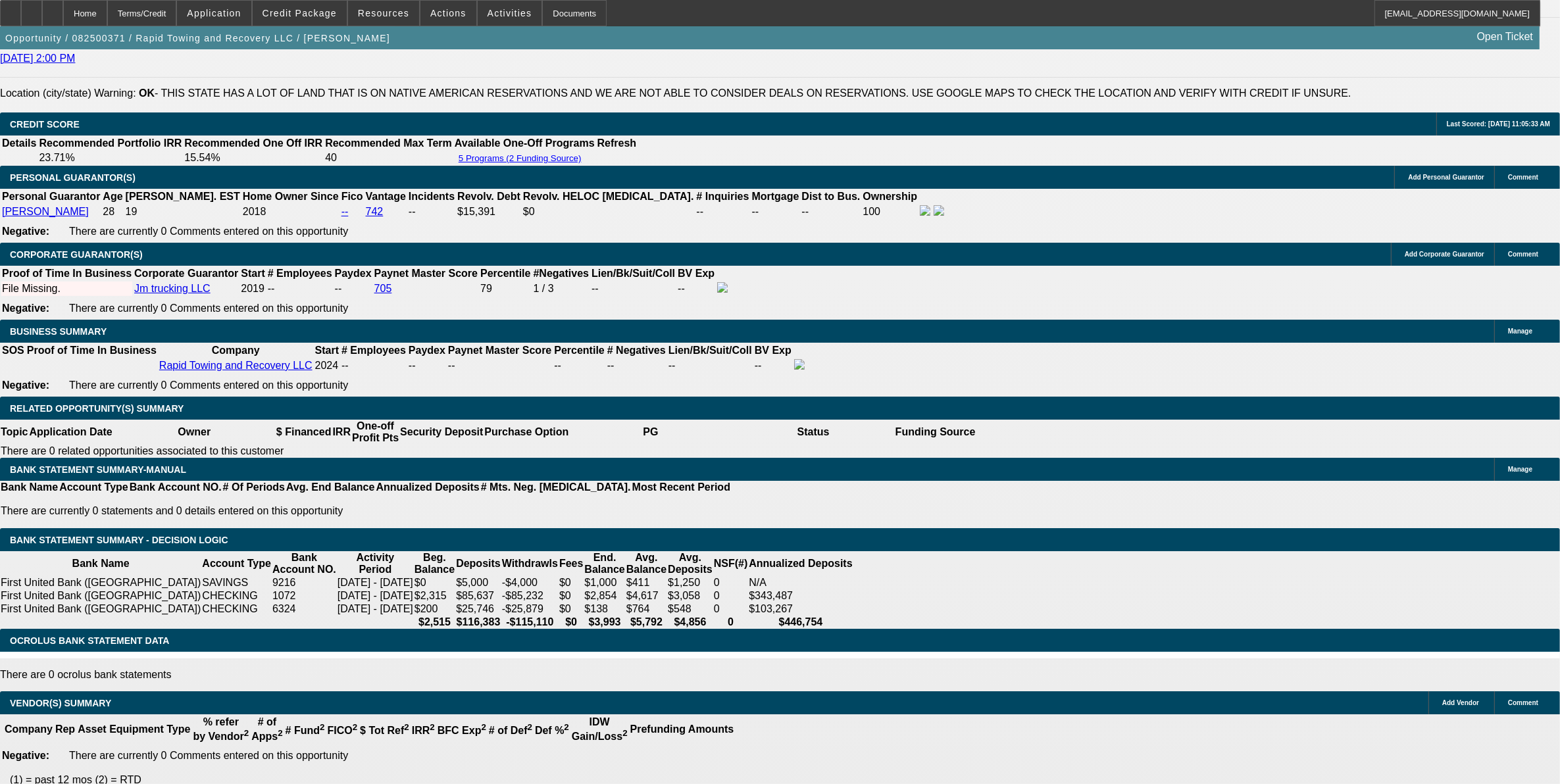
select select "6"
select select "1"
select select "3"
select select "6"
select select "1"
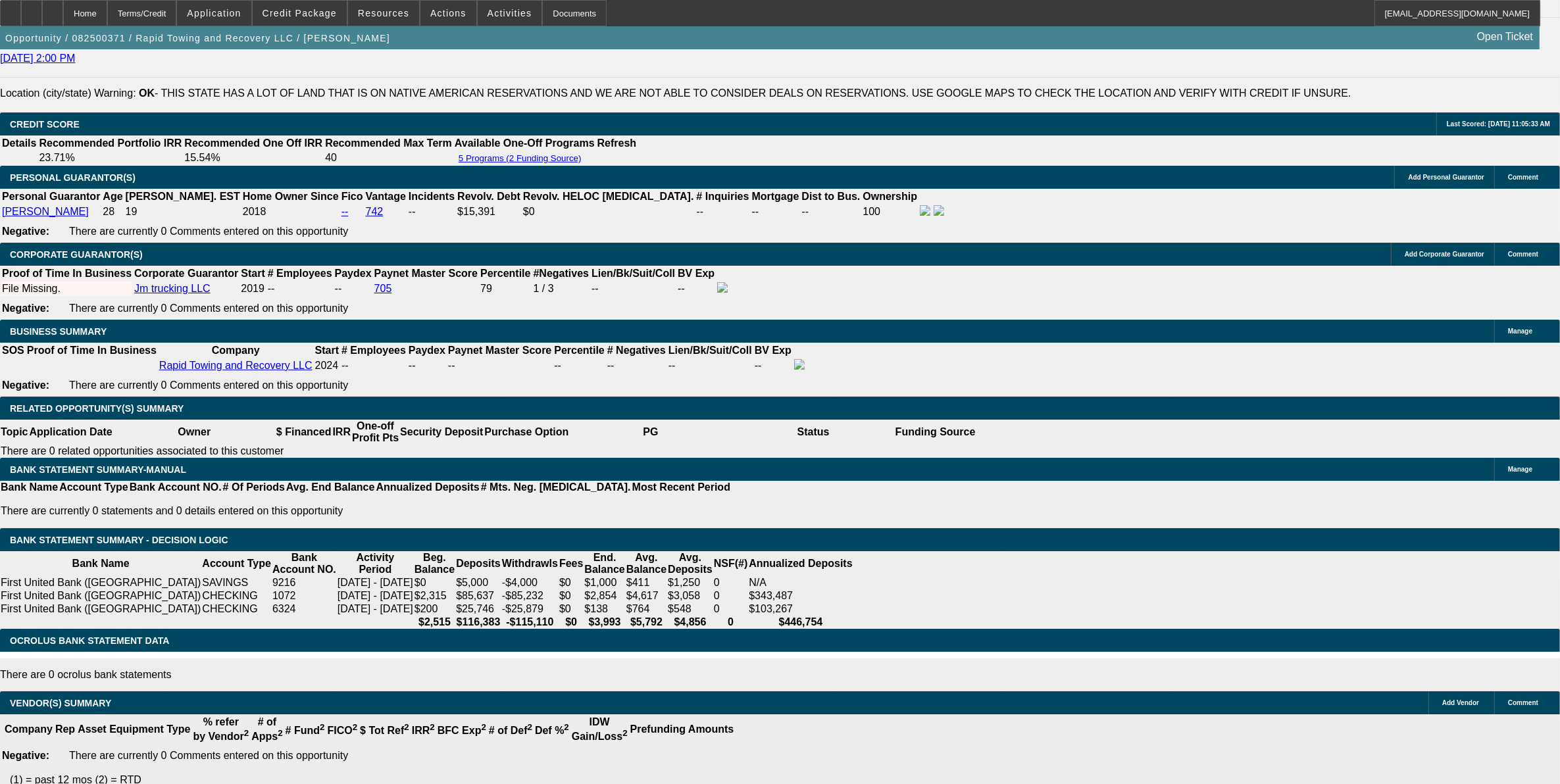
select select "3"
select select "6"
